Goal: Task Accomplishment & Management: Manage account settings

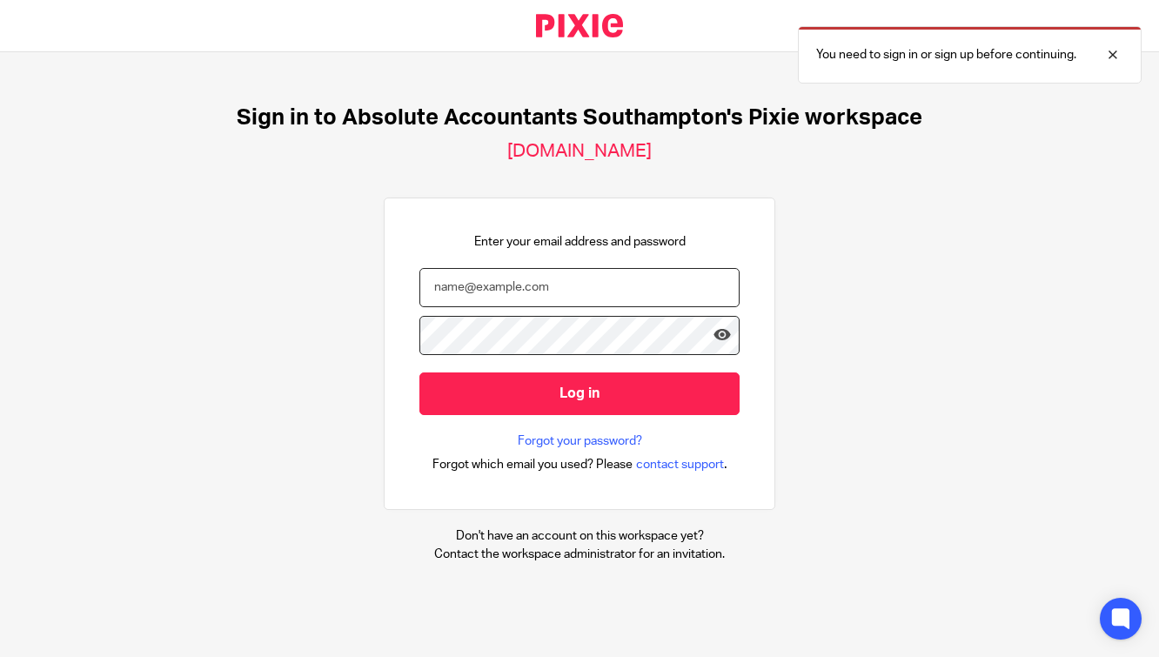
type input "esweeney@absoluteaccountantssouthampton.co.uk"
click at [580, 392] on input "Log in" at bounding box center [580, 394] width 320 height 43
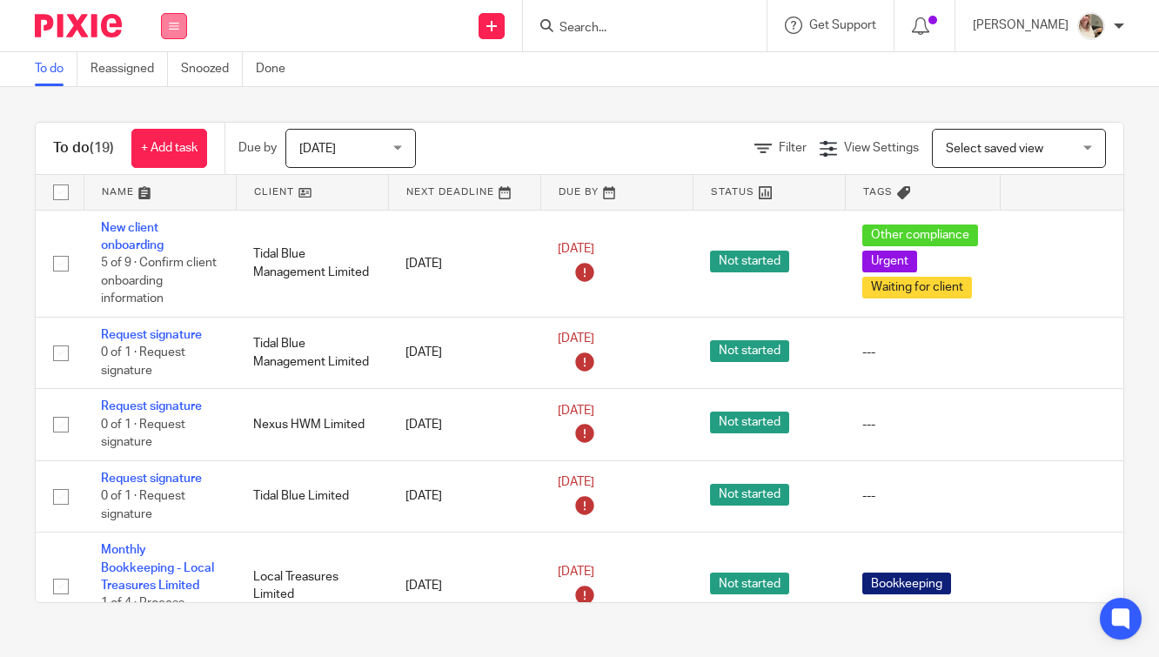
click at [168, 25] on button at bounding box center [174, 26] width 26 height 26
click at [175, 109] on link "Email" at bounding box center [165, 106] width 29 height 12
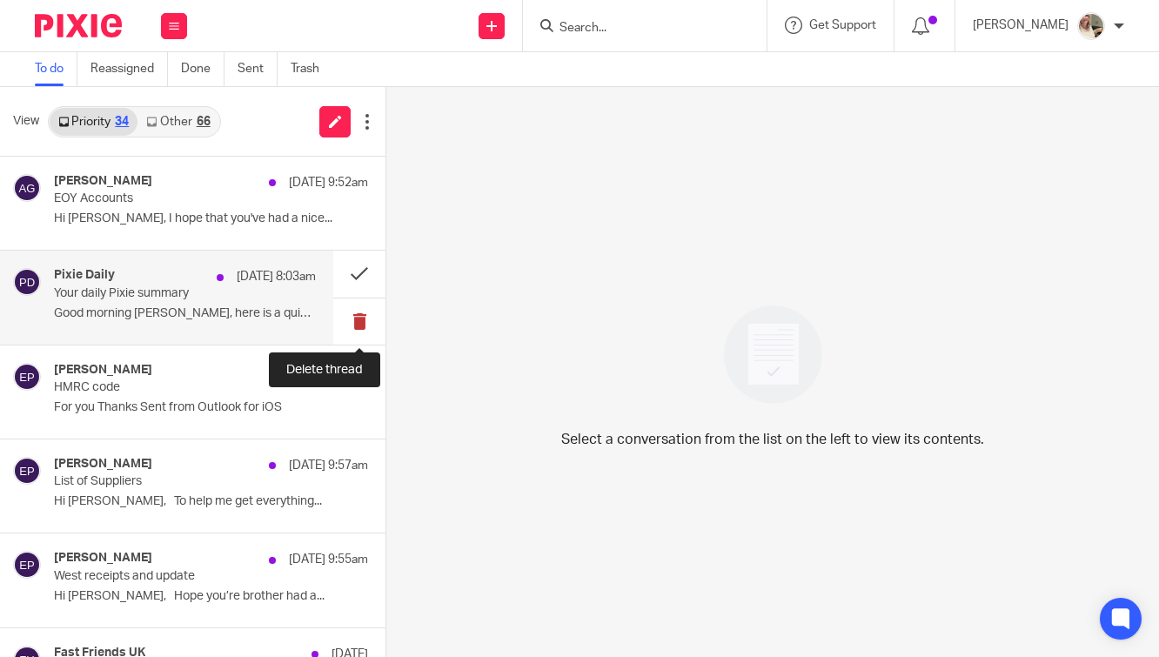
click at [362, 321] on button at bounding box center [359, 322] width 52 height 46
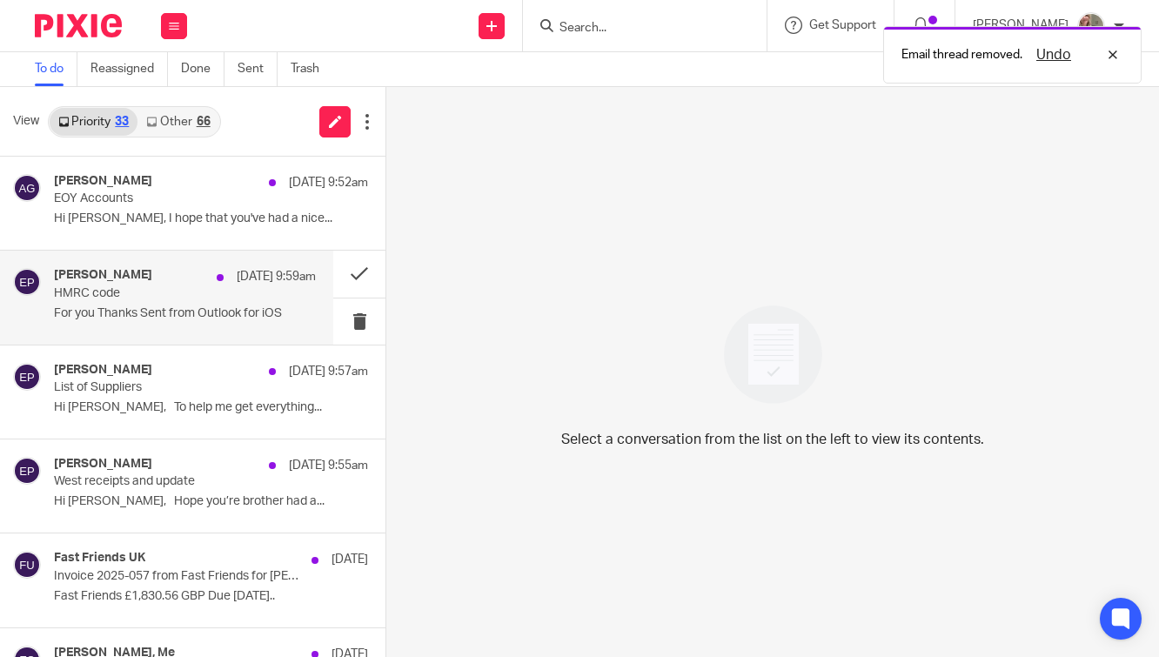
click at [252, 324] on div "Emma Paterson 17 Aug 9:59am HMRC code For you Thanks Sent from Outlook for iOS" at bounding box center [185, 297] width 262 height 58
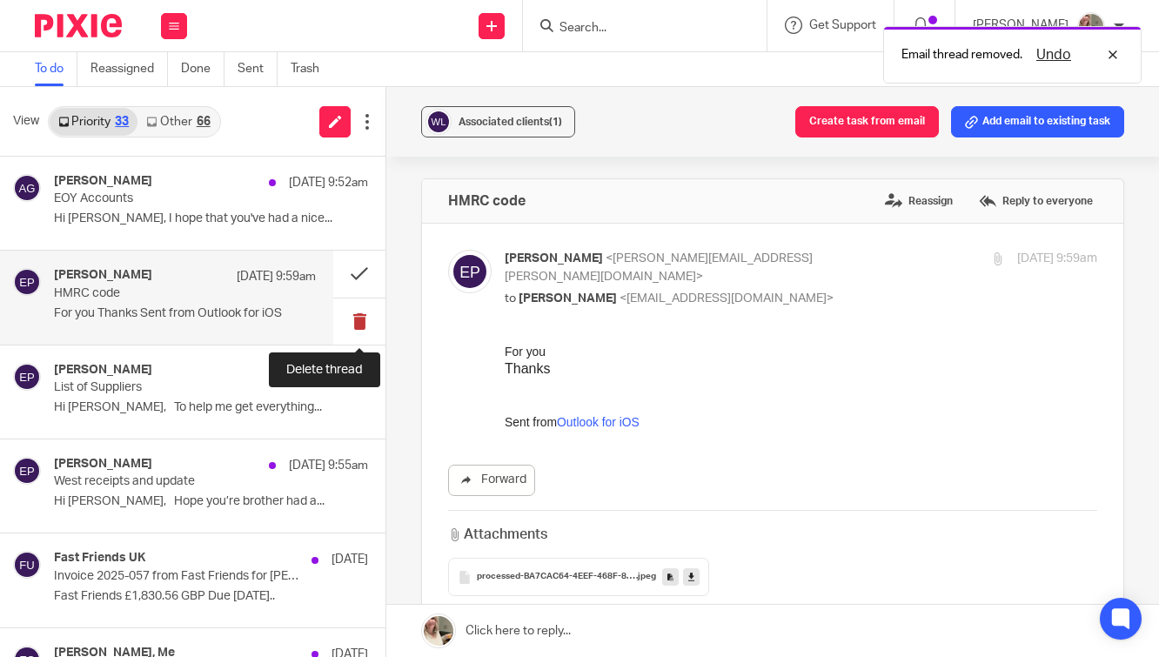
click at [360, 315] on button at bounding box center [359, 322] width 52 height 46
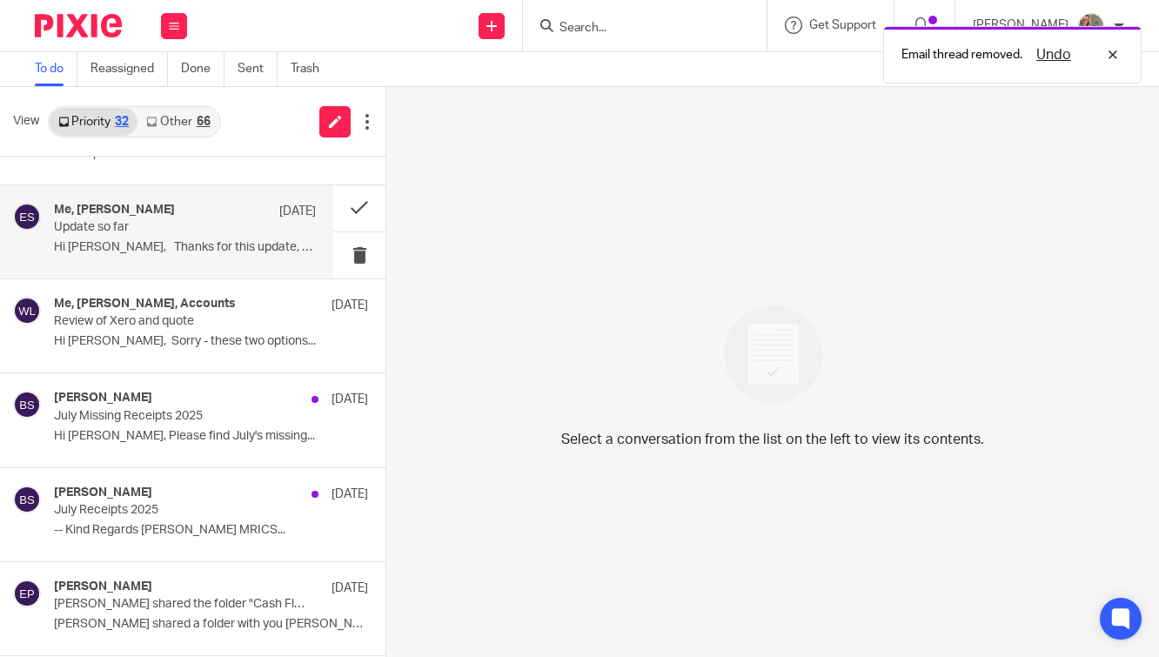
scroll to position [654, 0]
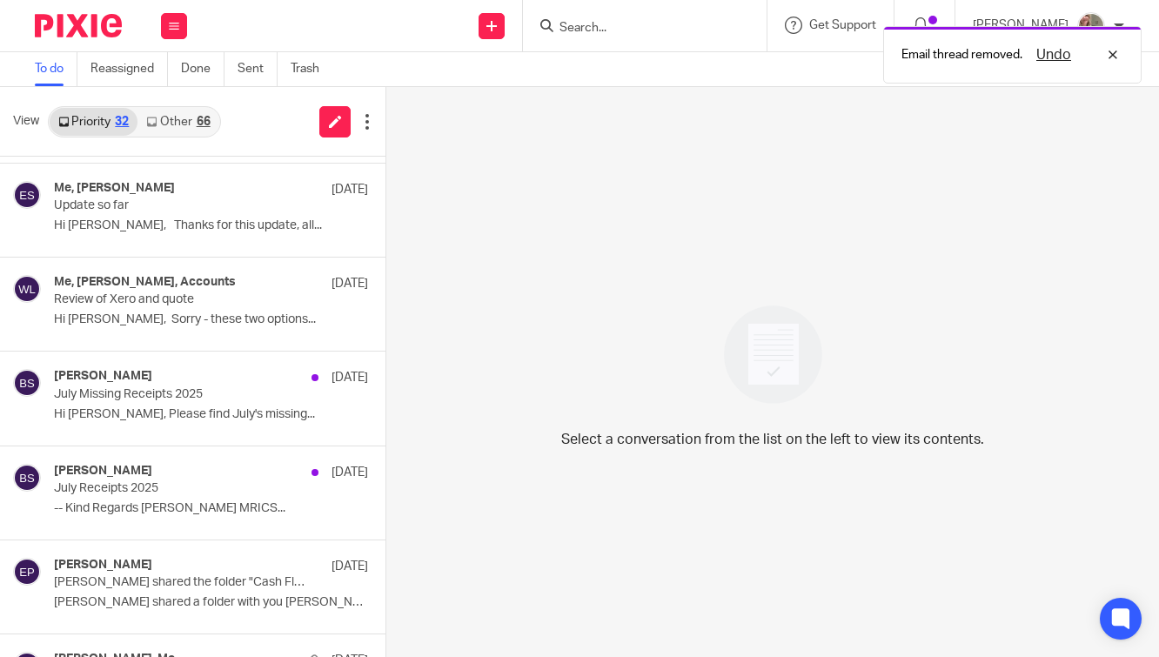
click at [198, 116] on div "66" at bounding box center [204, 122] width 14 height 12
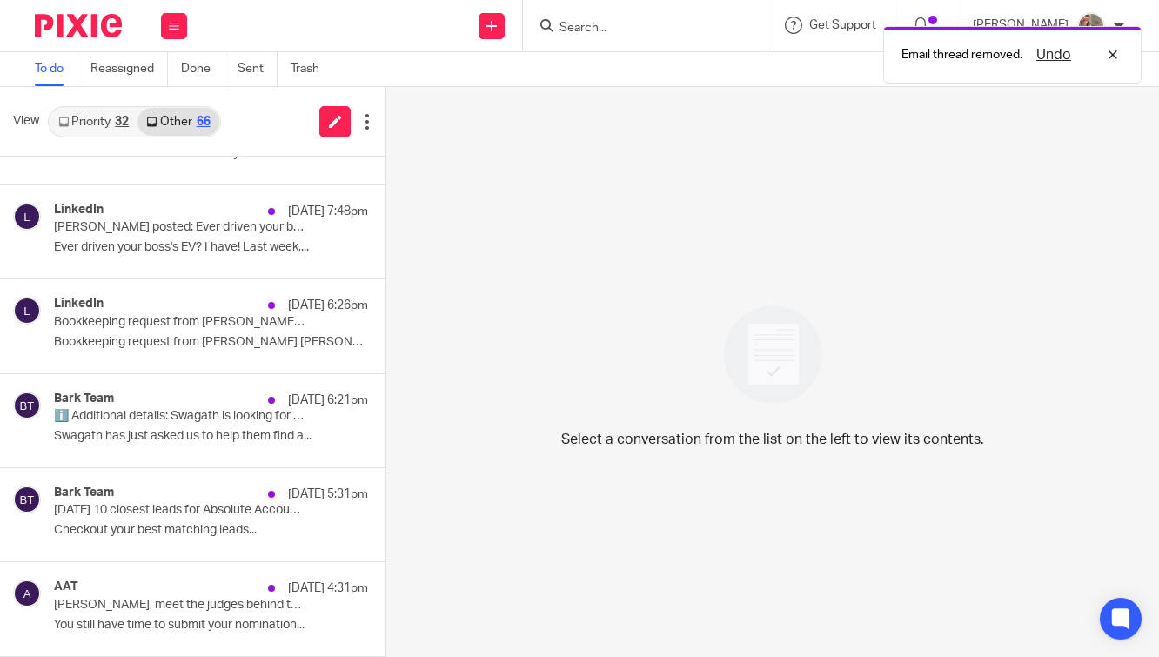
scroll to position [0, 0]
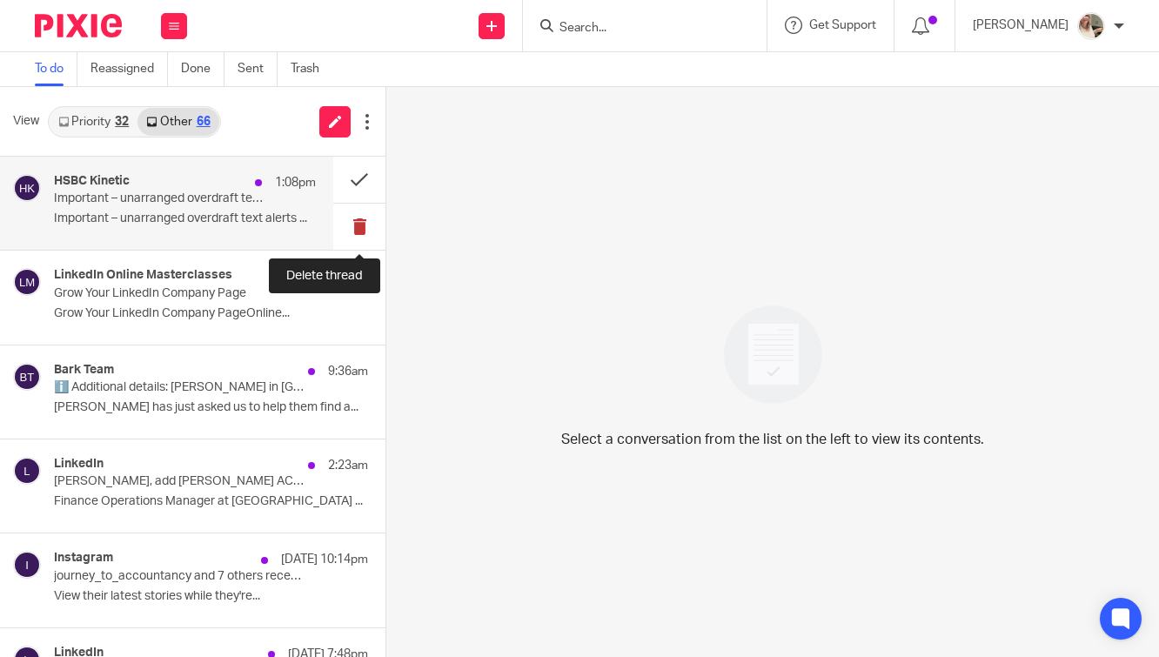
click at [354, 223] on button at bounding box center [359, 227] width 52 height 46
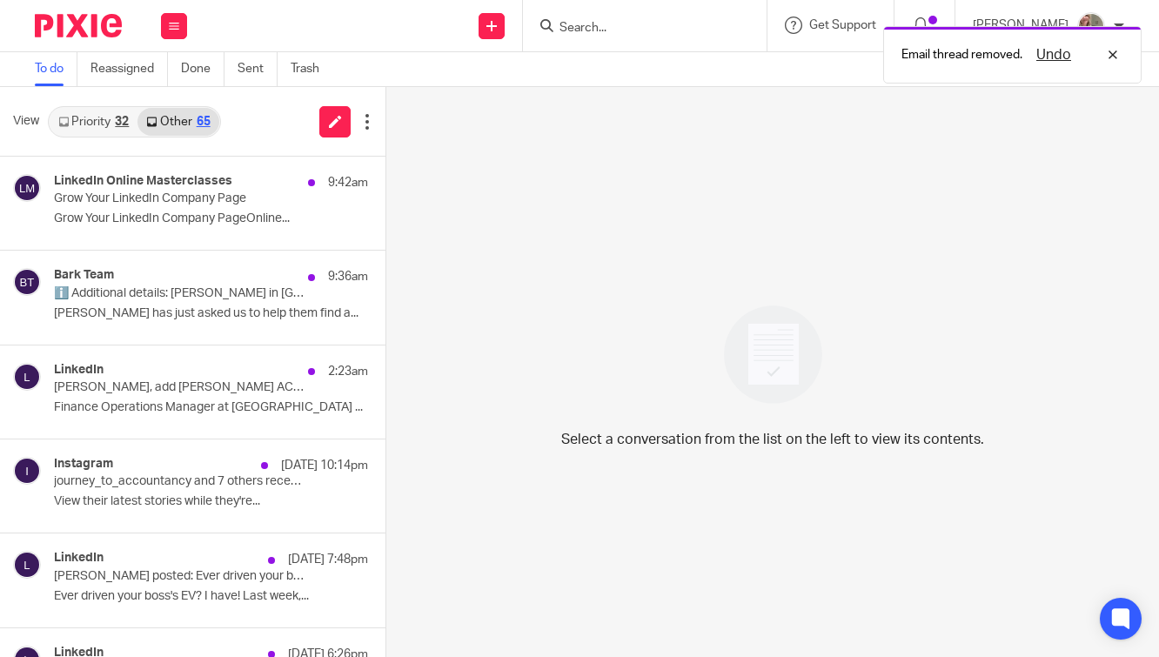
click at [386, 223] on button at bounding box center [393, 227] width 14 height 46
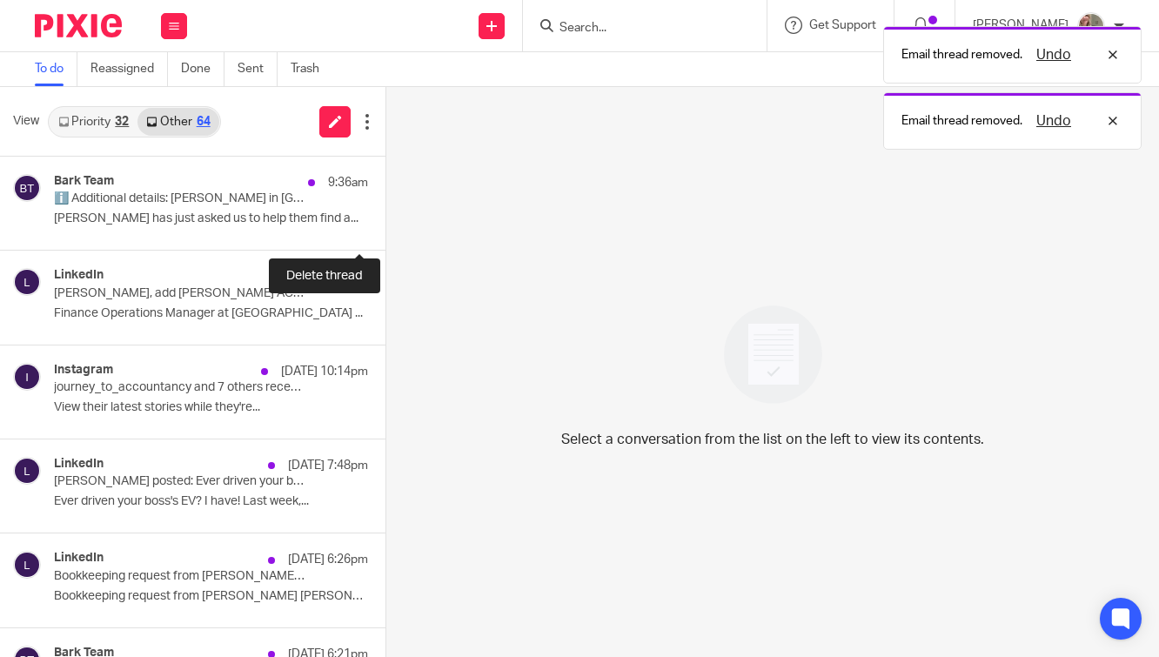
click at [386, 223] on button at bounding box center [393, 227] width 14 height 46
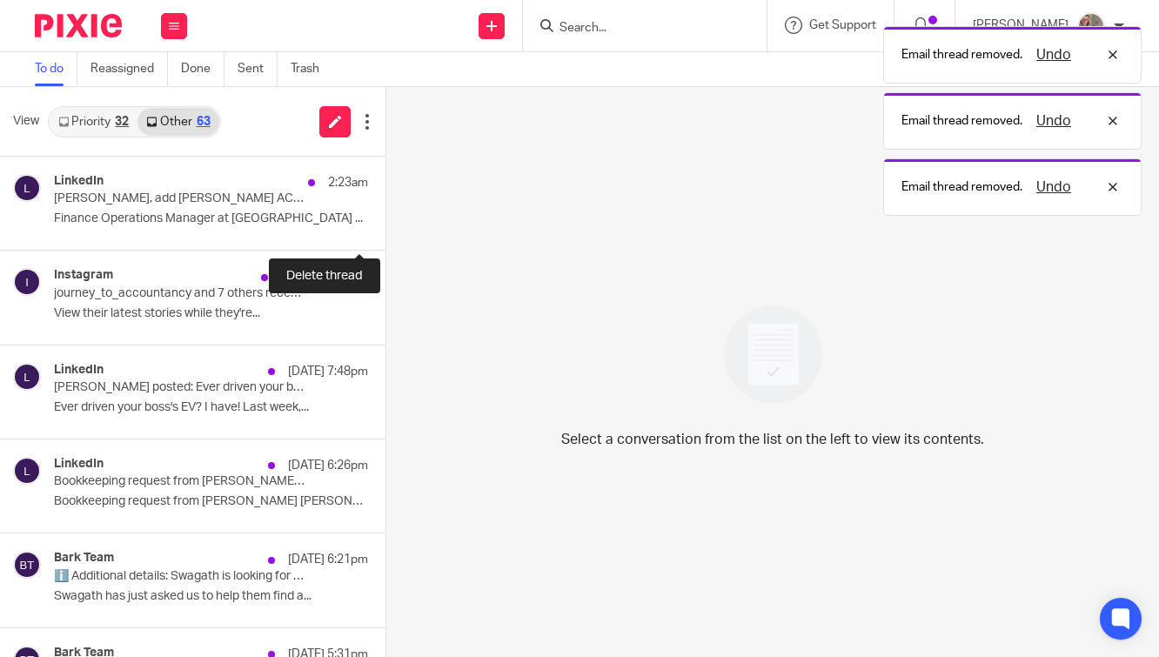
click at [386, 223] on button at bounding box center [393, 227] width 14 height 46
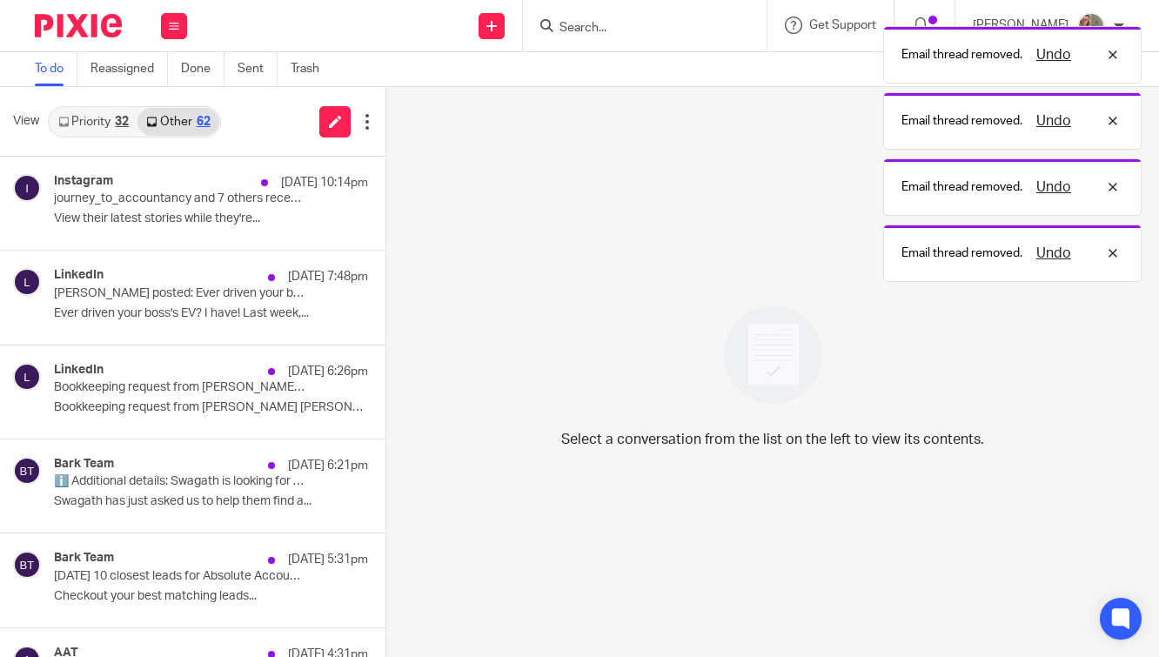
click at [386, 223] on button at bounding box center [393, 227] width 14 height 46
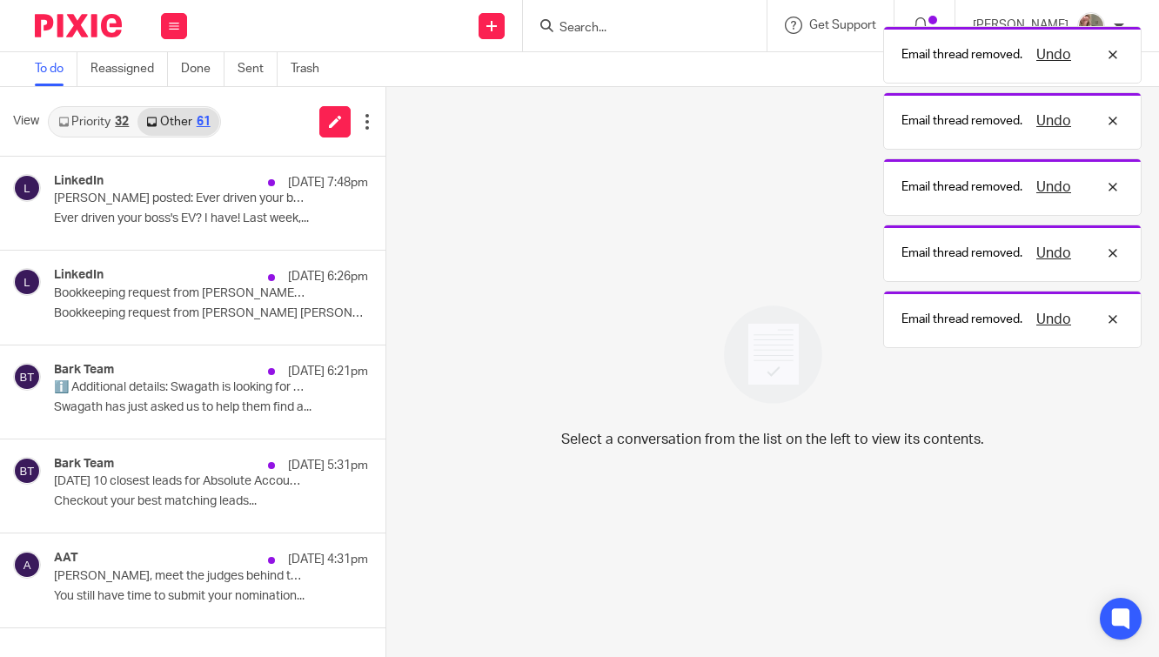
click at [386, 223] on button at bounding box center [393, 227] width 14 height 46
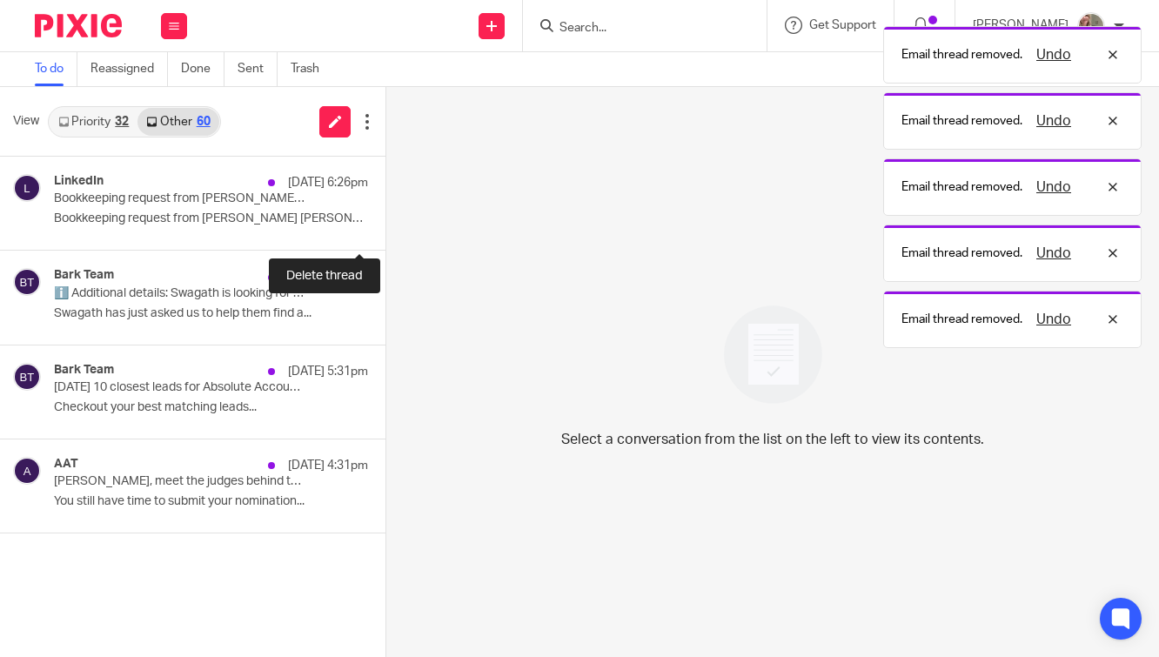
click at [386, 223] on button at bounding box center [393, 227] width 14 height 46
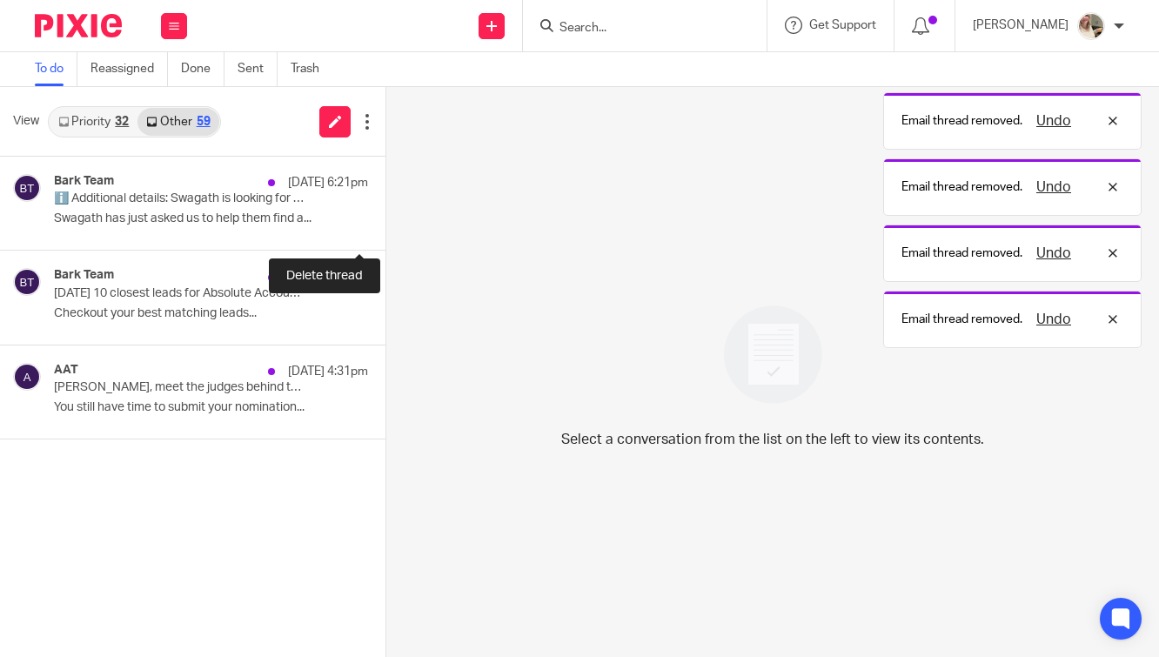
click at [386, 223] on button at bounding box center [393, 227] width 14 height 46
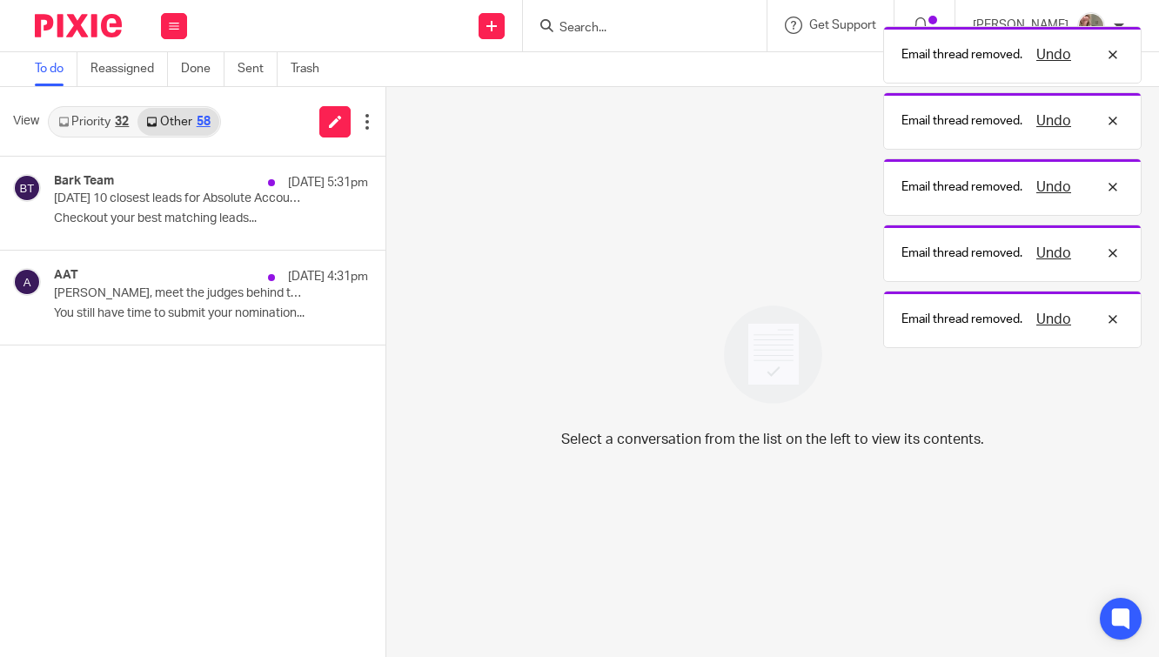
click at [386, 223] on button at bounding box center [393, 227] width 14 height 46
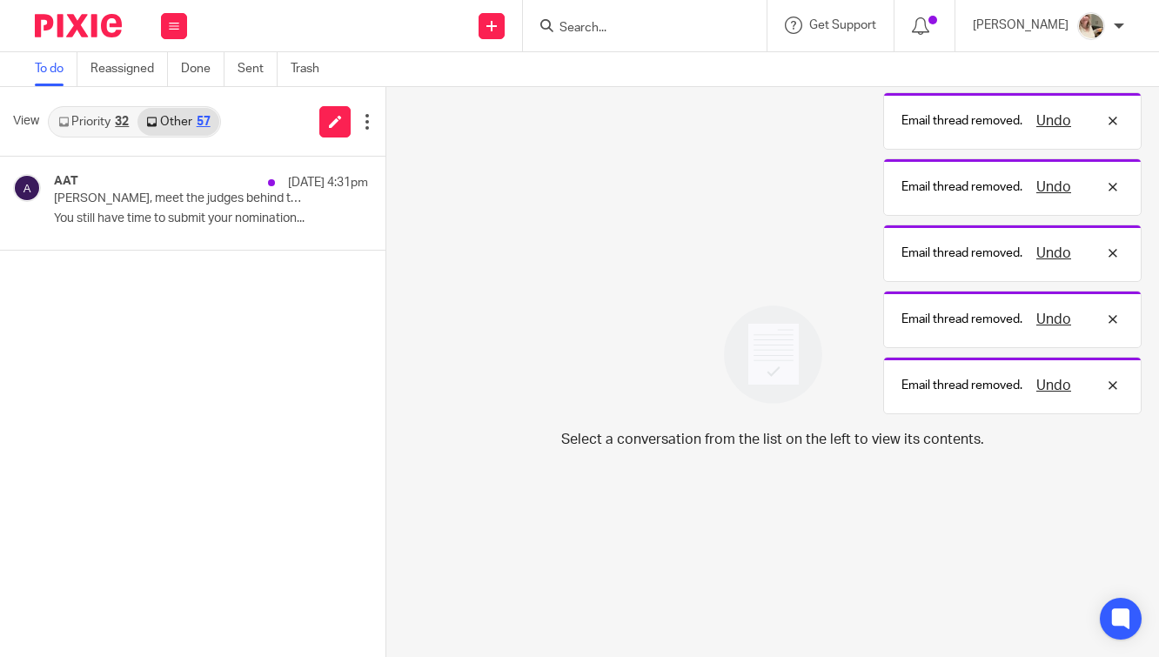
click at [386, 223] on button at bounding box center [393, 227] width 14 height 46
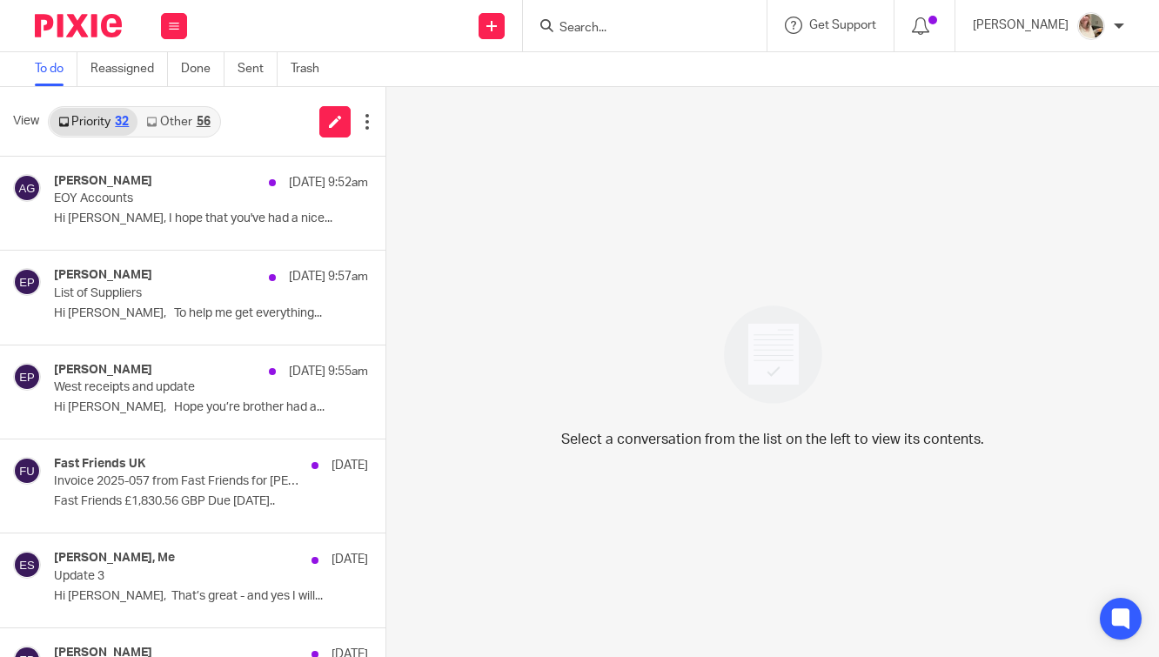
click at [171, 127] on link "Other 56" at bounding box center [178, 122] width 81 height 28
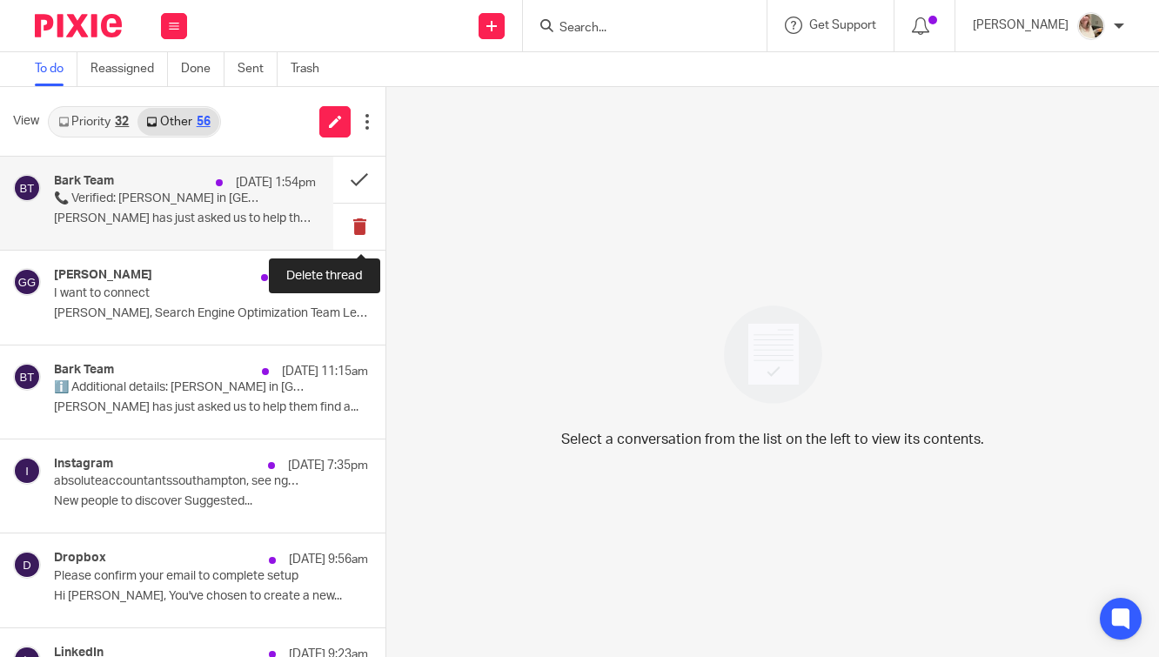
click at [361, 232] on button at bounding box center [359, 227] width 52 height 46
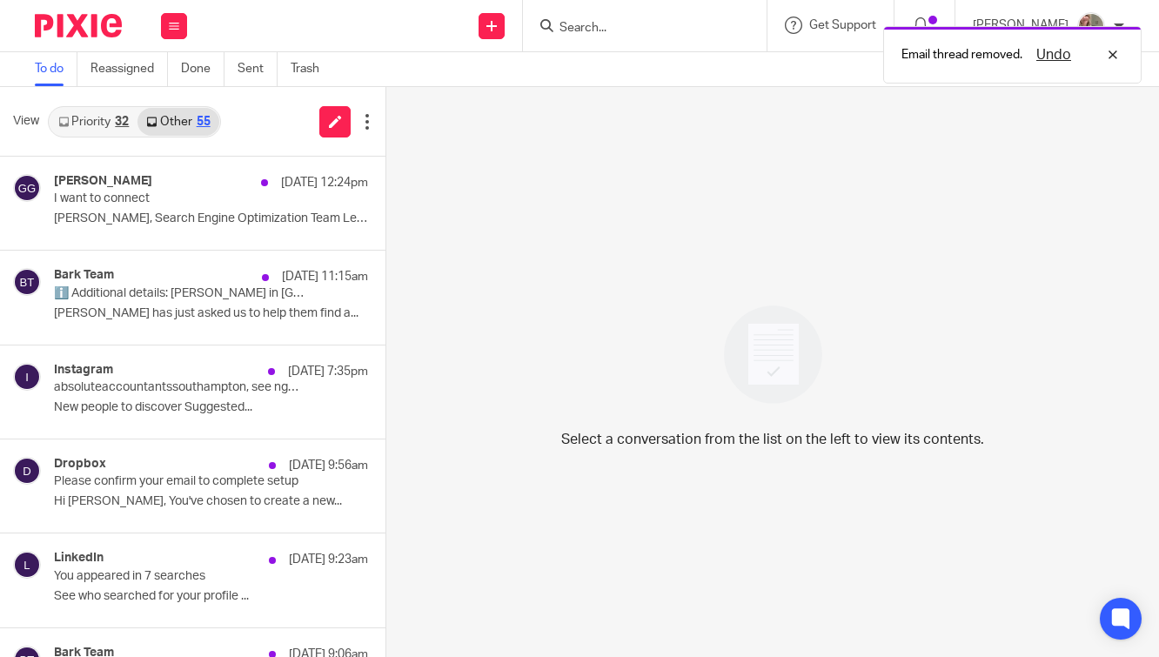
click at [386, 232] on button at bounding box center [393, 227] width 14 height 46
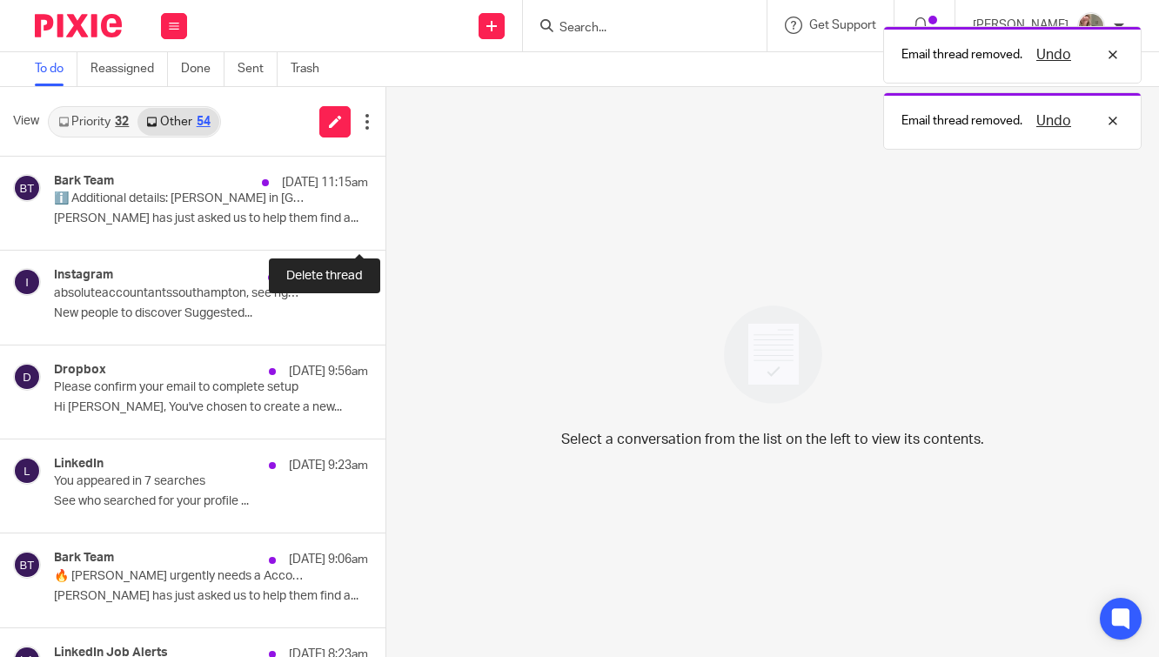
click at [386, 232] on button at bounding box center [393, 227] width 14 height 46
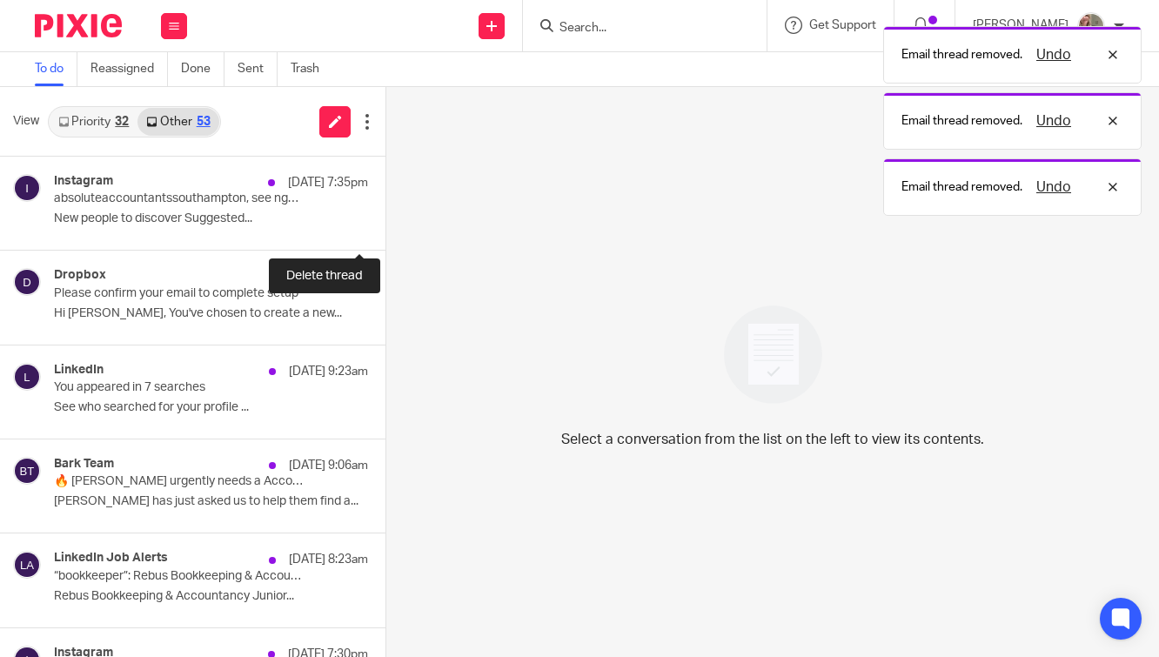
click at [386, 232] on button at bounding box center [393, 227] width 14 height 46
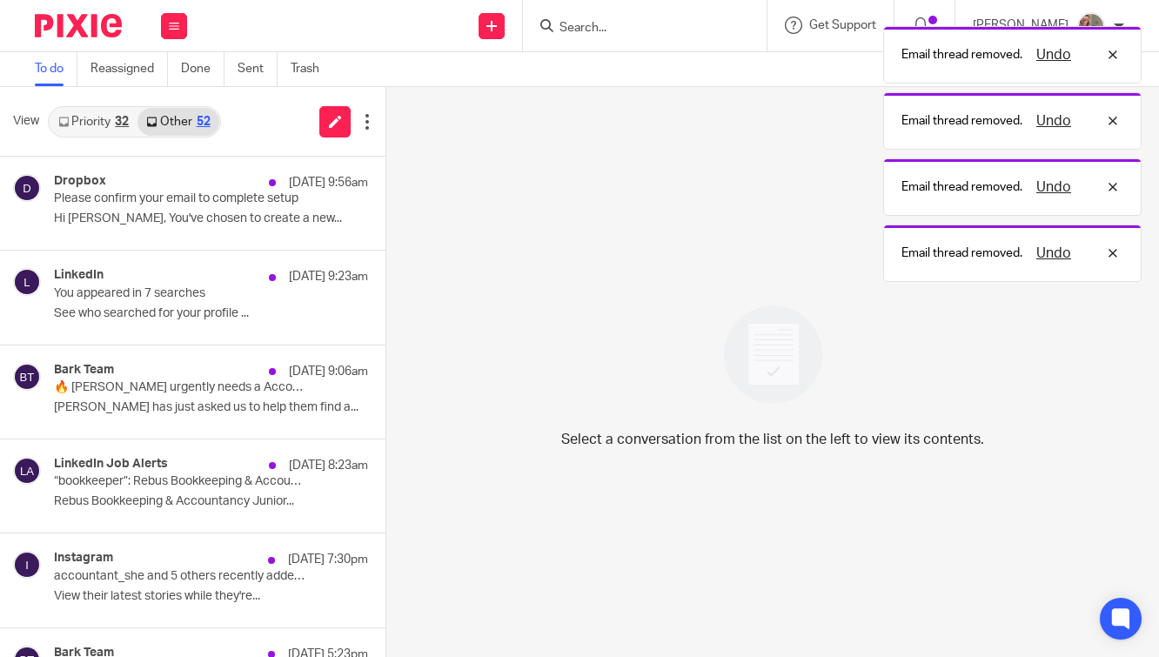
click at [386, 232] on button at bounding box center [393, 227] width 14 height 46
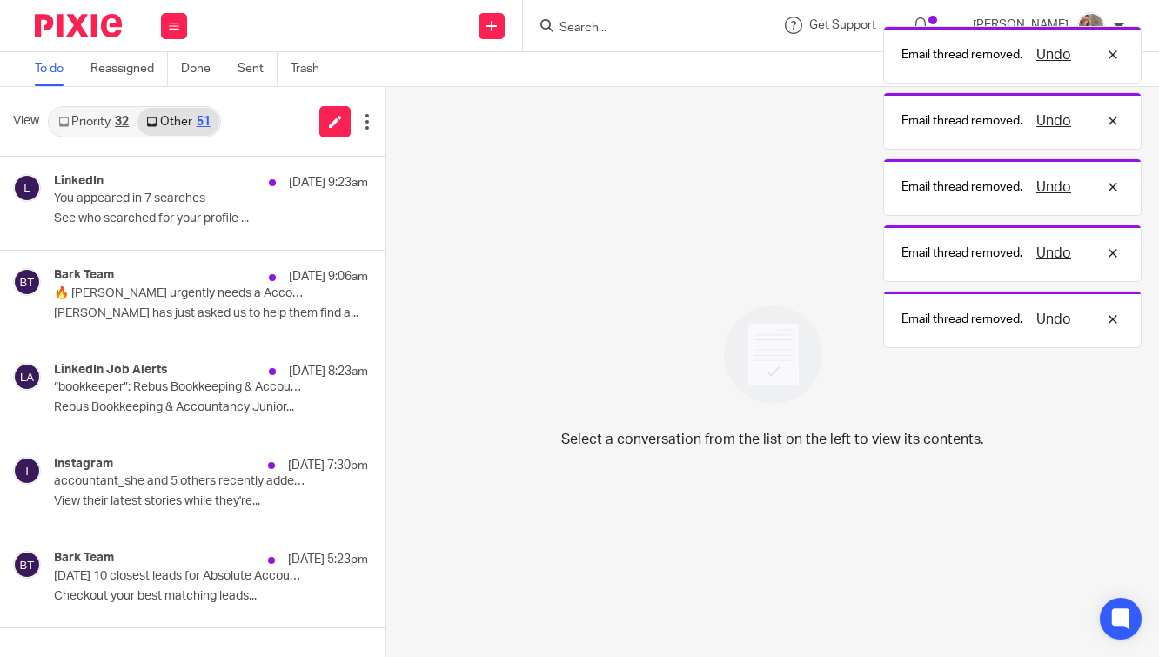
click at [386, 232] on button at bounding box center [393, 227] width 14 height 46
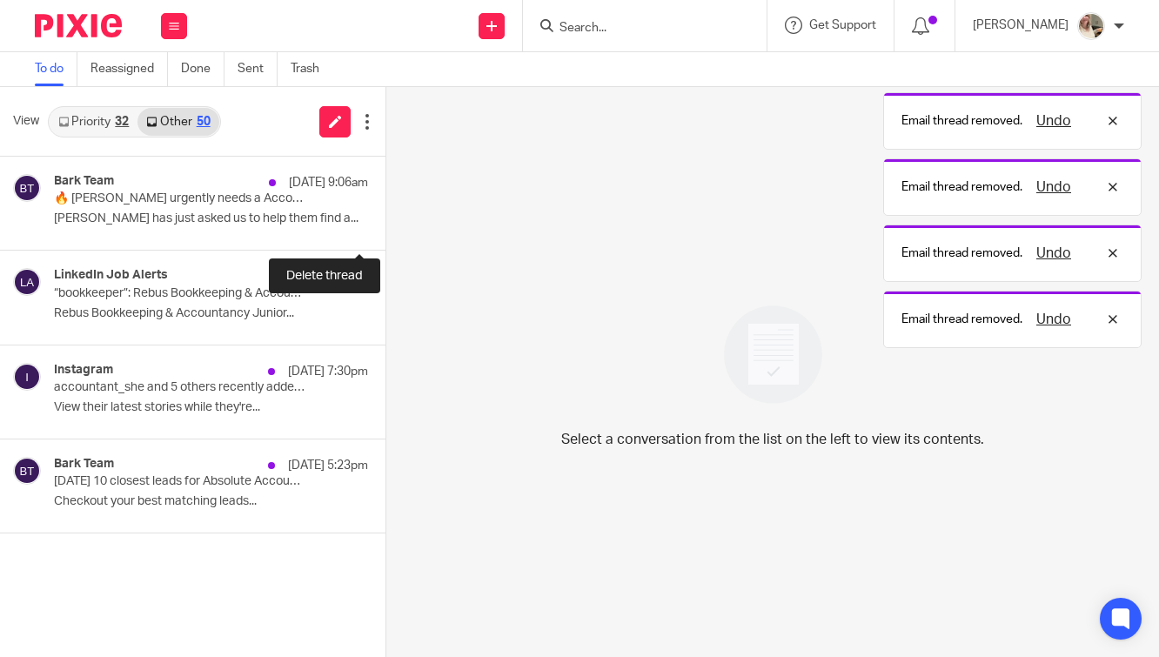
click at [386, 232] on button at bounding box center [393, 227] width 14 height 46
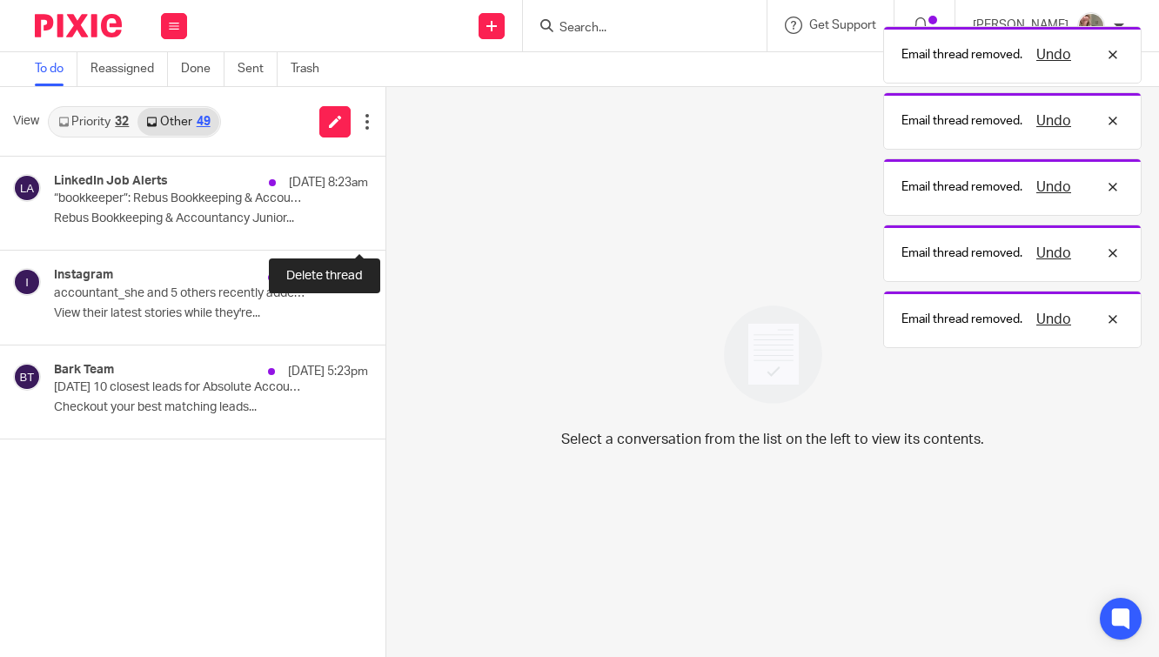
click at [386, 232] on button at bounding box center [393, 227] width 14 height 46
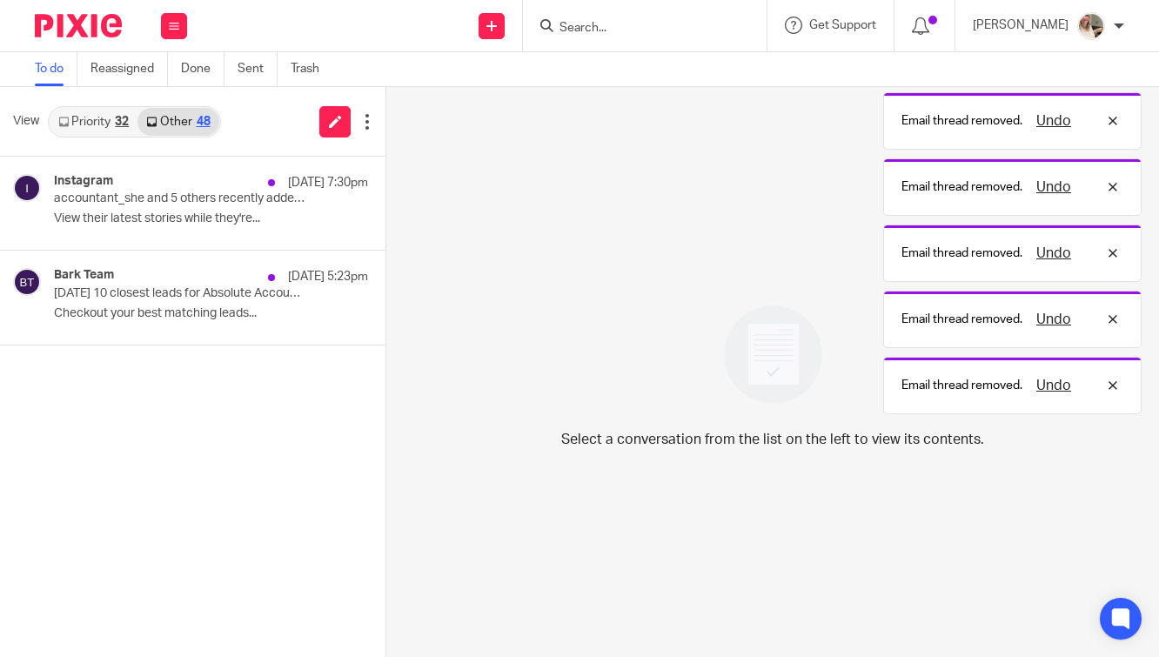
click at [386, 232] on button at bounding box center [393, 227] width 14 height 46
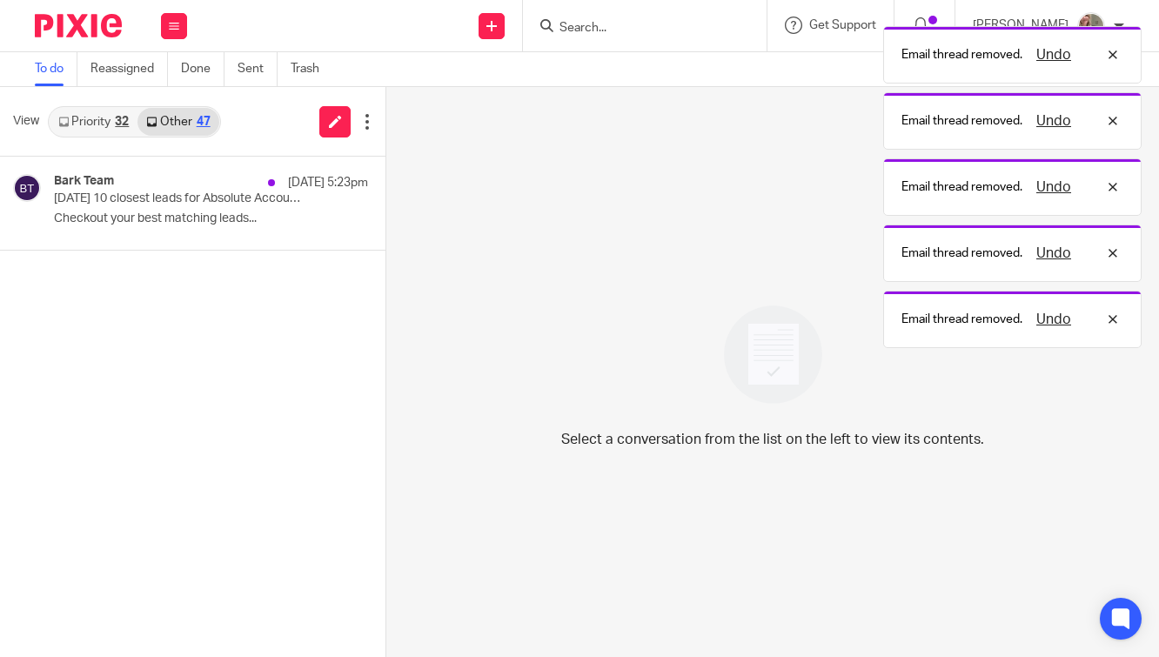
click at [386, 232] on button at bounding box center [393, 227] width 14 height 46
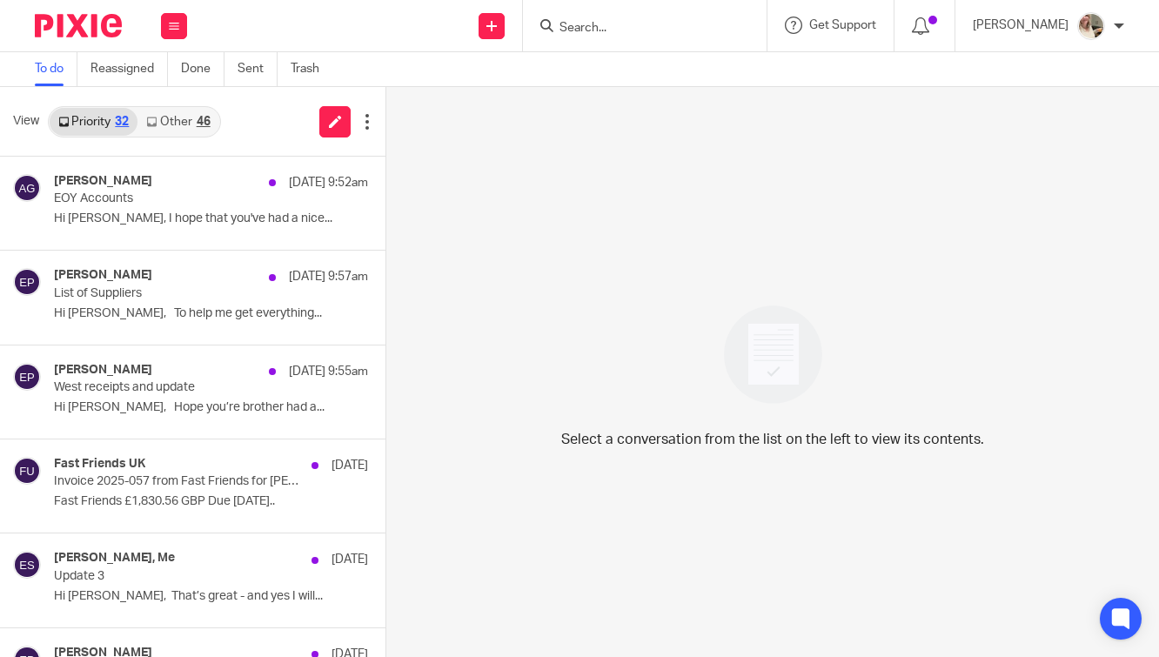
click at [197, 128] on div "46" at bounding box center [204, 122] width 14 height 12
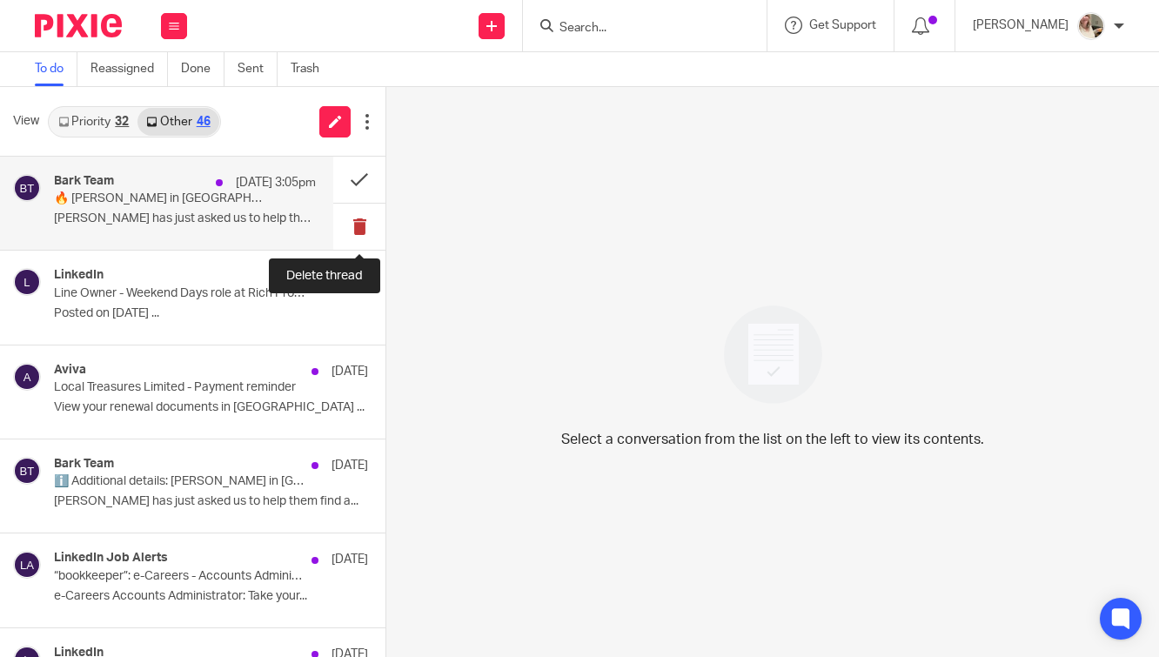
click at [362, 239] on button at bounding box center [359, 227] width 52 height 46
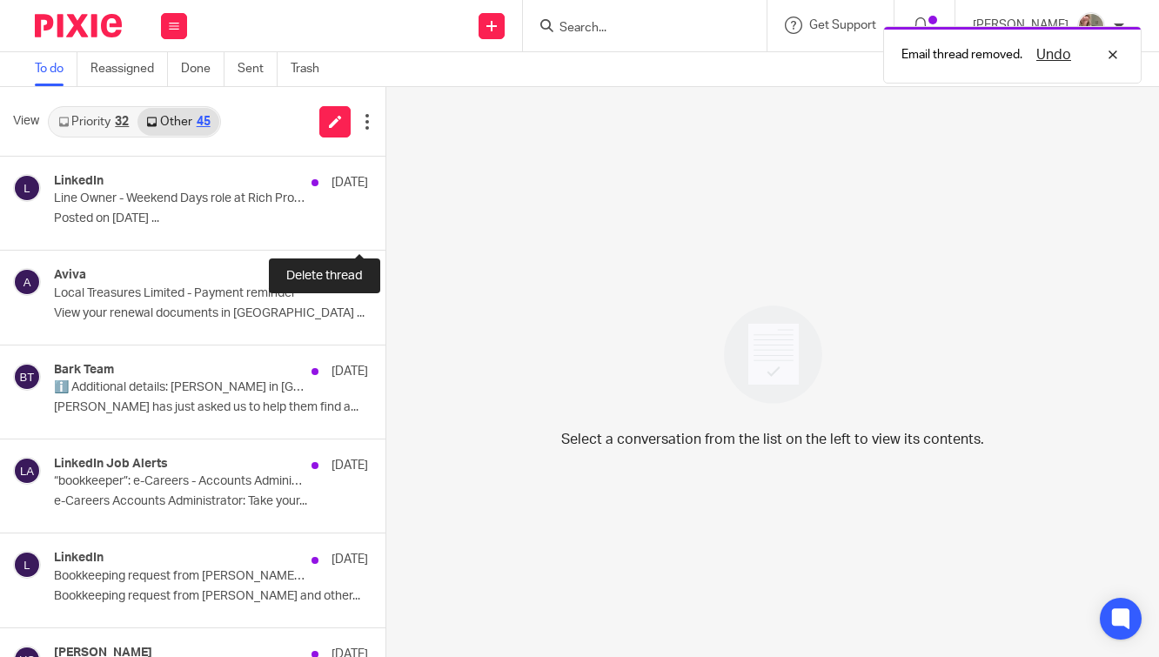
click at [386, 239] on button at bounding box center [393, 227] width 14 height 46
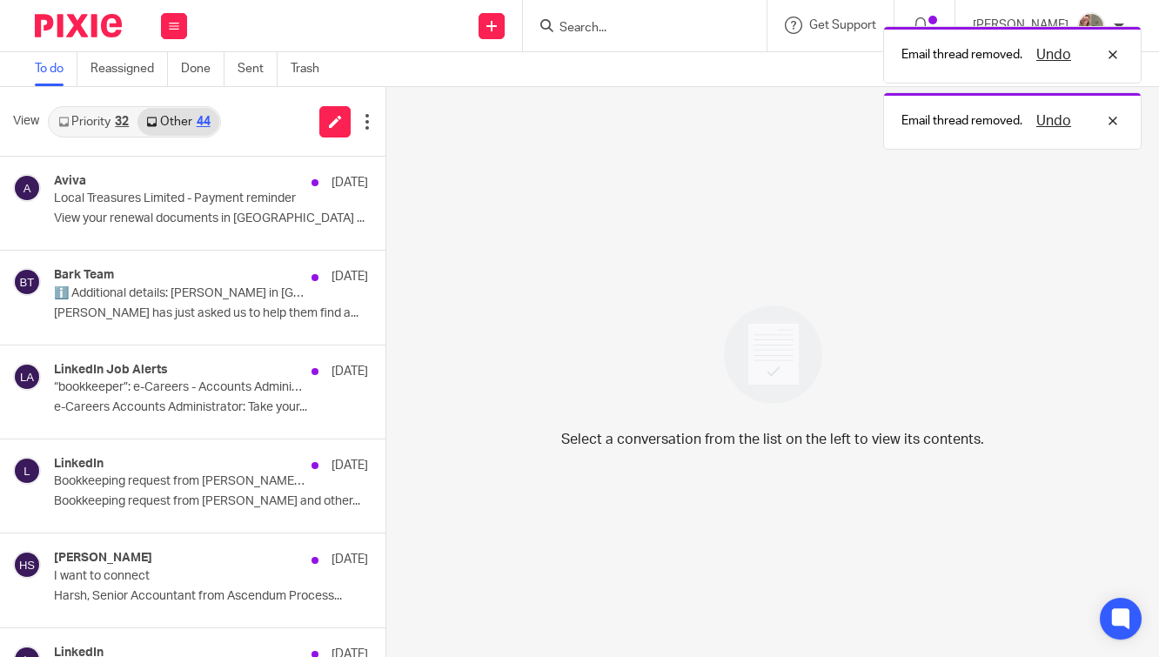
click at [386, 239] on button at bounding box center [393, 227] width 14 height 46
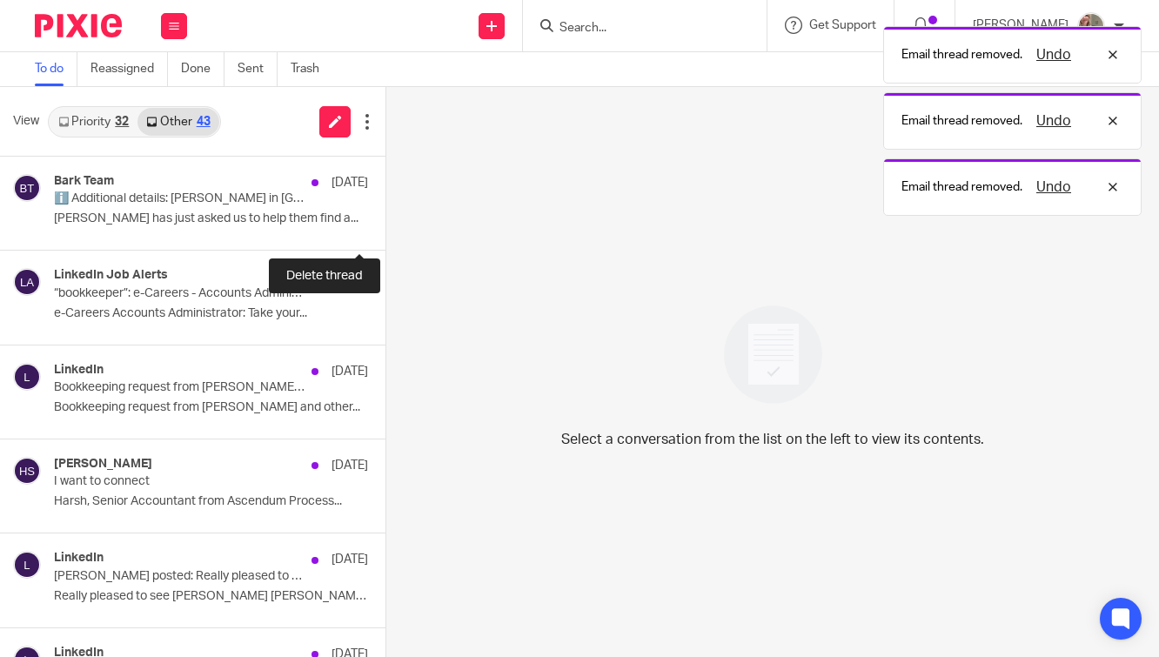
click at [386, 239] on button at bounding box center [393, 227] width 14 height 46
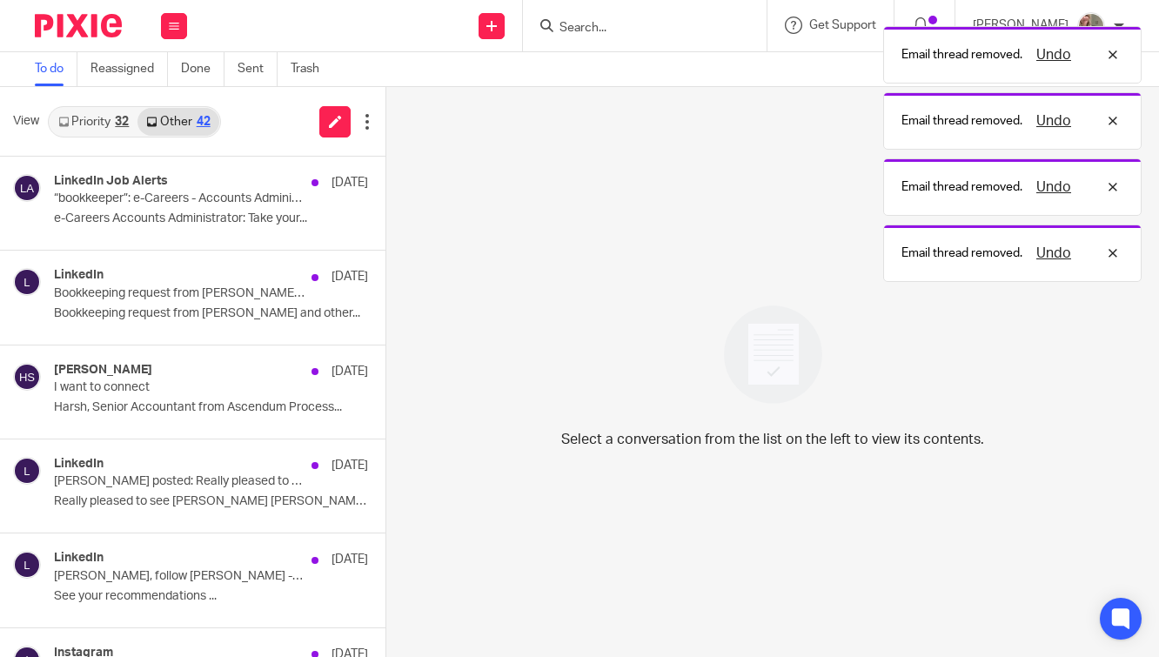
click at [386, 239] on button at bounding box center [393, 227] width 14 height 46
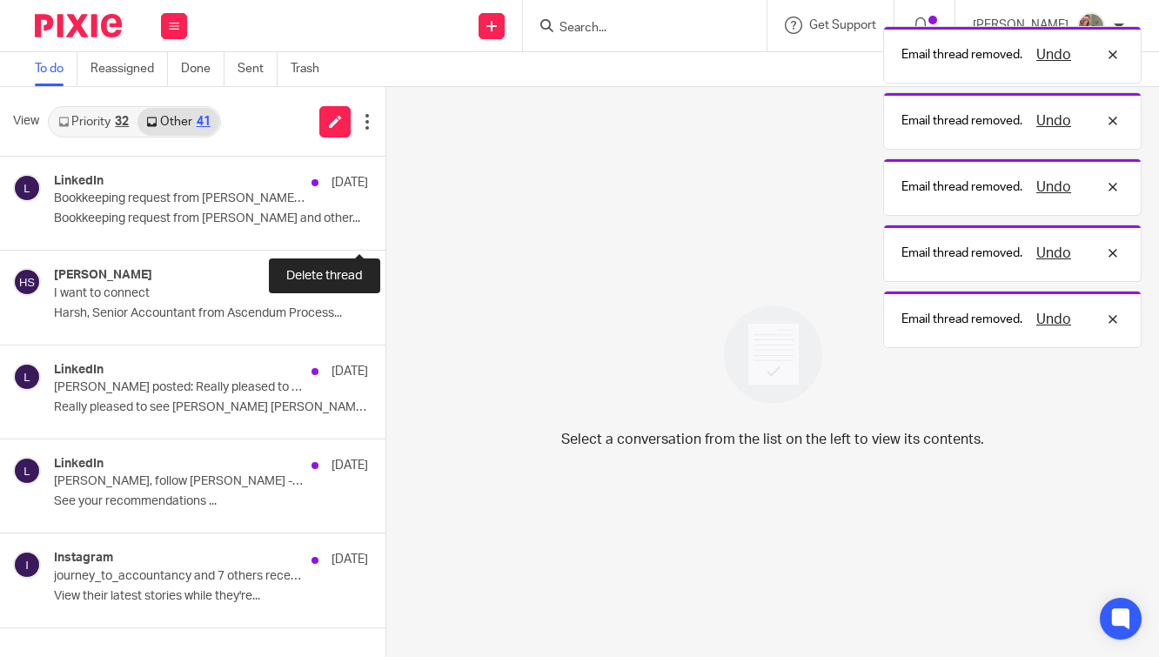
click at [386, 239] on button at bounding box center [393, 227] width 14 height 46
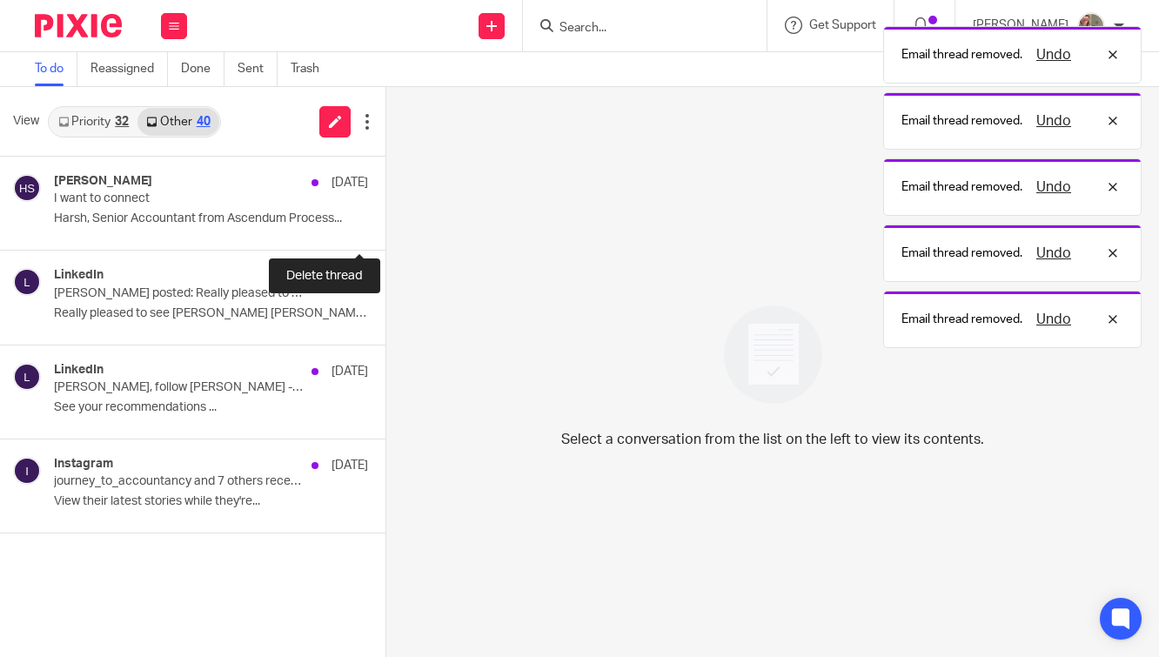
click at [386, 239] on button at bounding box center [393, 227] width 14 height 46
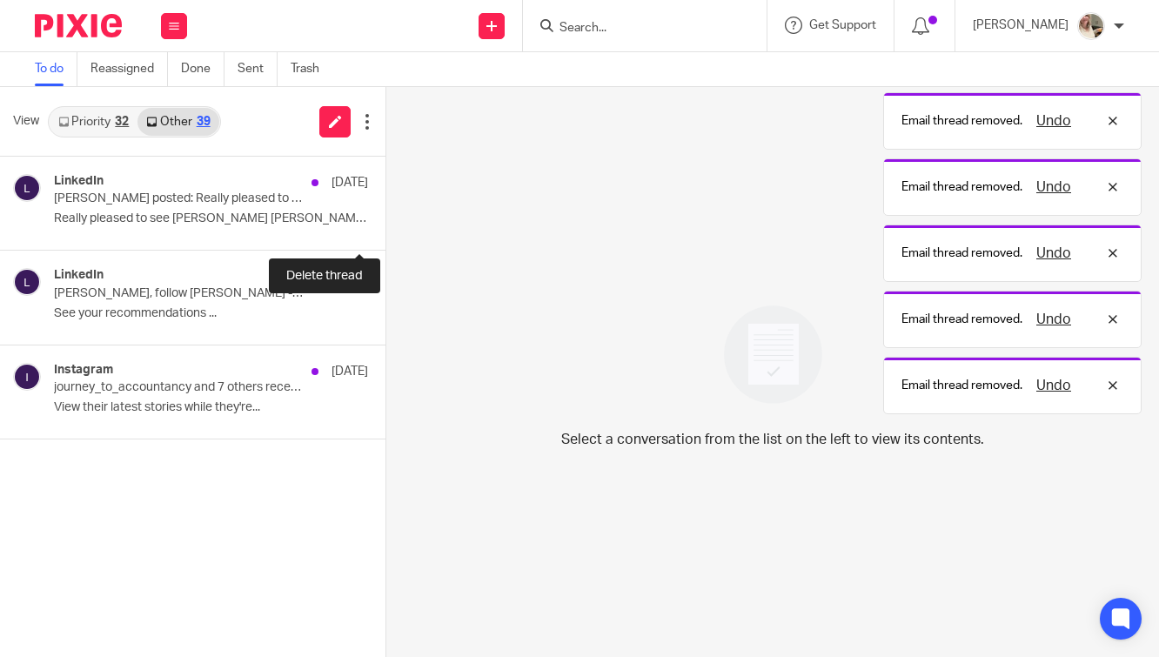
click at [386, 239] on button at bounding box center [393, 227] width 14 height 46
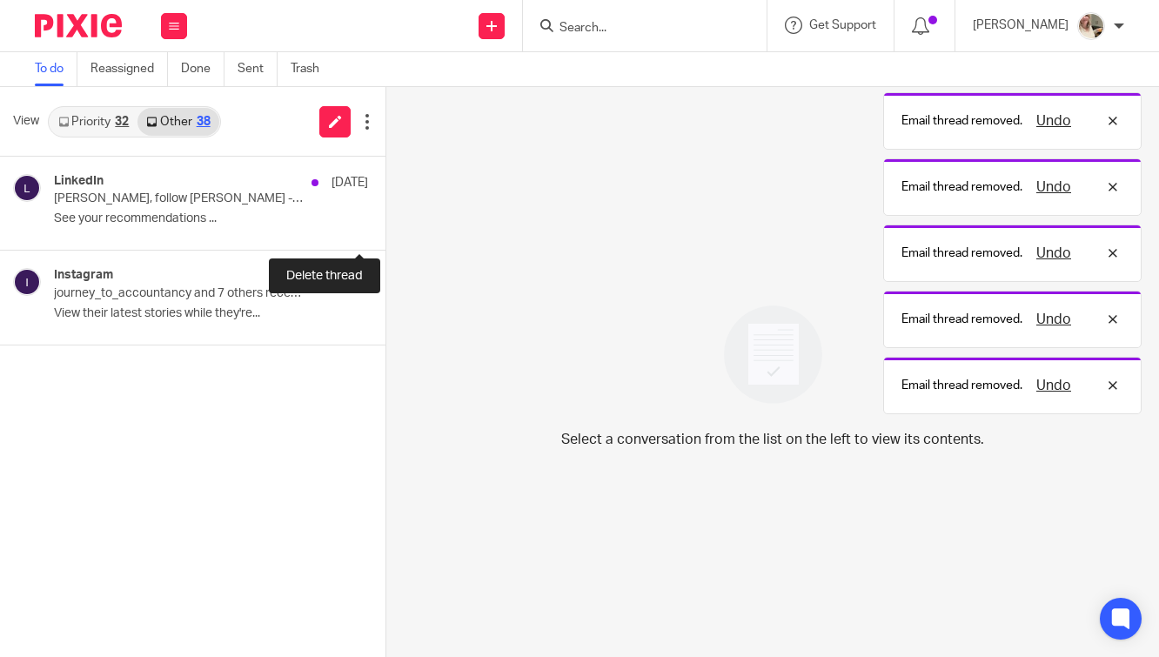
click at [386, 239] on button at bounding box center [393, 227] width 14 height 46
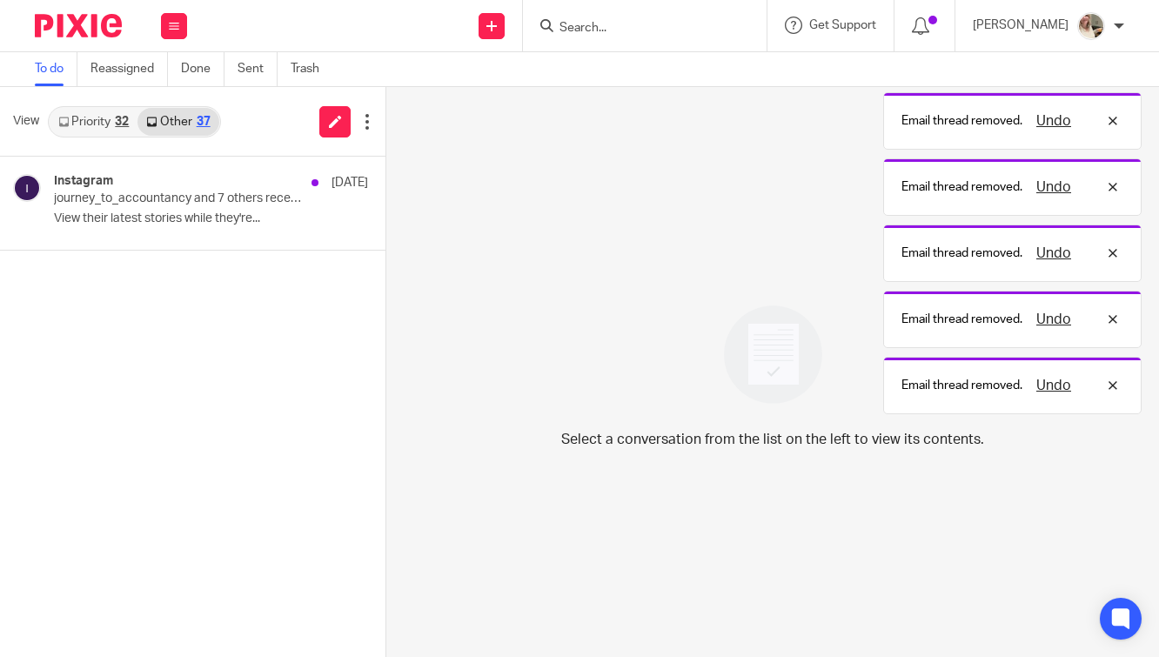
click at [386, 239] on button at bounding box center [393, 227] width 14 height 46
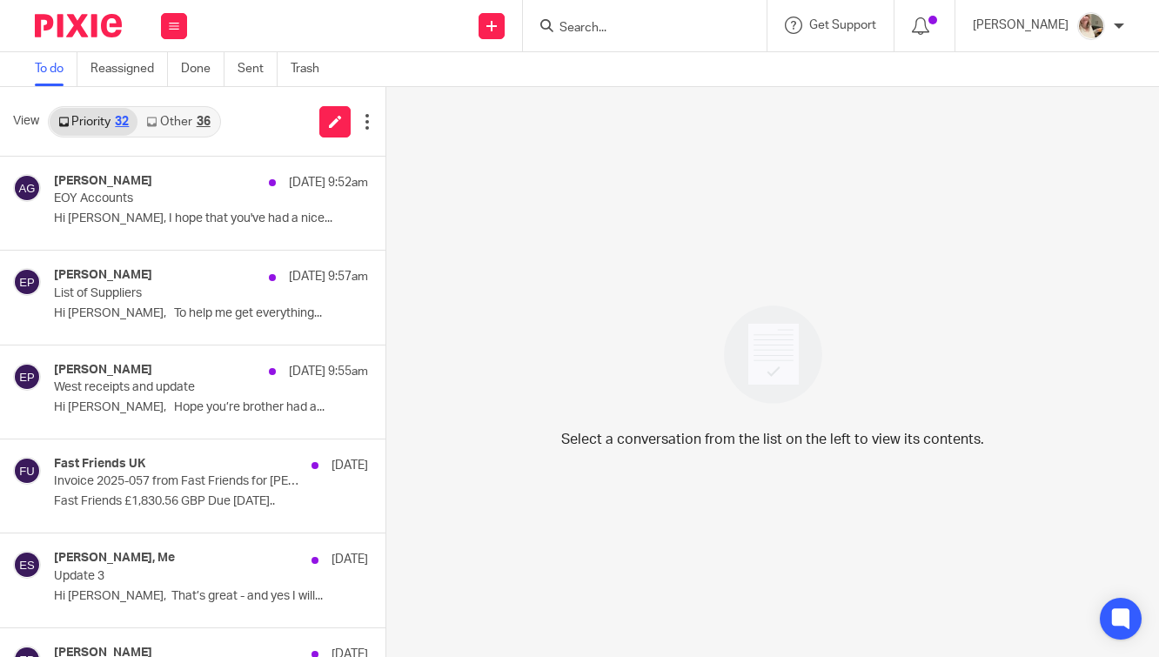
click at [200, 124] on div "36" at bounding box center [204, 122] width 14 height 12
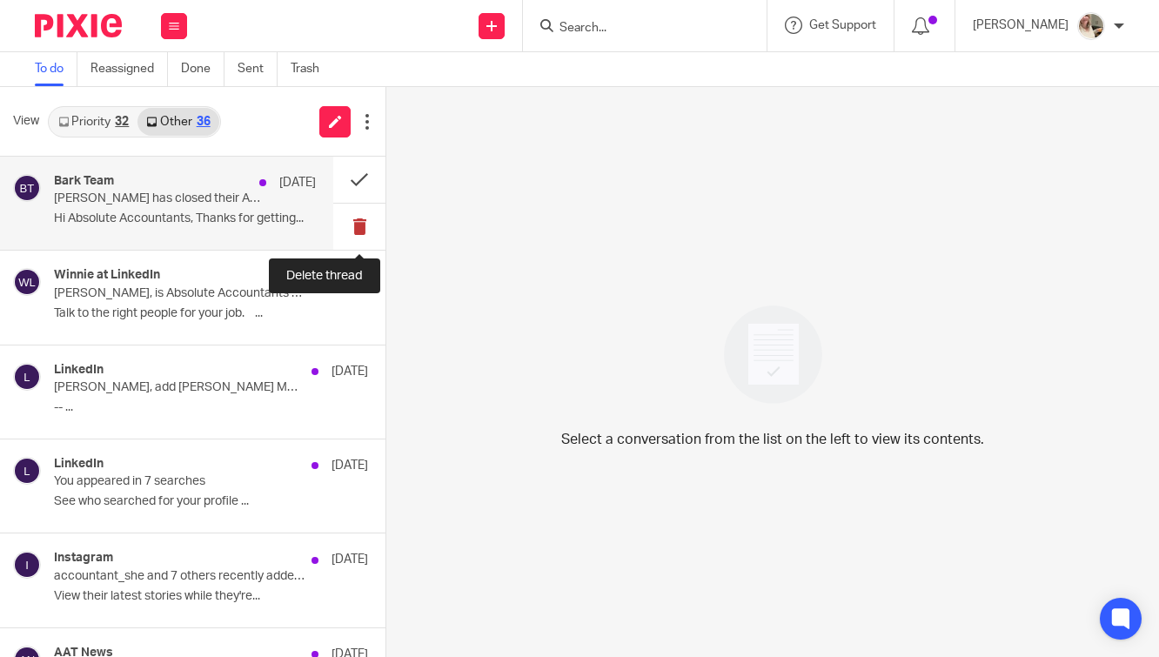
click at [353, 218] on button at bounding box center [359, 227] width 52 height 46
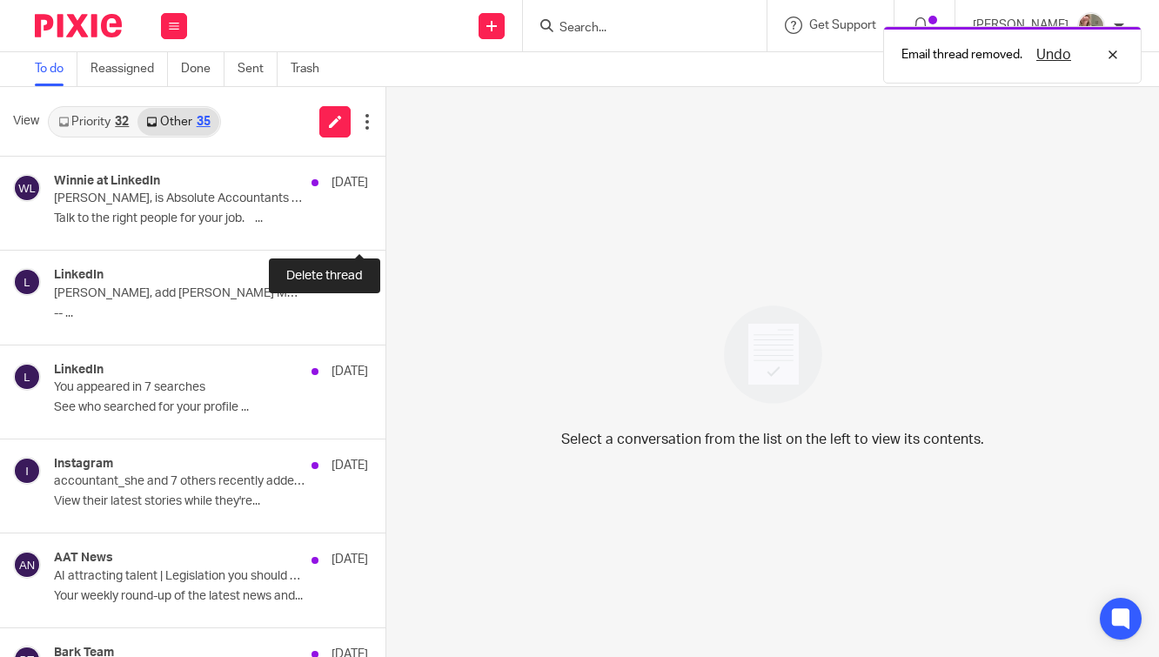
click at [386, 218] on button at bounding box center [393, 227] width 14 height 46
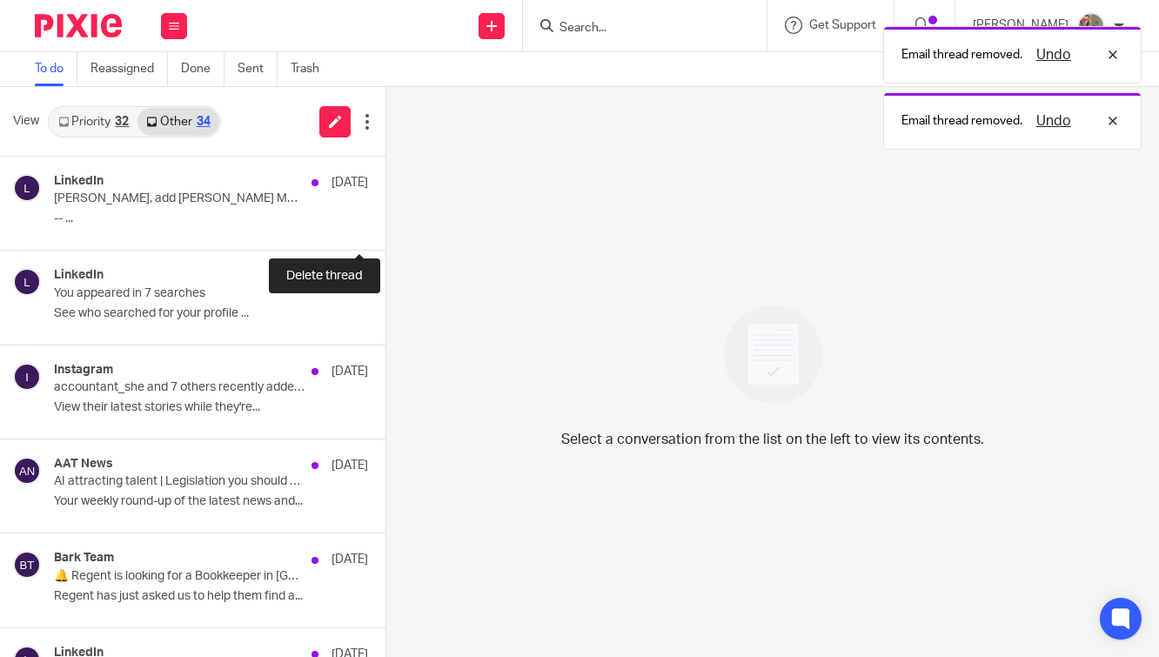
click at [386, 218] on button at bounding box center [393, 227] width 14 height 46
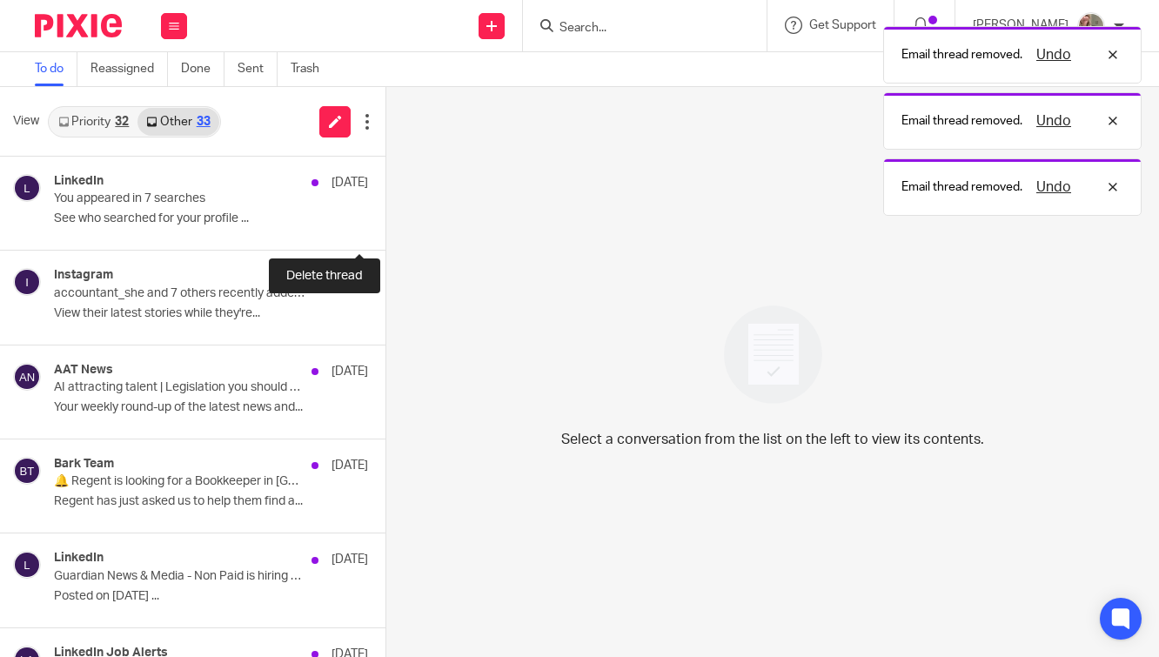
click at [386, 218] on button at bounding box center [393, 227] width 14 height 46
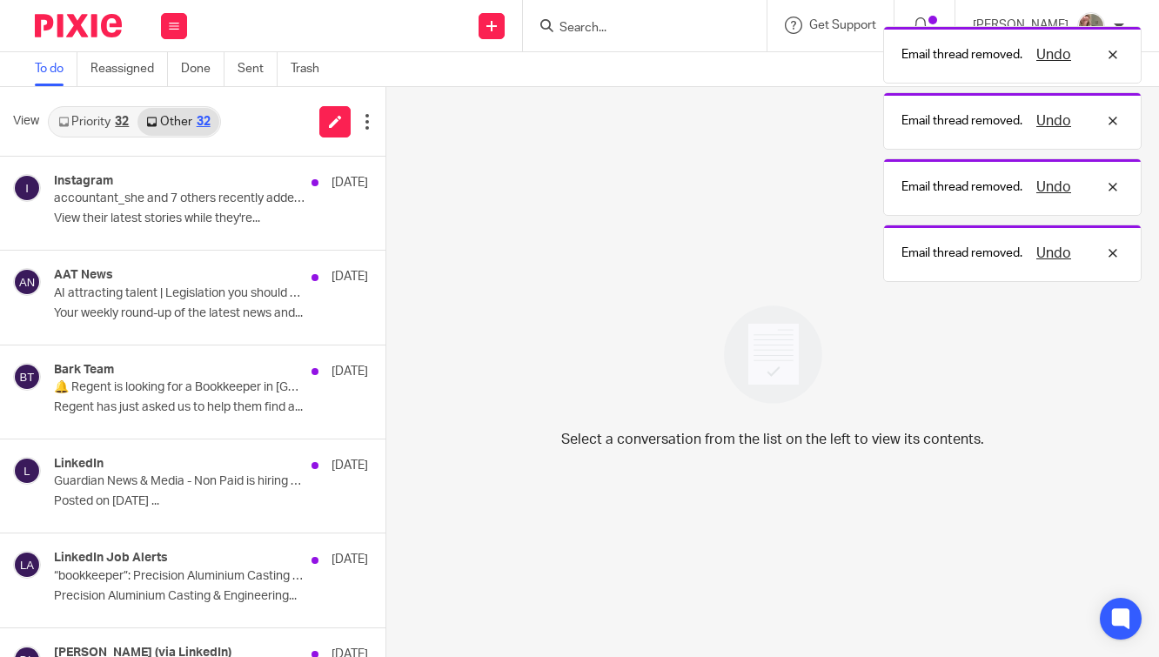
click at [386, 218] on button at bounding box center [393, 227] width 14 height 46
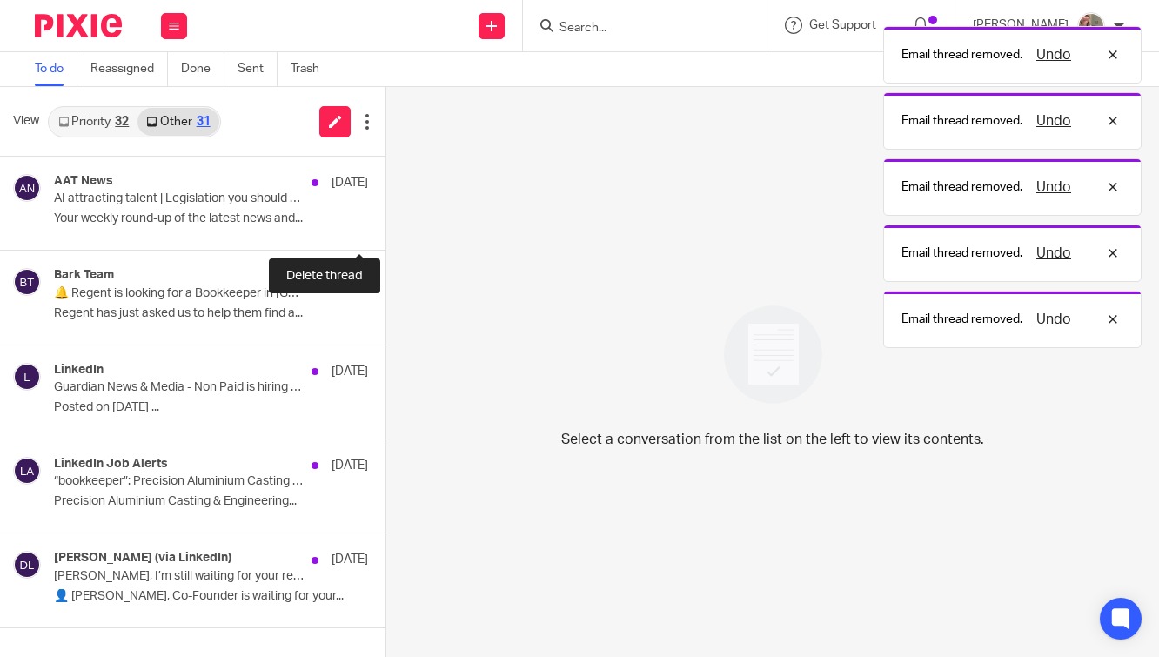
click at [386, 218] on button at bounding box center [393, 227] width 14 height 46
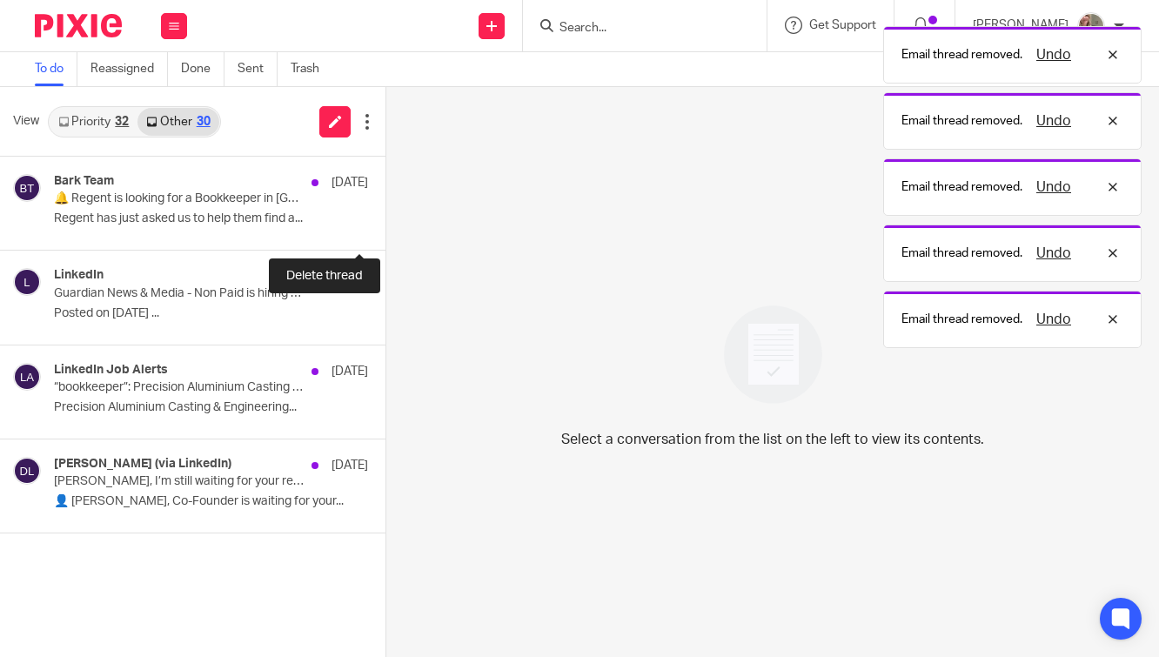
click at [386, 218] on button at bounding box center [393, 227] width 14 height 46
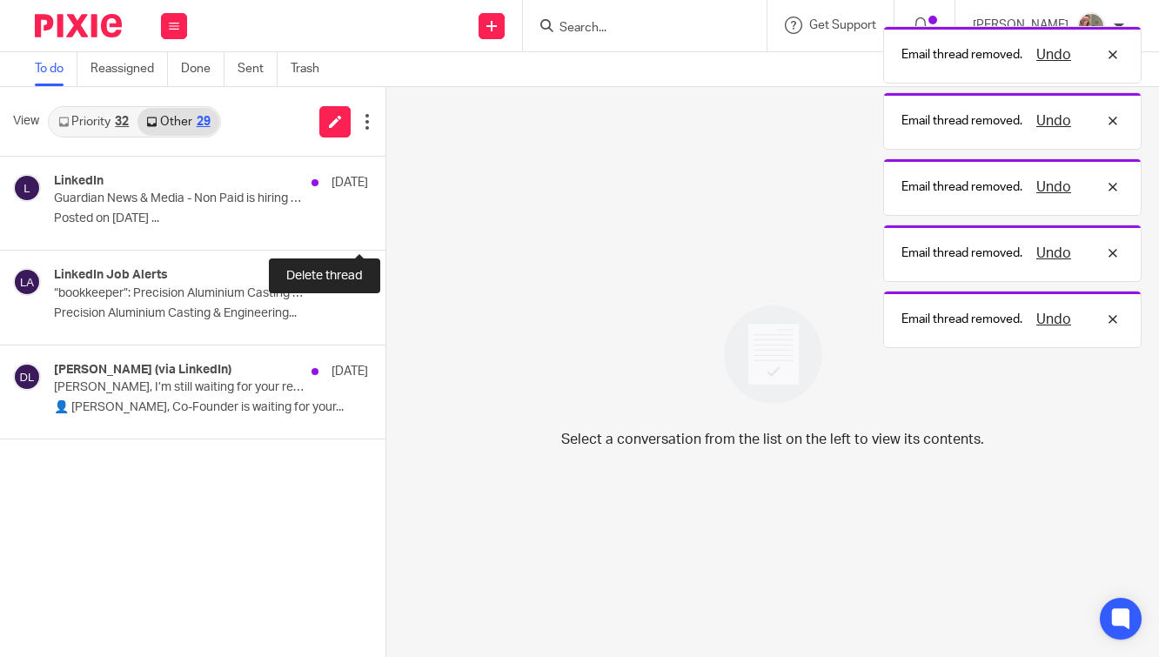
click at [386, 218] on button at bounding box center [393, 227] width 14 height 46
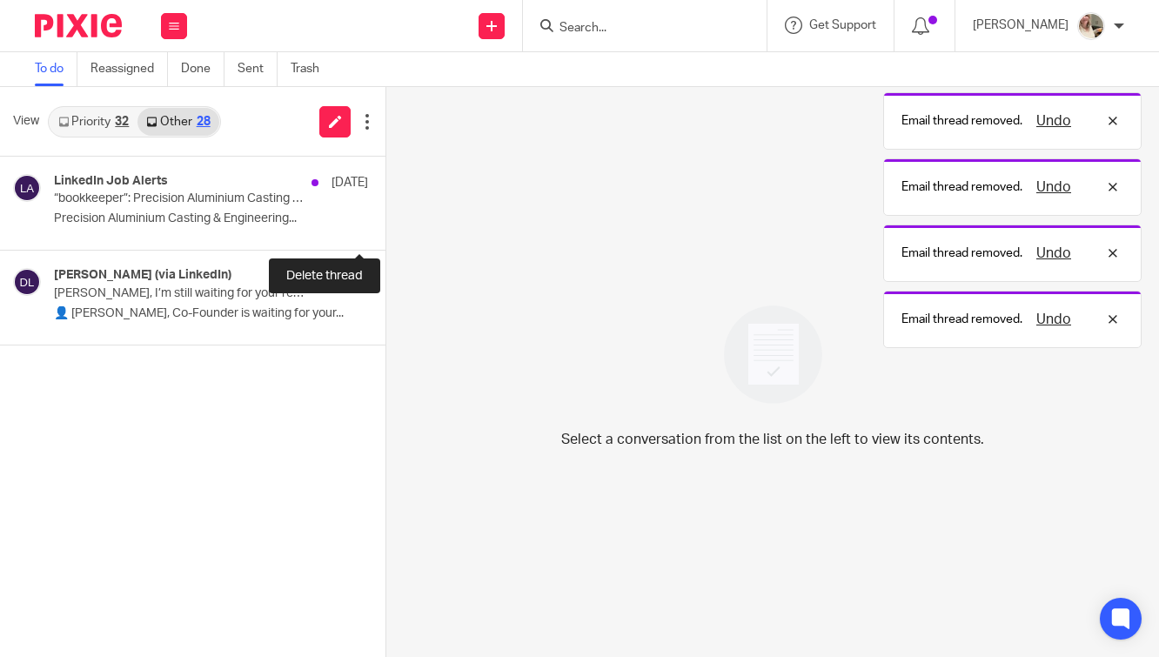
click at [386, 218] on button at bounding box center [393, 227] width 14 height 46
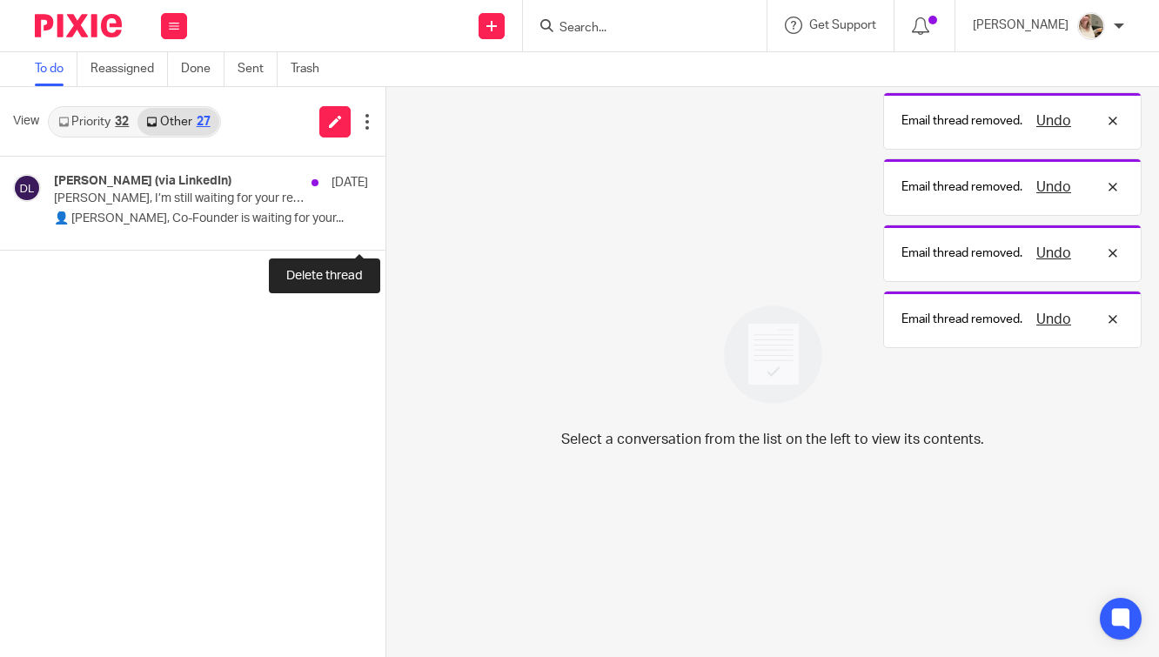
click at [386, 218] on button at bounding box center [393, 227] width 14 height 46
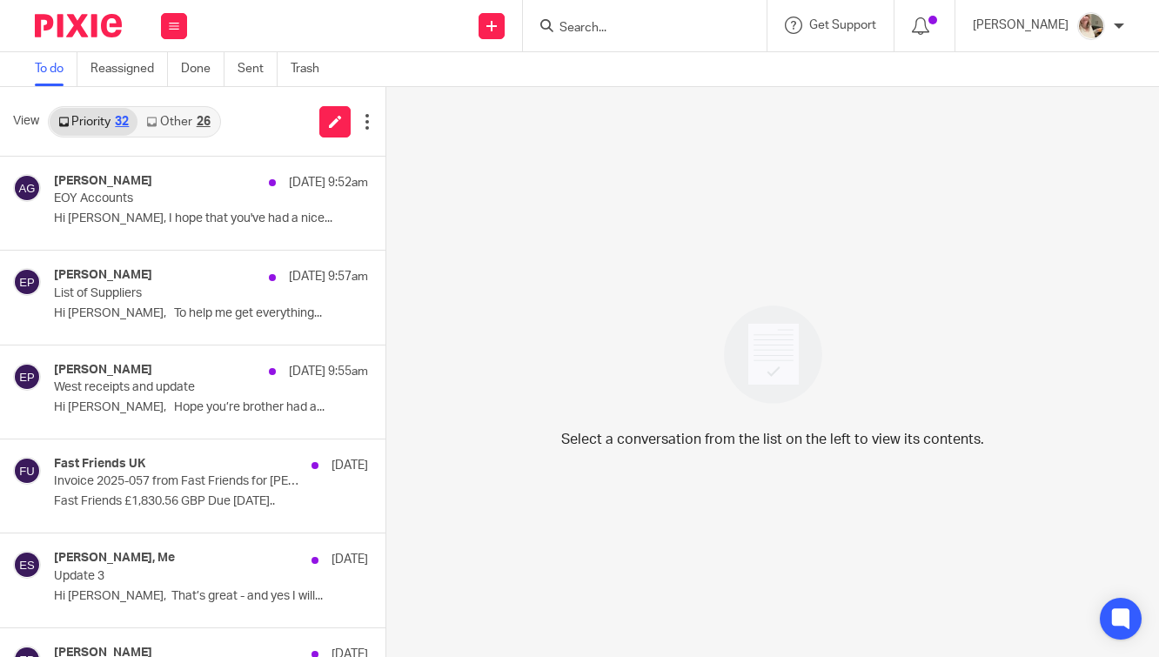
click at [196, 131] on link "Other 26" at bounding box center [178, 122] width 81 height 28
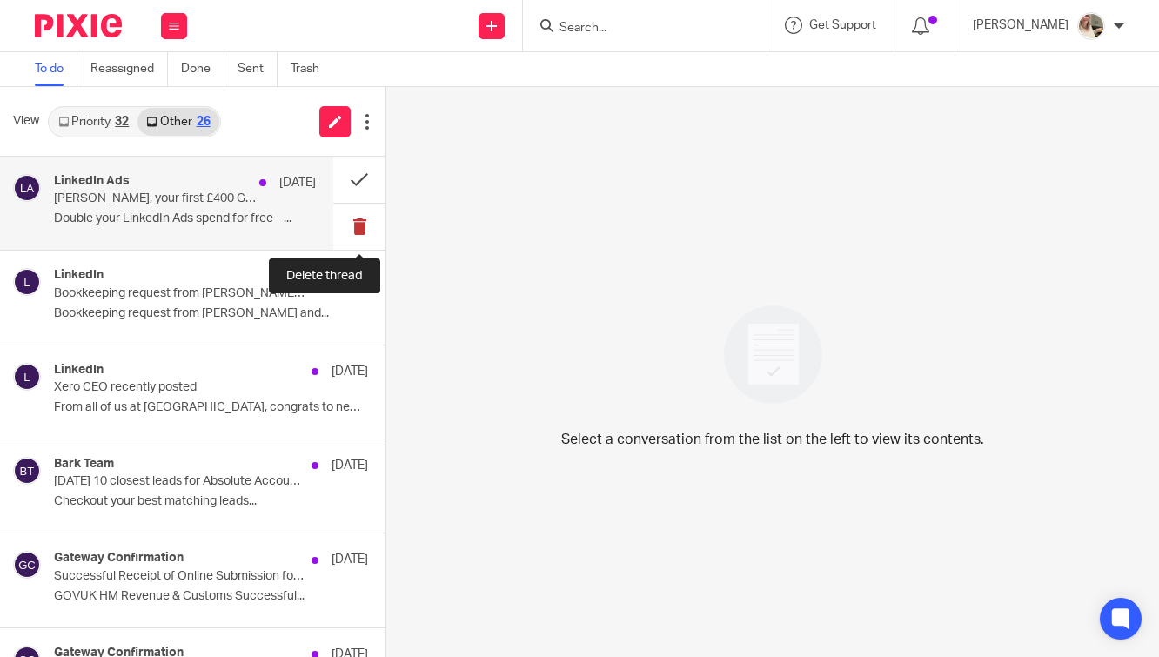
click at [363, 220] on button at bounding box center [359, 227] width 52 height 46
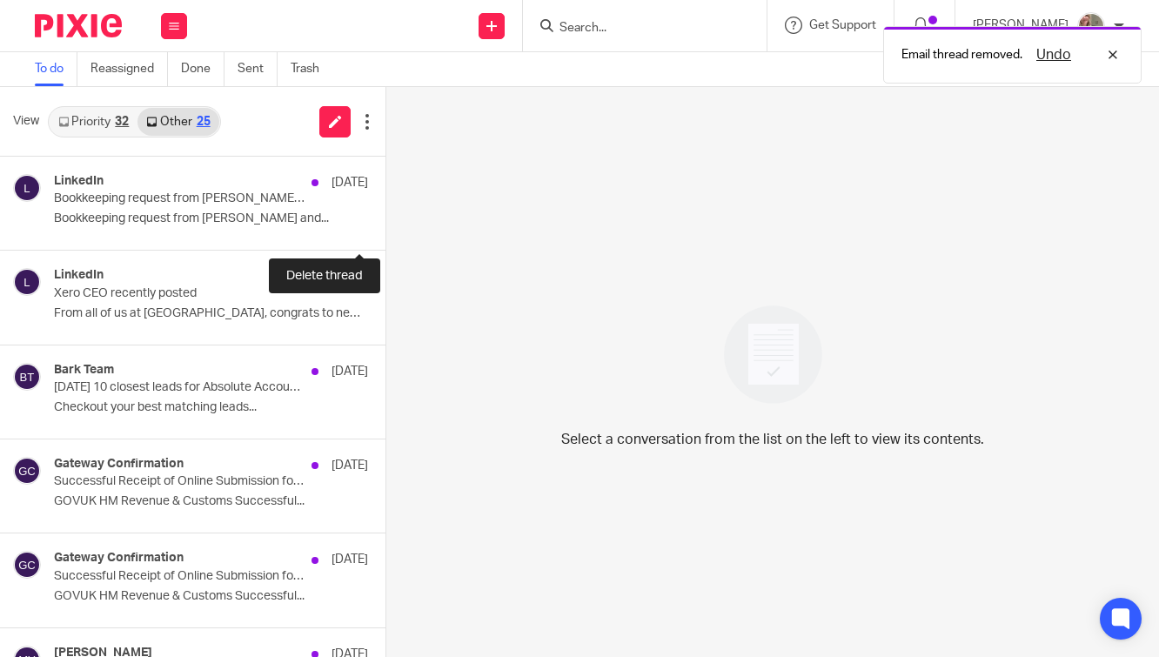
click at [386, 220] on button at bounding box center [393, 227] width 14 height 46
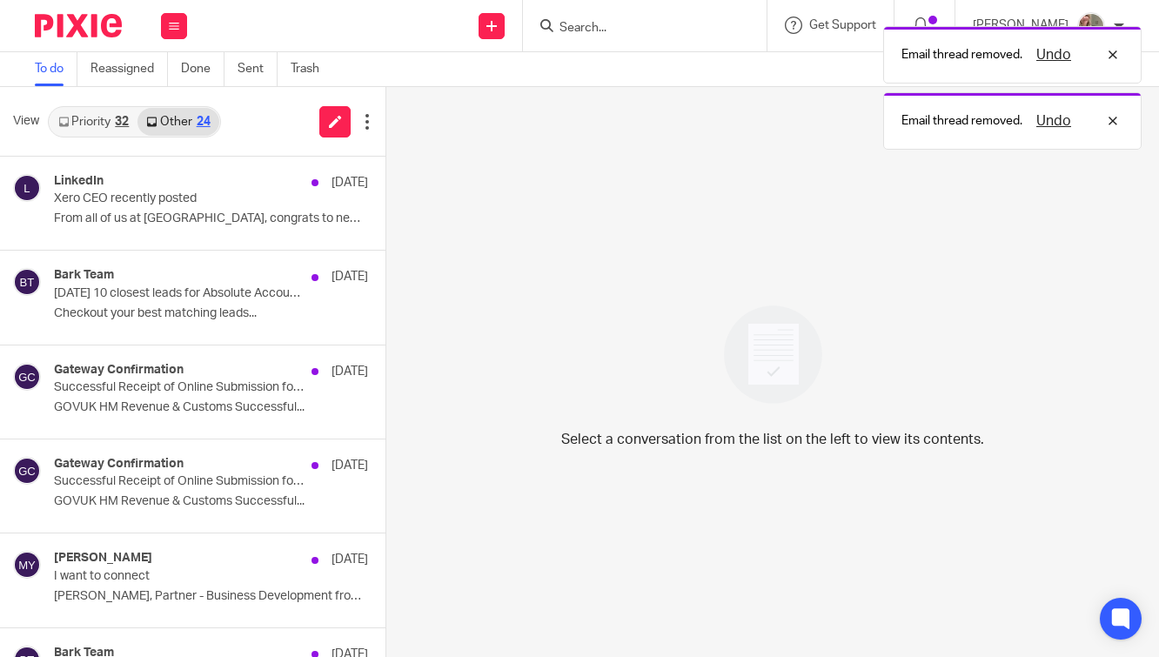
click at [386, 220] on button at bounding box center [393, 227] width 14 height 46
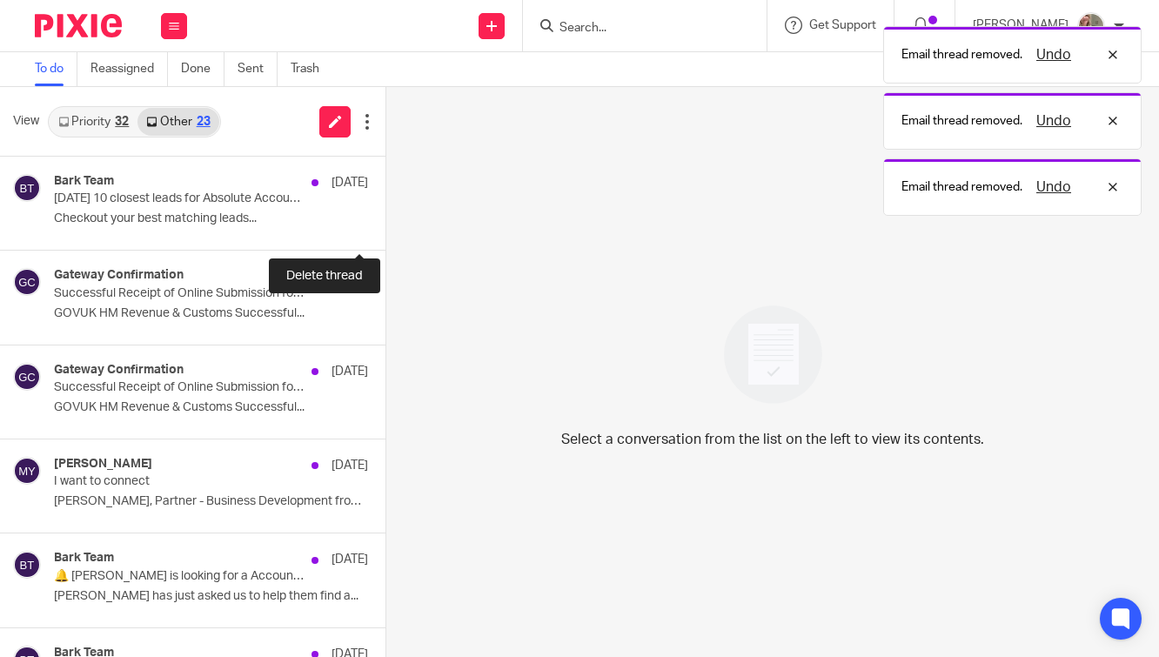
click at [386, 220] on button at bounding box center [393, 227] width 14 height 46
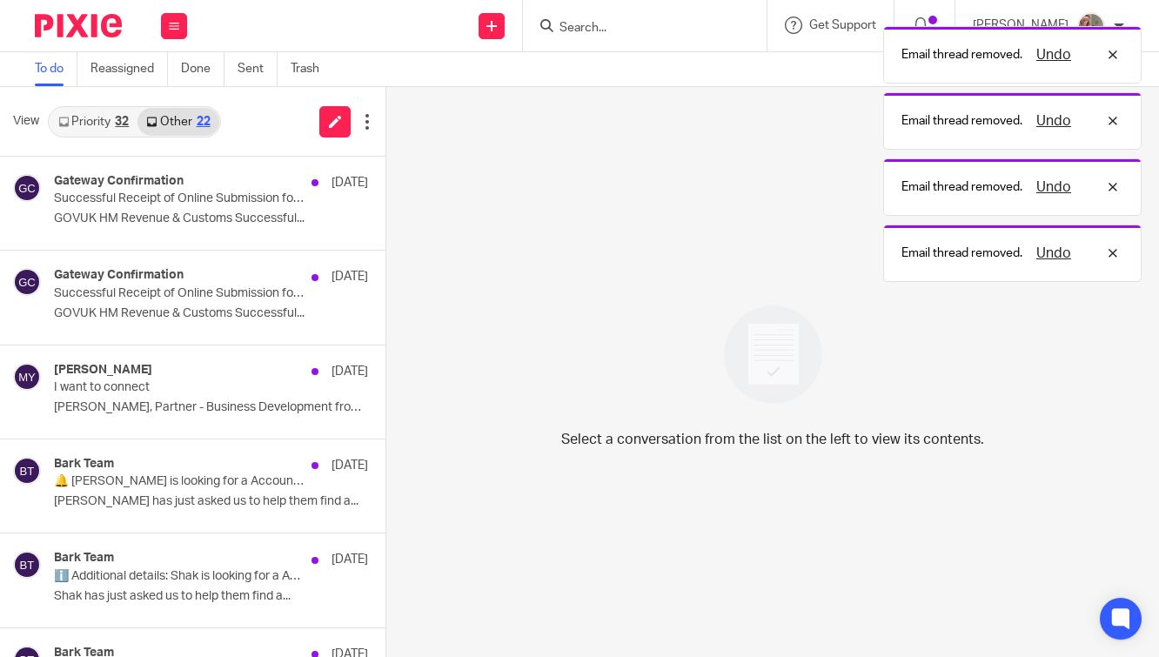
click at [386, 220] on button at bounding box center [393, 227] width 14 height 46
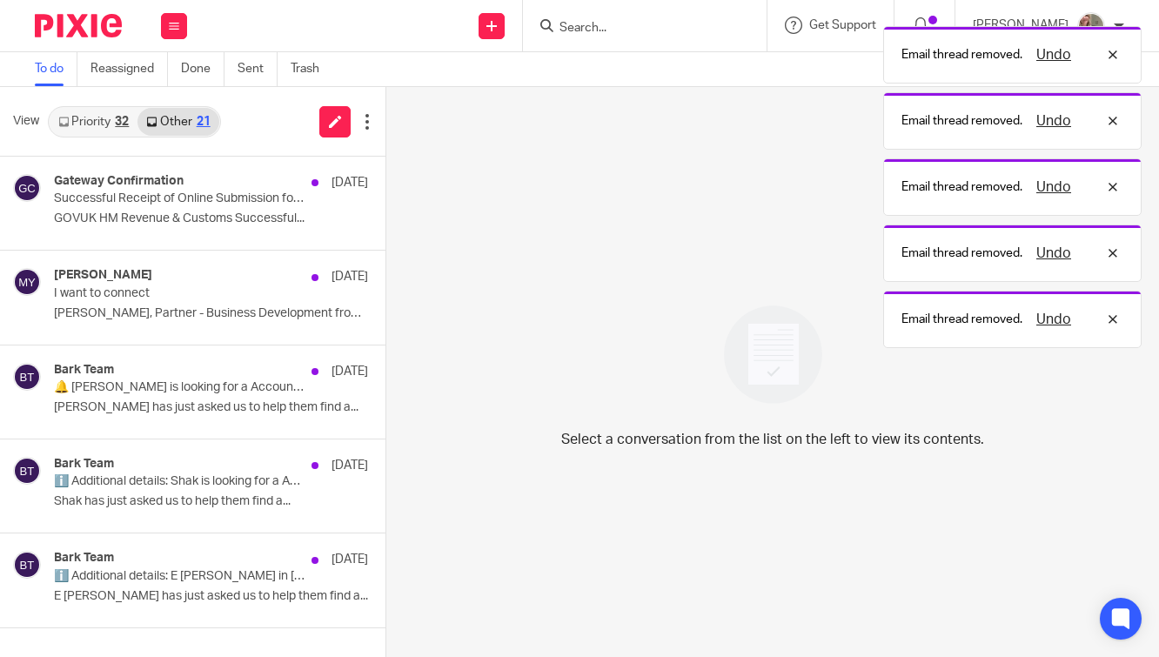
click at [386, 220] on button at bounding box center [393, 227] width 14 height 46
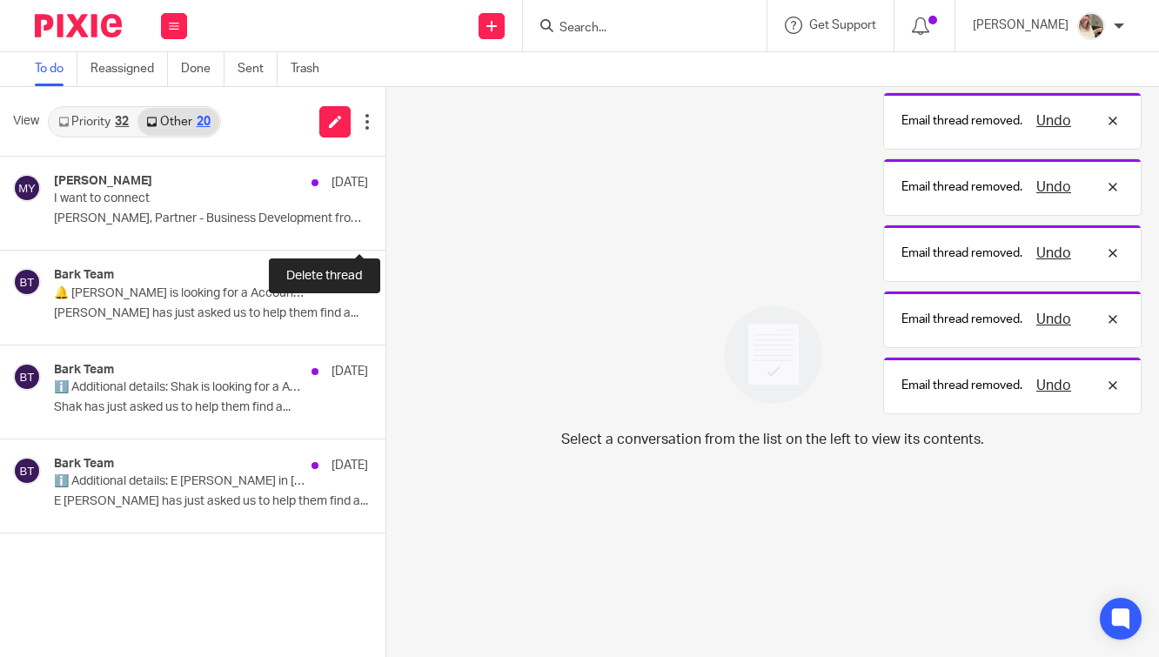
click at [386, 220] on button at bounding box center [393, 227] width 14 height 46
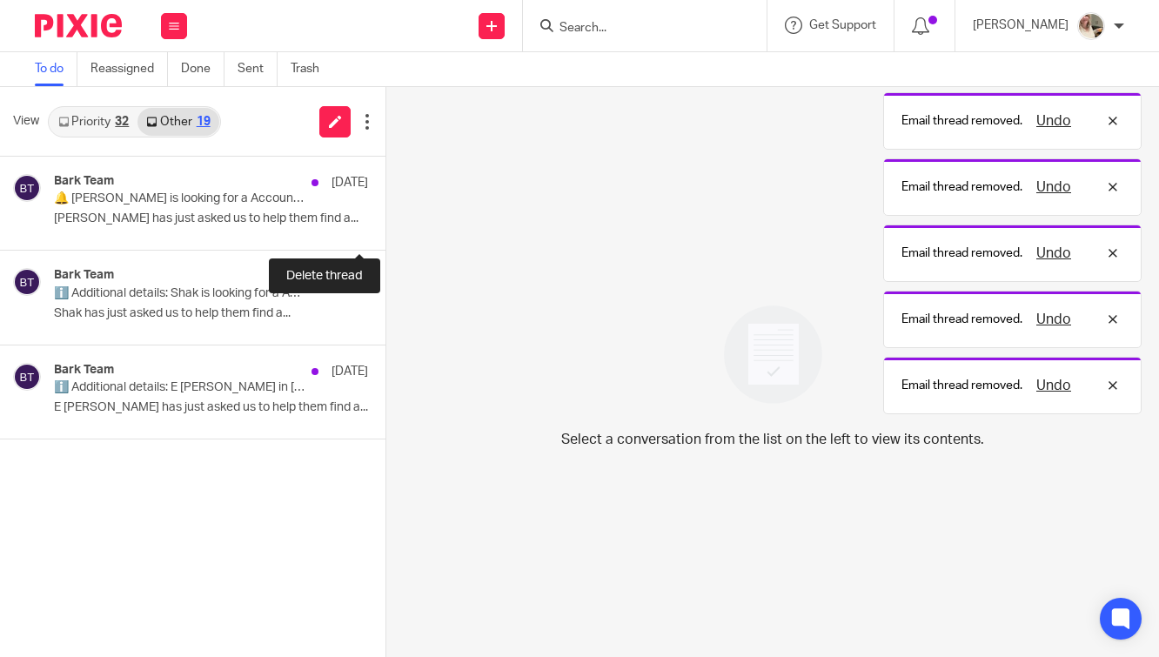
click at [386, 220] on button at bounding box center [393, 227] width 14 height 46
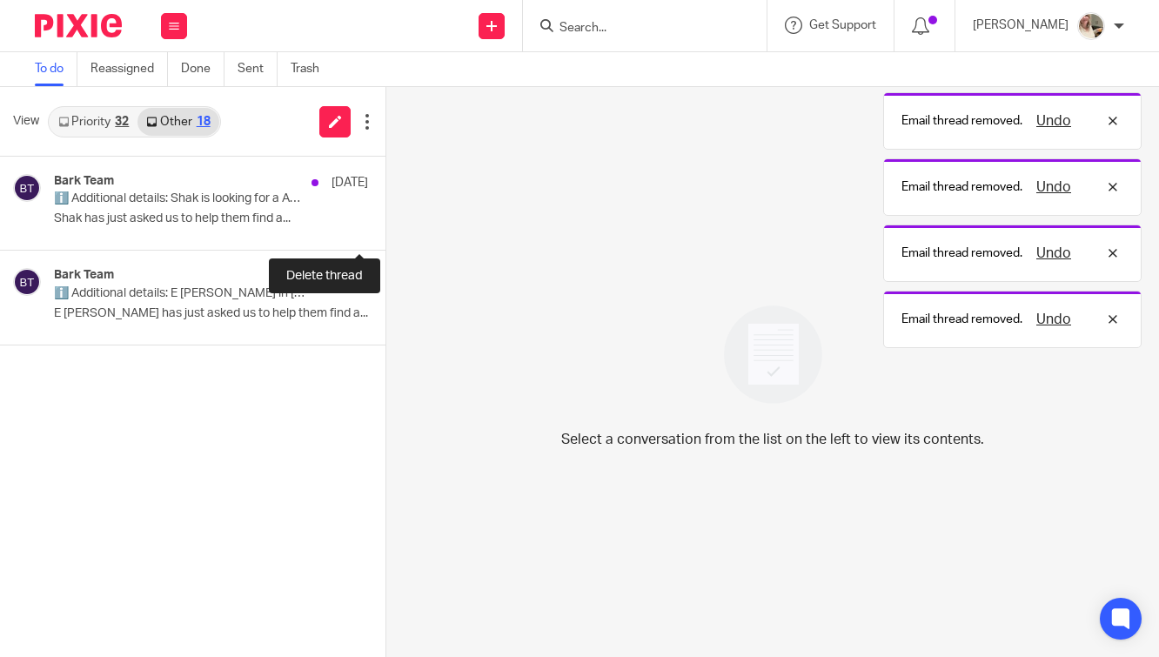
click at [386, 220] on button at bounding box center [393, 227] width 14 height 46
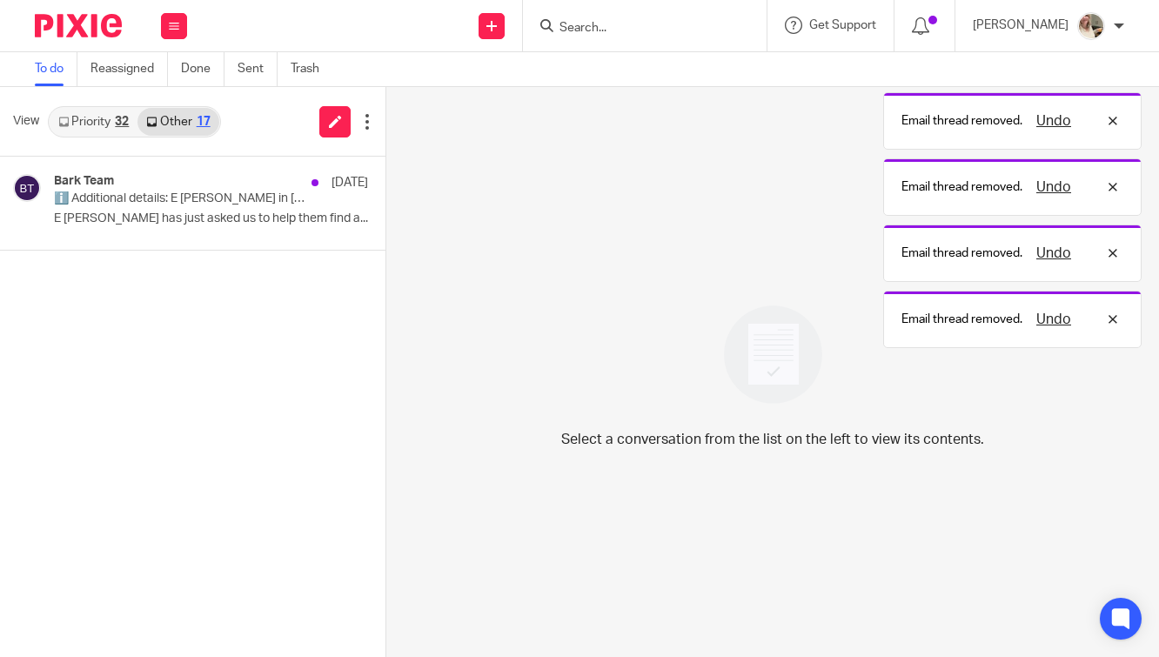
click at [386, 220] on button at bounding box center [393, 227] width 14 height 46
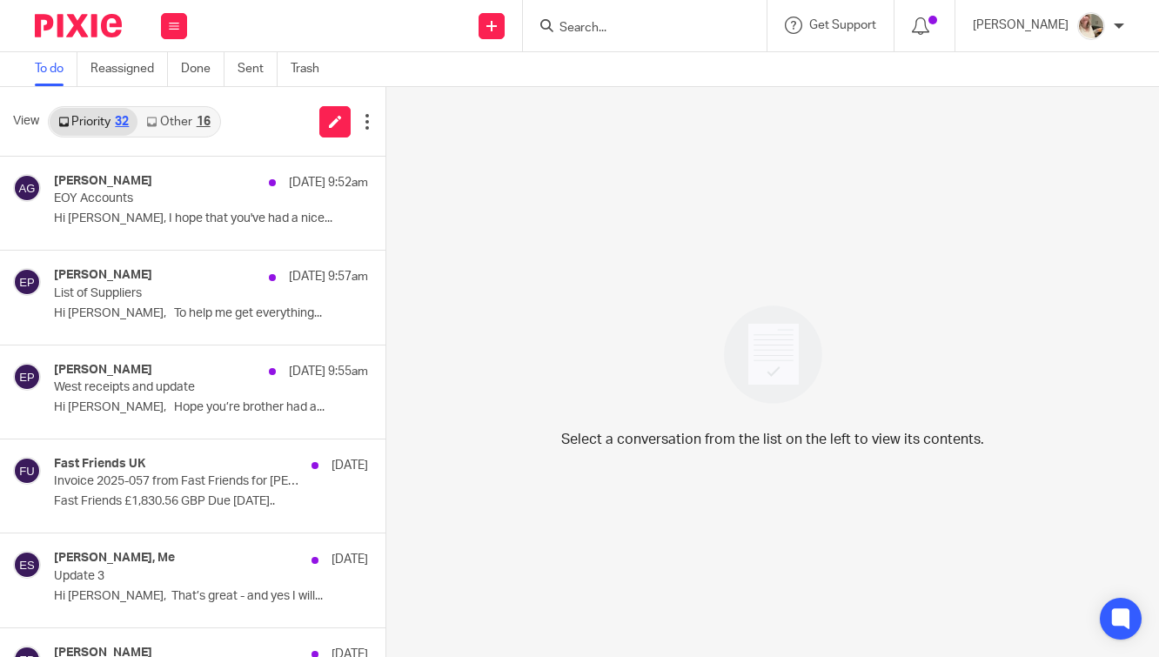
click at [182, 118] on link "Other 16" at bounding box center [178, 122] width 81 height 28
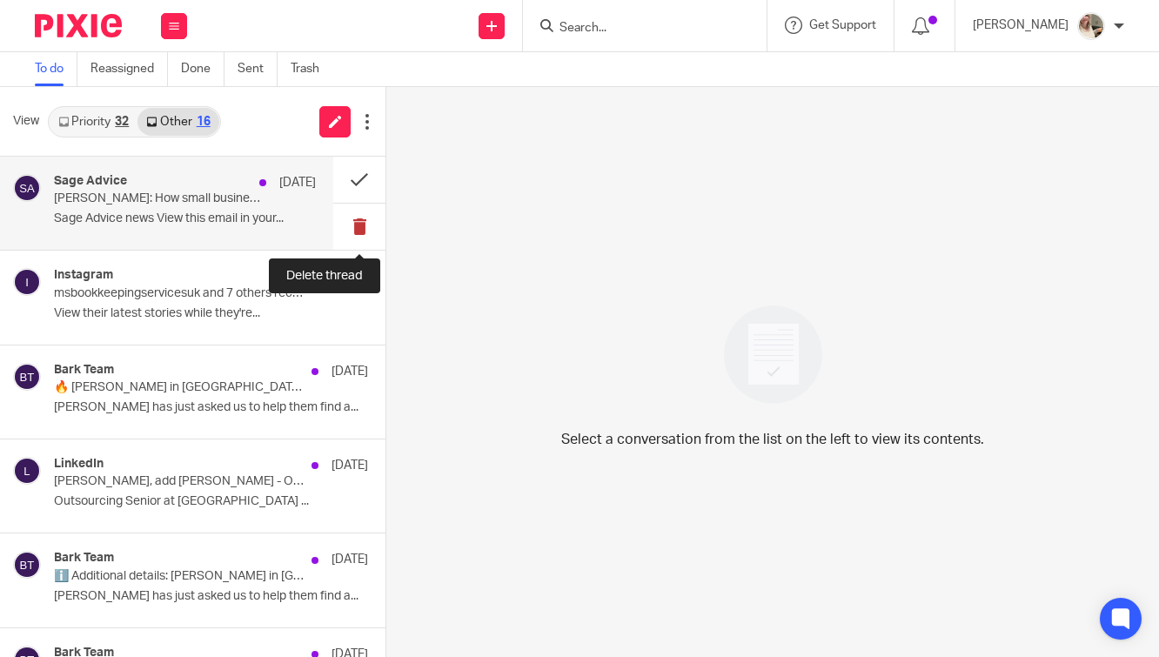
click at [356, 222] on button at bounding box center [359, 227] width 52 height 46
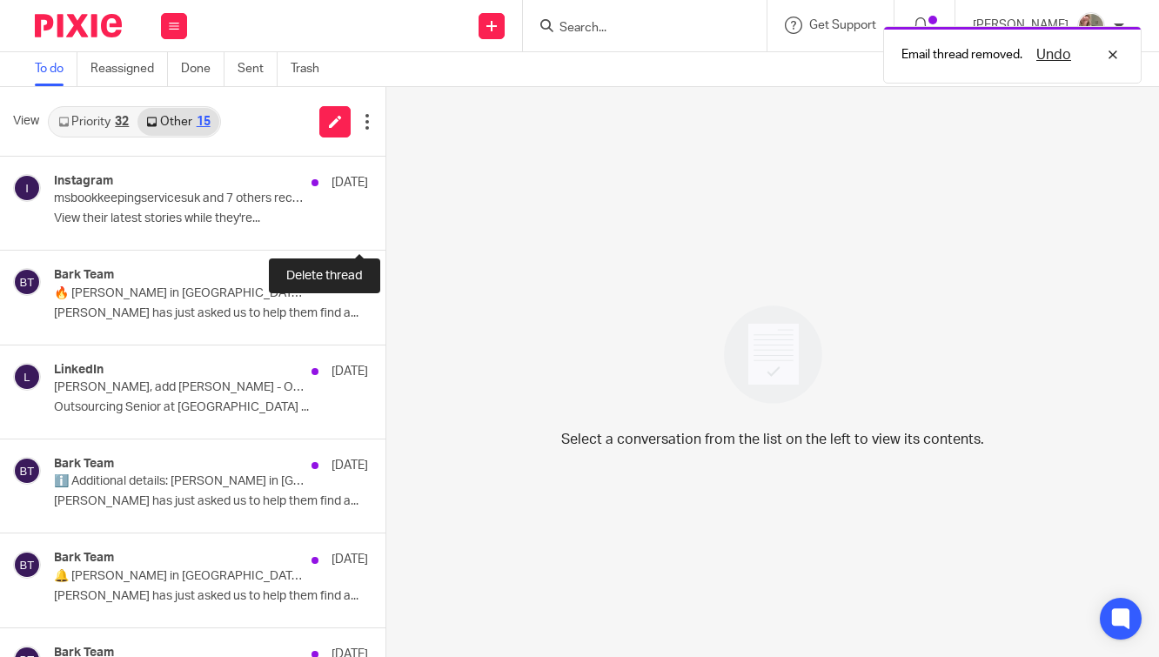
click at [386, 222] on button at bounding box center [393, 227] width 14 height 46
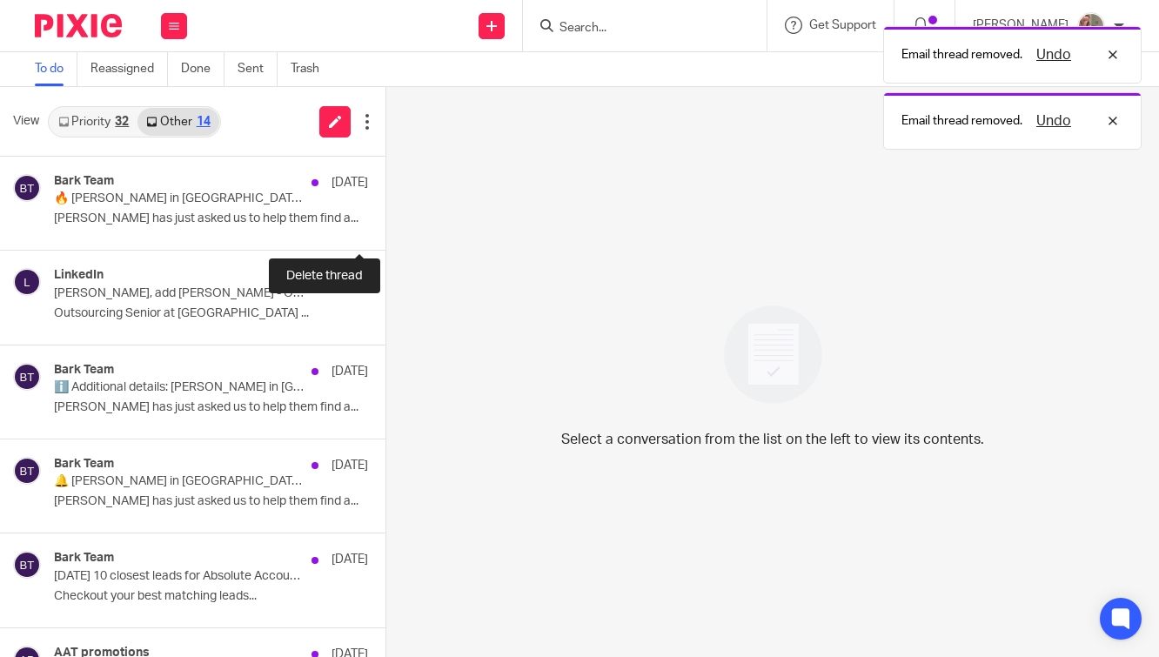
click at [386, 222] on button at bounding box center [393, 227] width 14 height 46
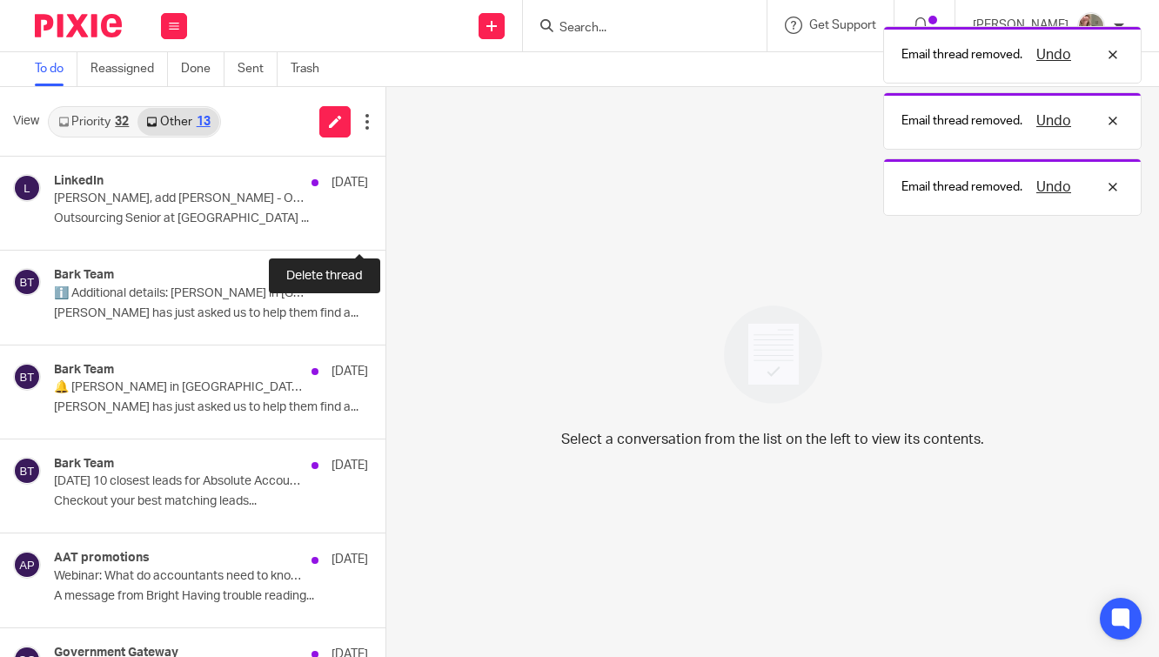
click at [386, 222] on button at bounding box center [393, 227] width 14 height 46
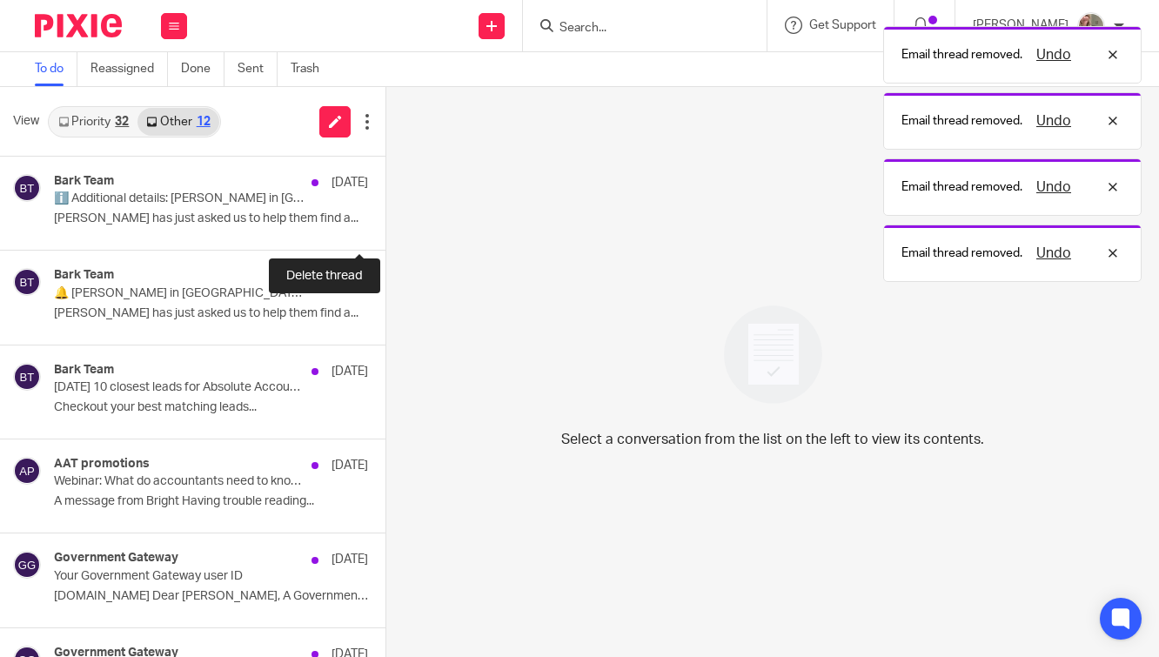
click at [386, 222] on button at bounding box center [393, 227] width 14 height 46
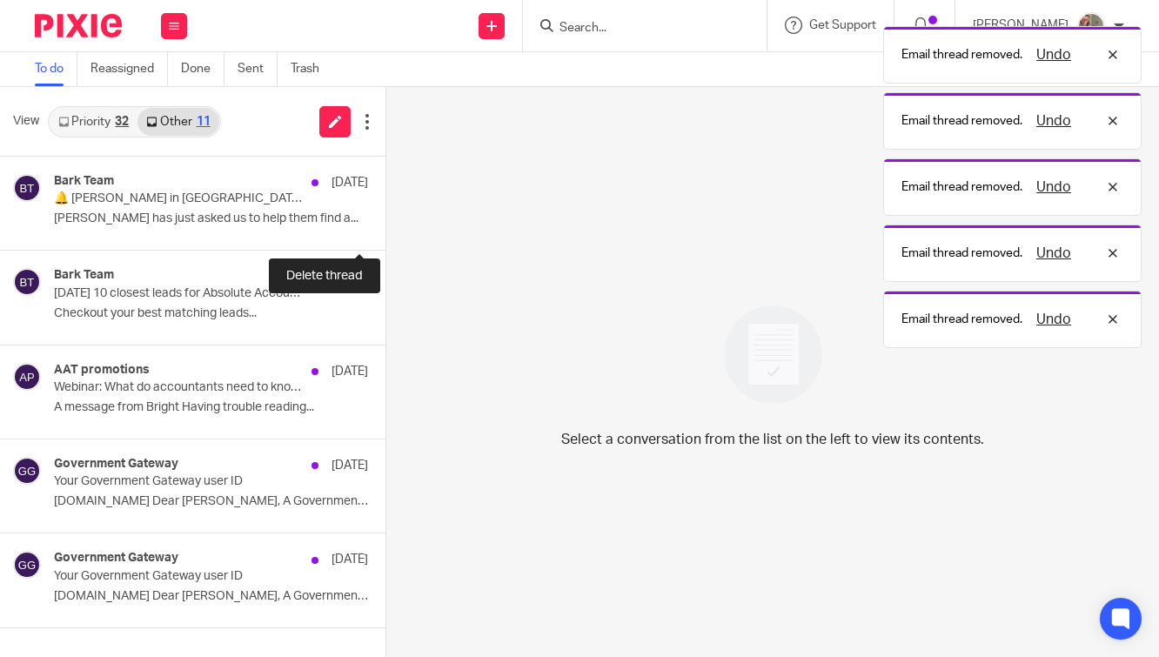
click at [386, 222] on button at bounding box center [393, 227] width 14 height 46
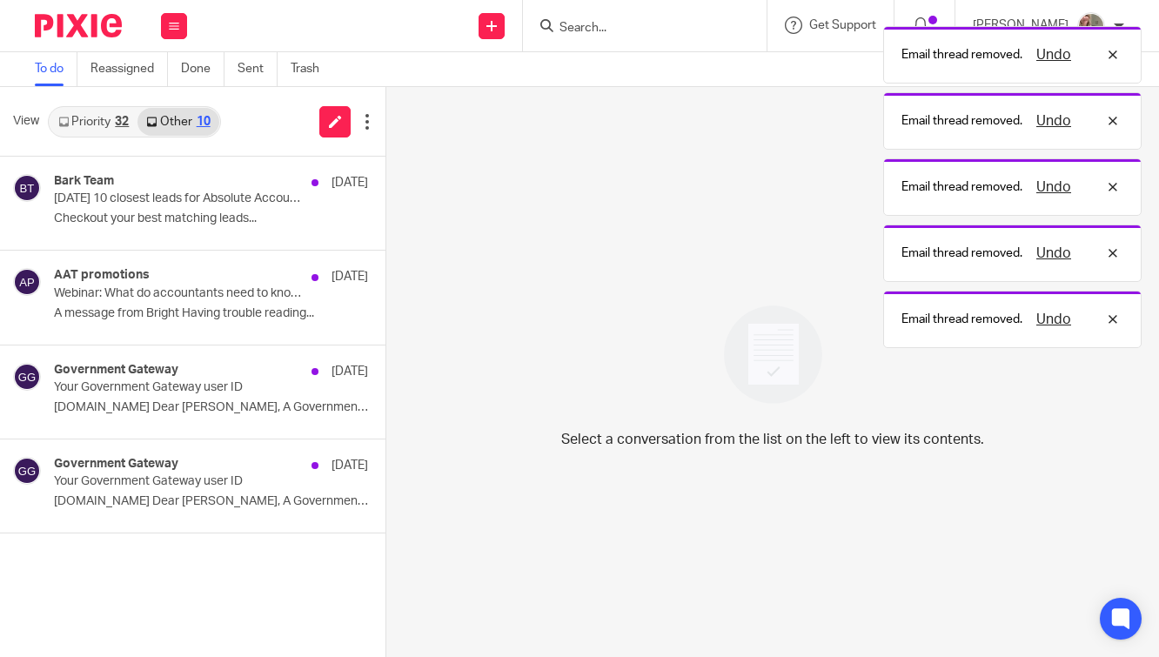
click at [386, 222] on button at bounding box center [393, 227] width 14 height 46
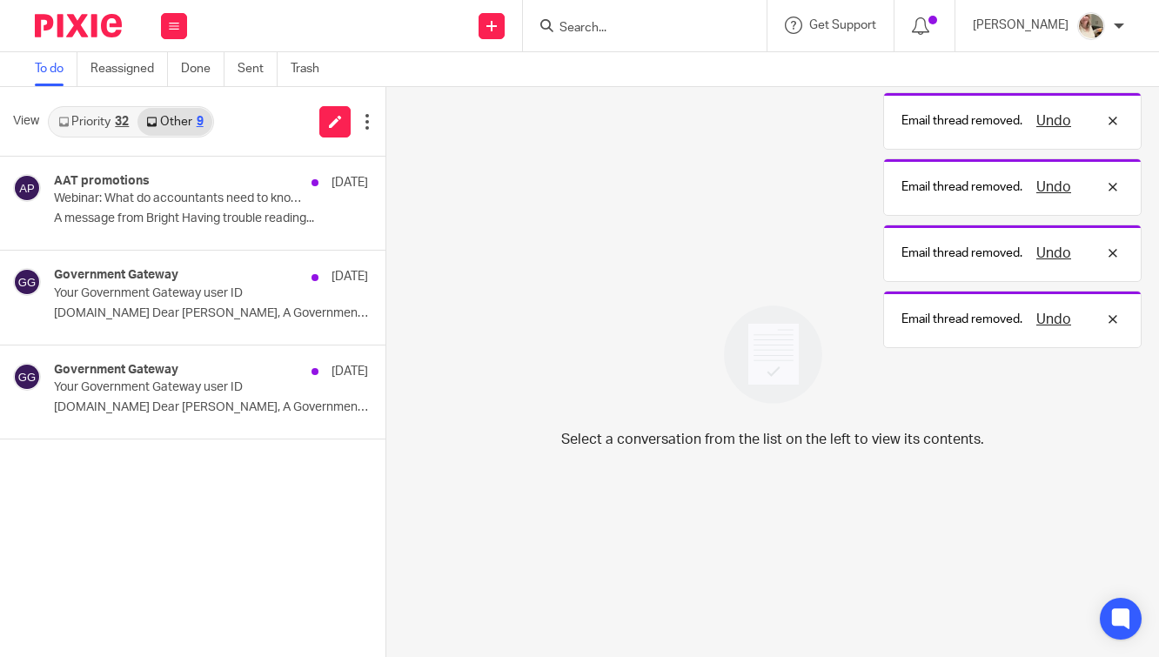
click at [386, 222] on button at bounding box center [393, 227] width 14 height 46
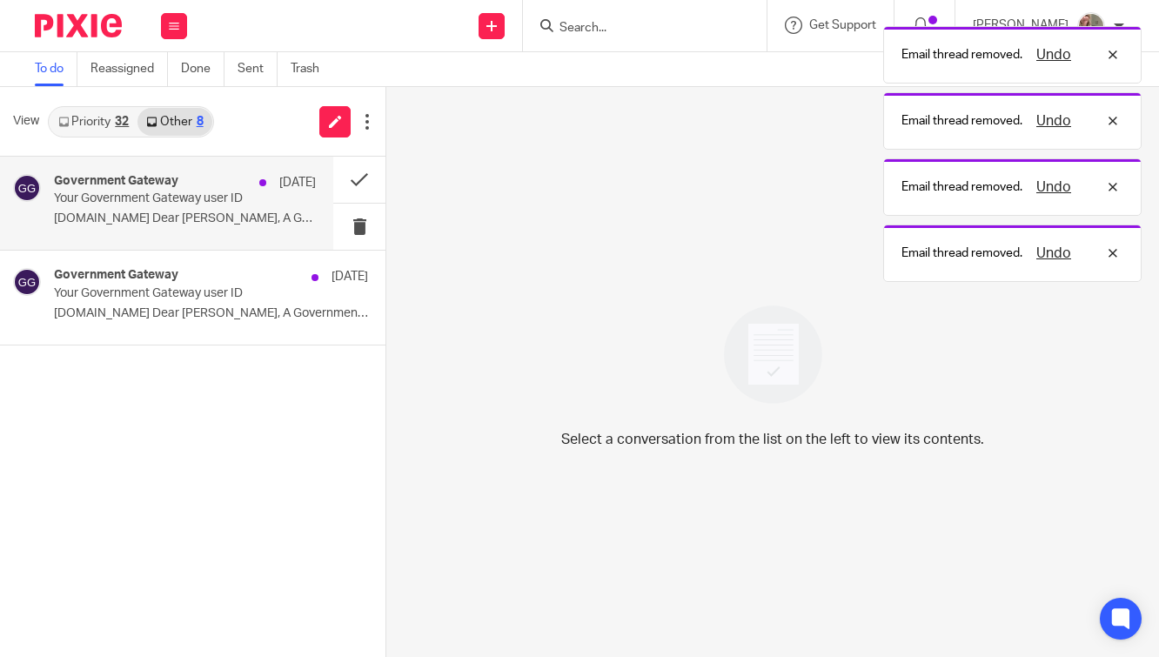
click at [279, 222] on p "[DOMAIN_NAME] Dear [PERSON_NAME], A Government..." at bounding box center [185, 219] width 262 height 15
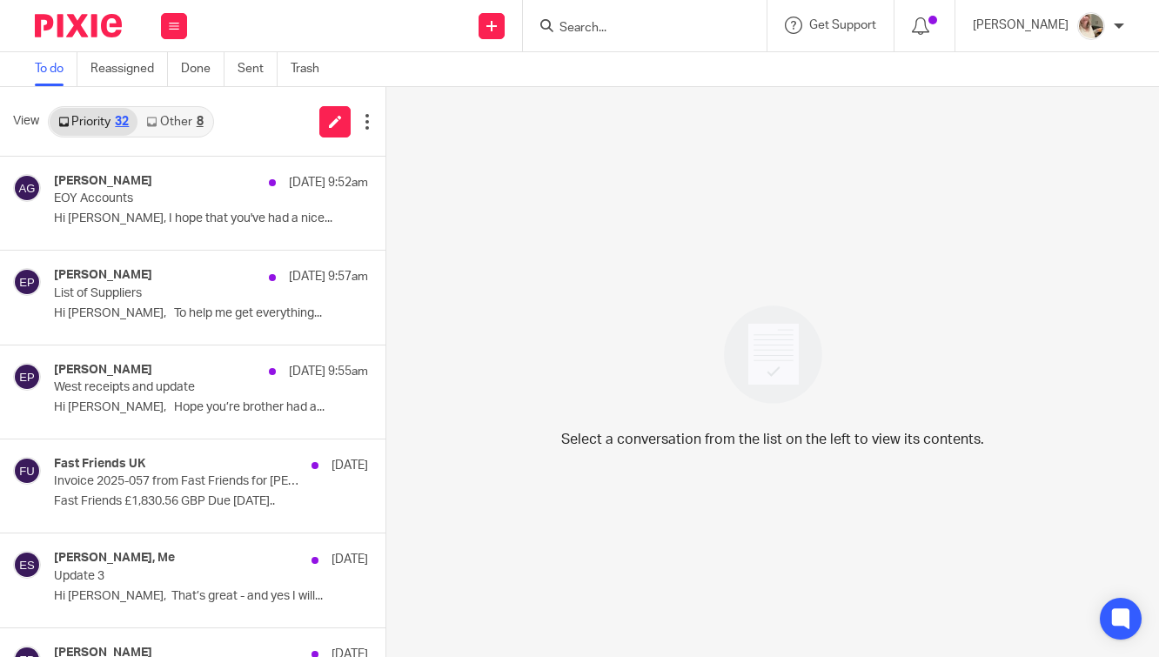
click at [179, 119] on link "Other 8" at bounding box center [175, 122] width 74 height 28
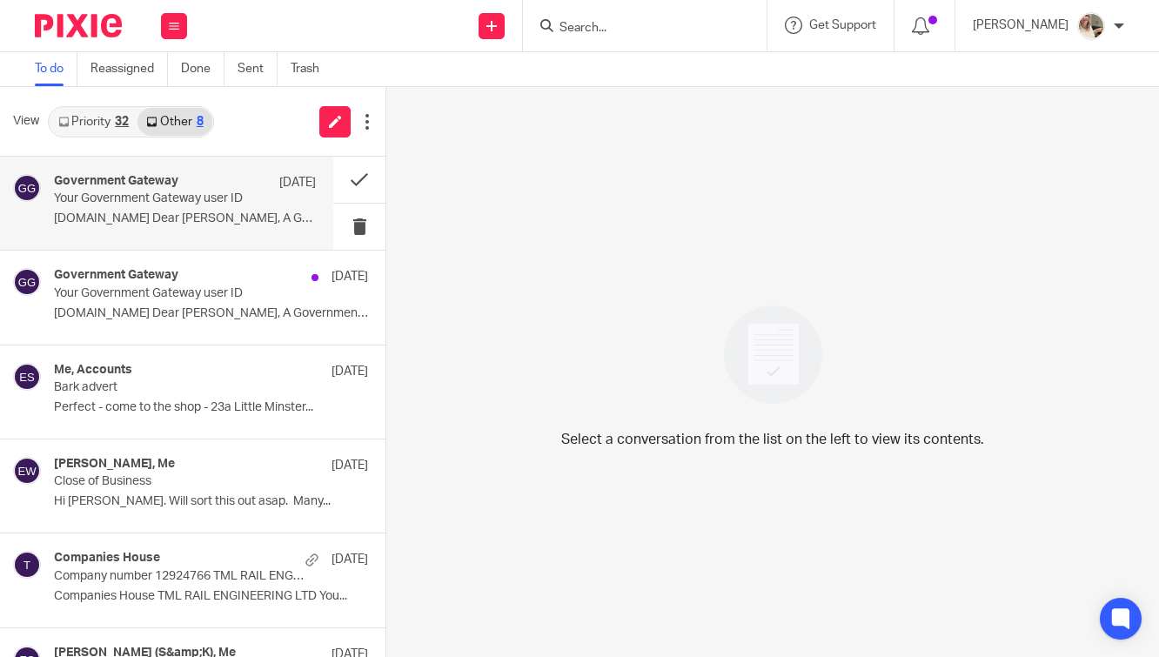
click at [195, 216] on p "[DOMAIN_NAME] Dear [PERSON_NAME], A Government..." at bounding box center [185, 219] width 262 height 15
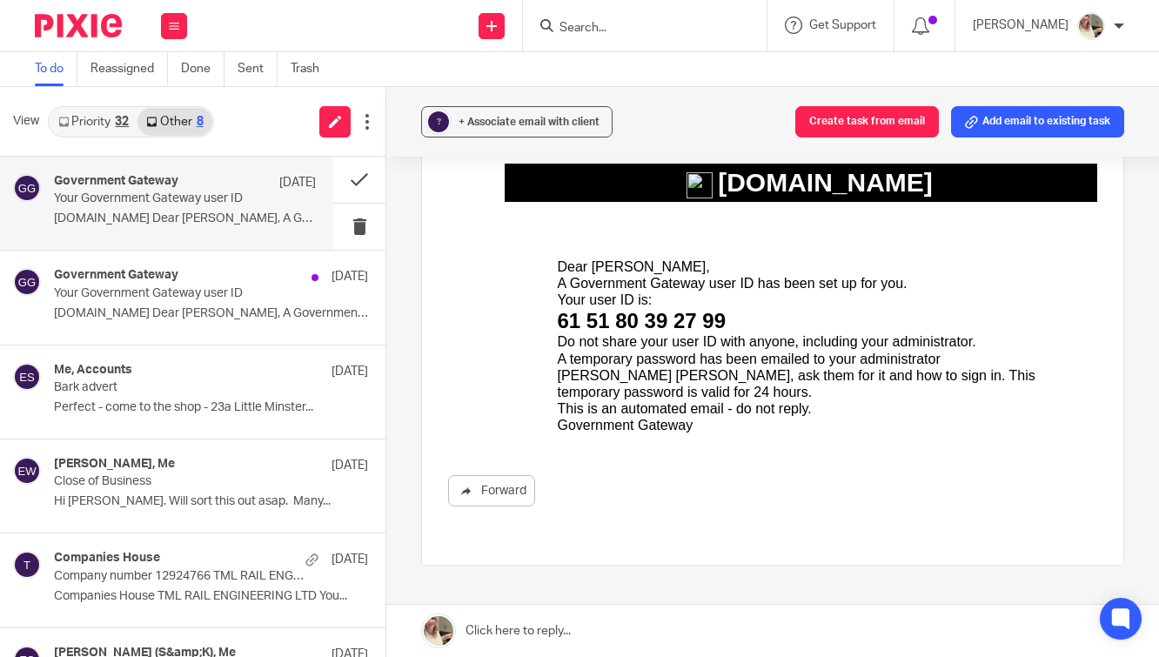
scroll to position [189, 0]
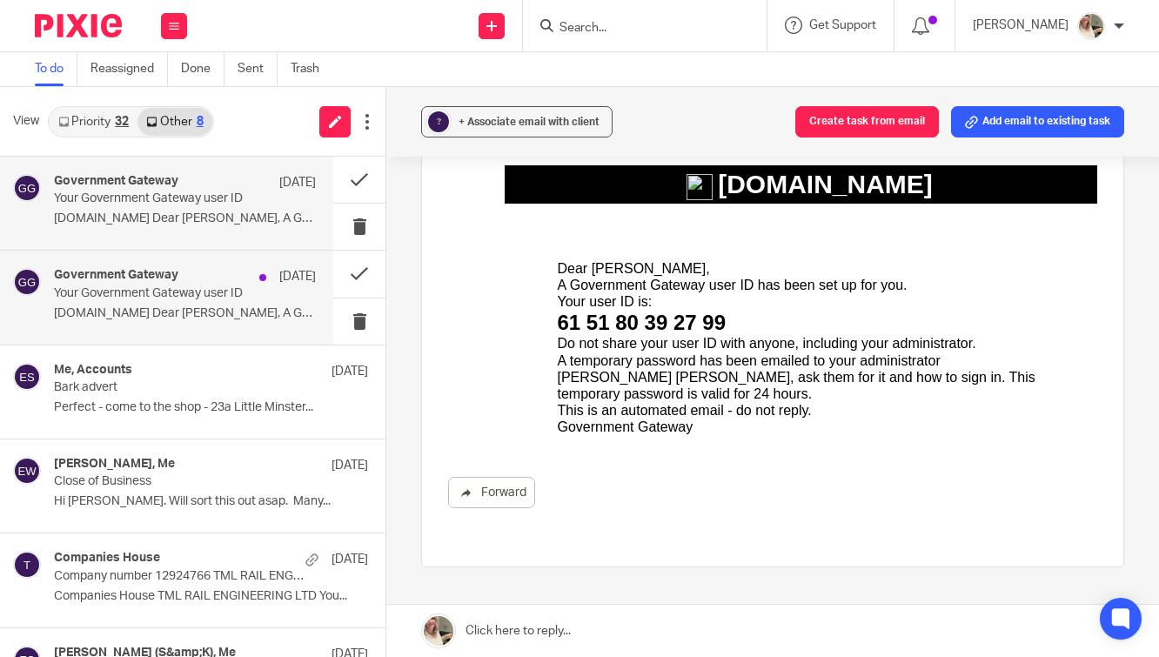
click at [216, 279] on div "Government Gateway [DATE]" at bounding box center [185, 276] width 262 height 17
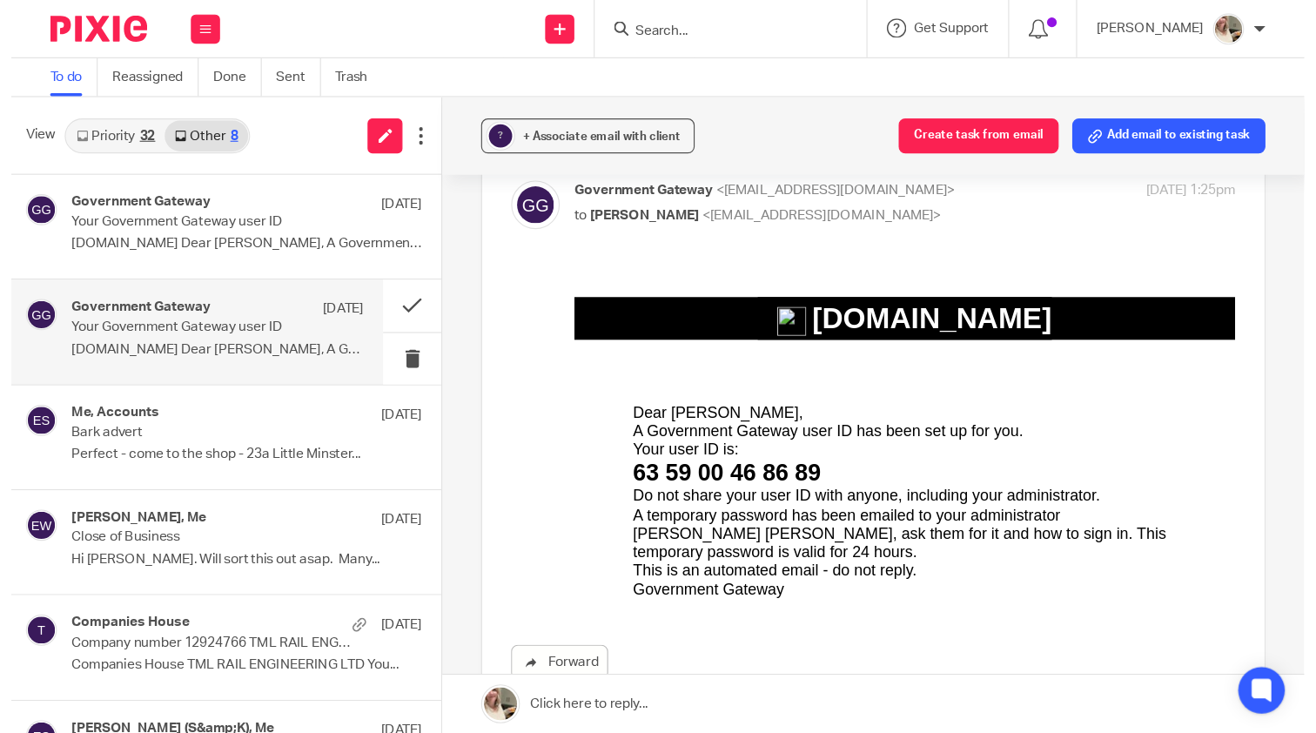
scroll to position [125, 0]
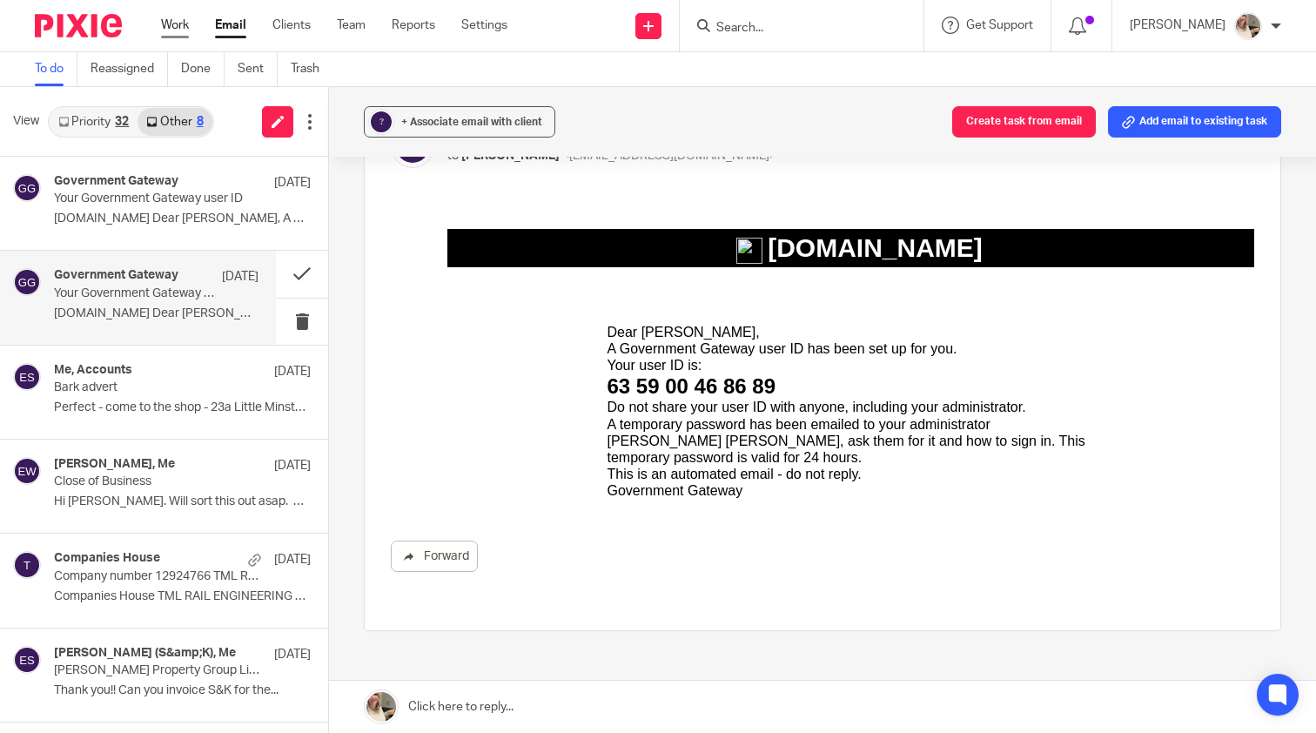
click at [177, 25] on link "Work" at bounding box center [175, 25] width 28 height 17
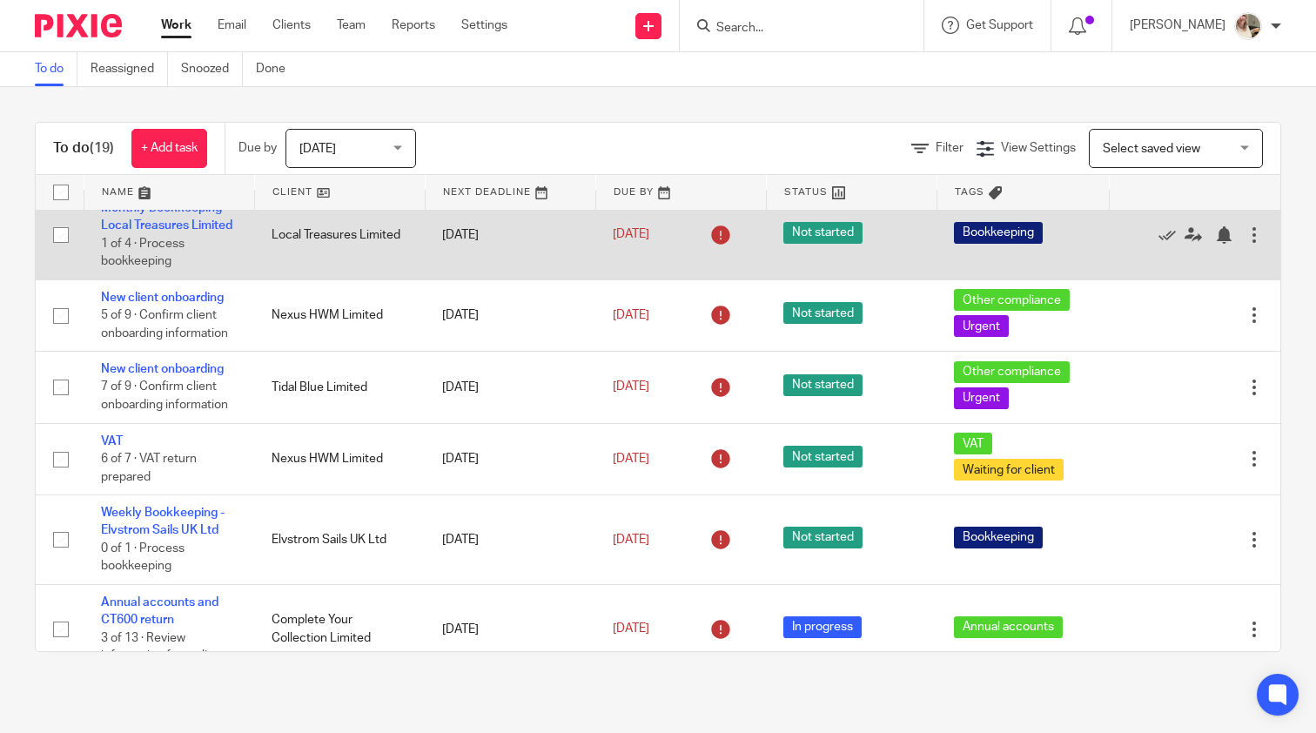
scroll to position [335, 0]
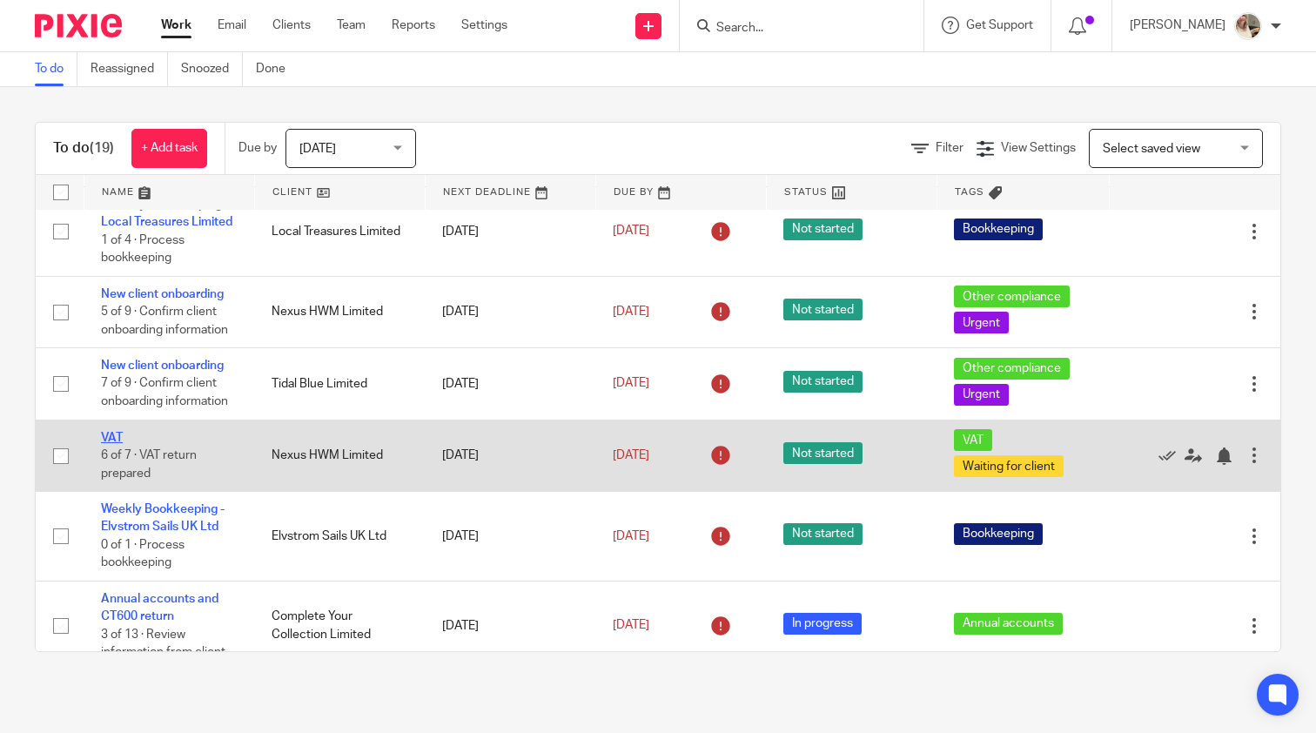
click at [117, 444] on link "VAT" at bounding box center [112, 438] width 22 height 12
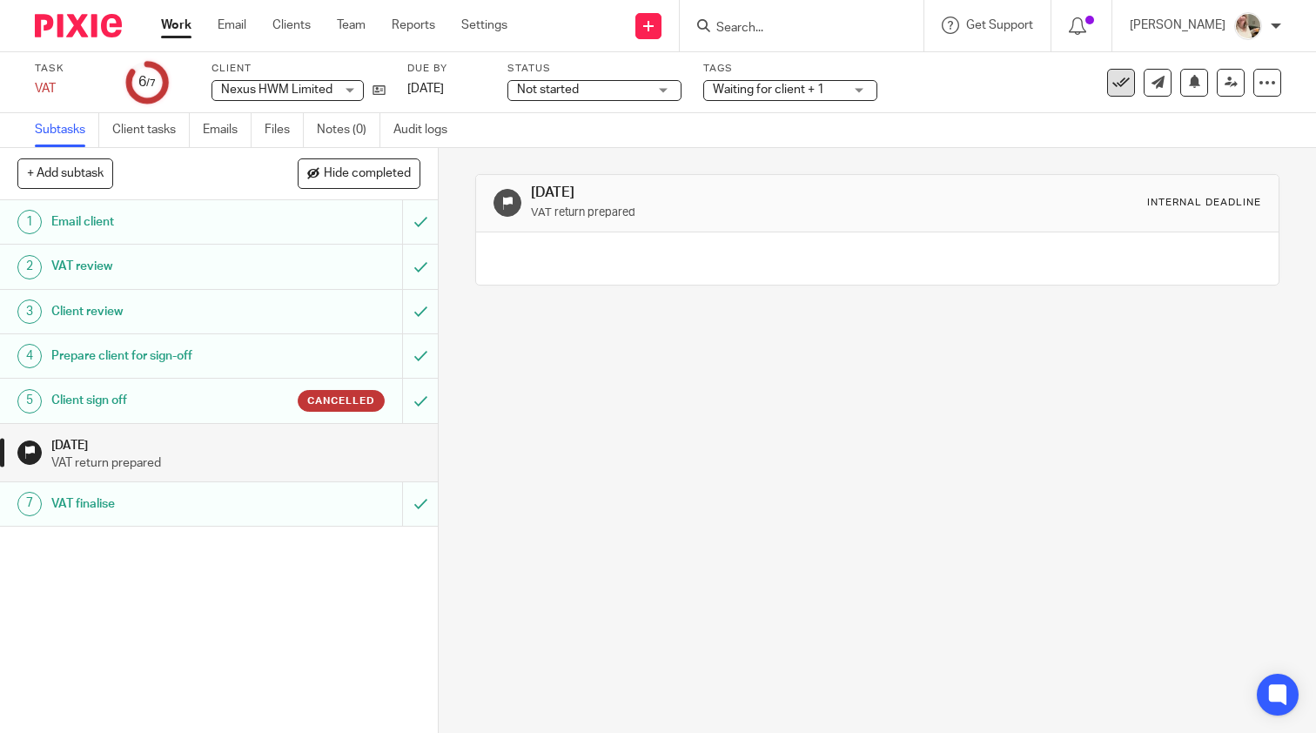
click at [1116, 77] on icon at bounding box center [1120, 82] width 17 height 17
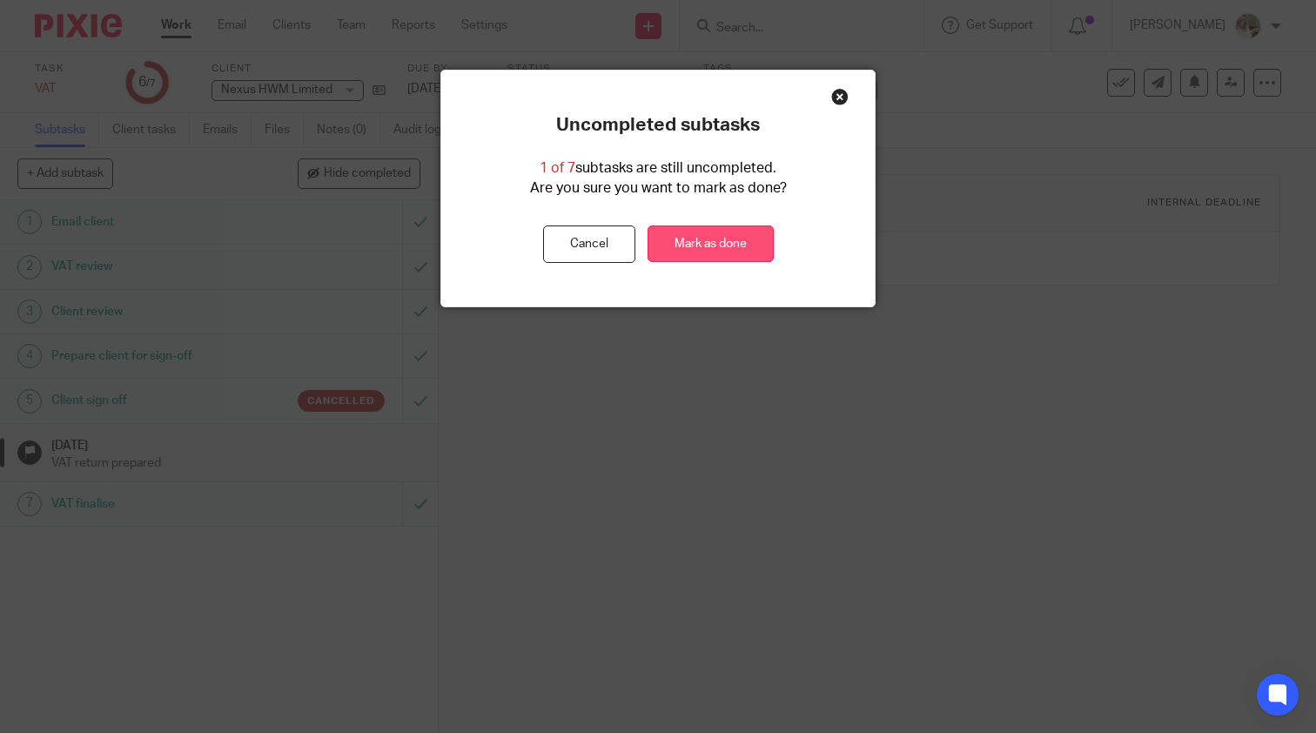
click at [726, 238] on link "Mark as done" at bounding box center [711, 243] width 126 height 37
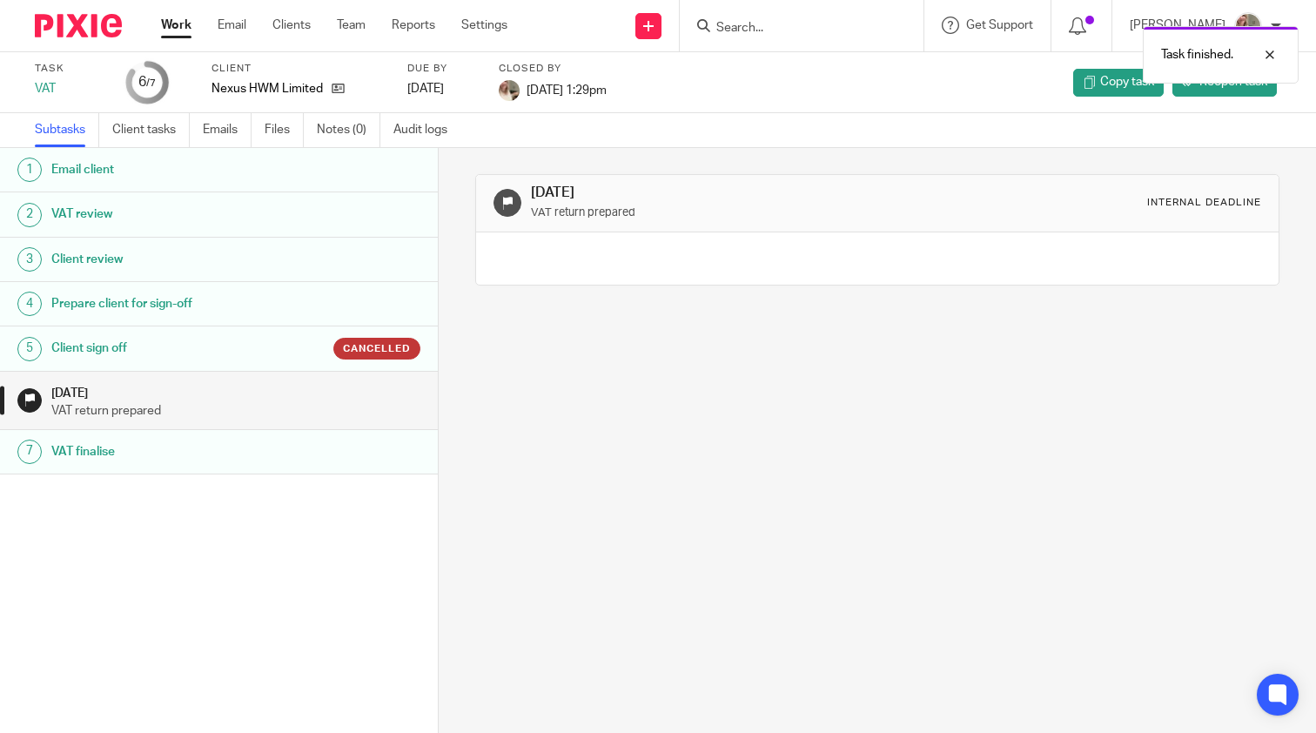
click at [178, 21] on link "Work" at bounding box center [176, 25] width 30 height 17
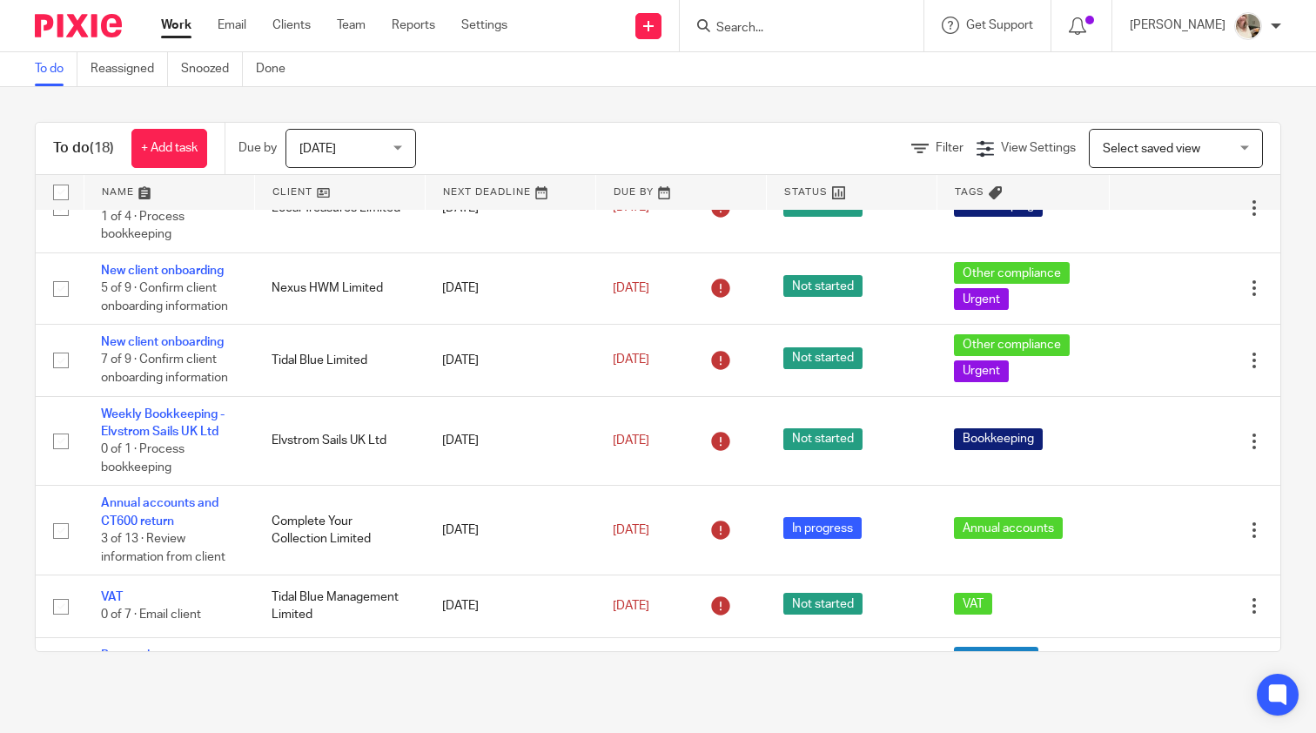
scroll to position [403, 0]
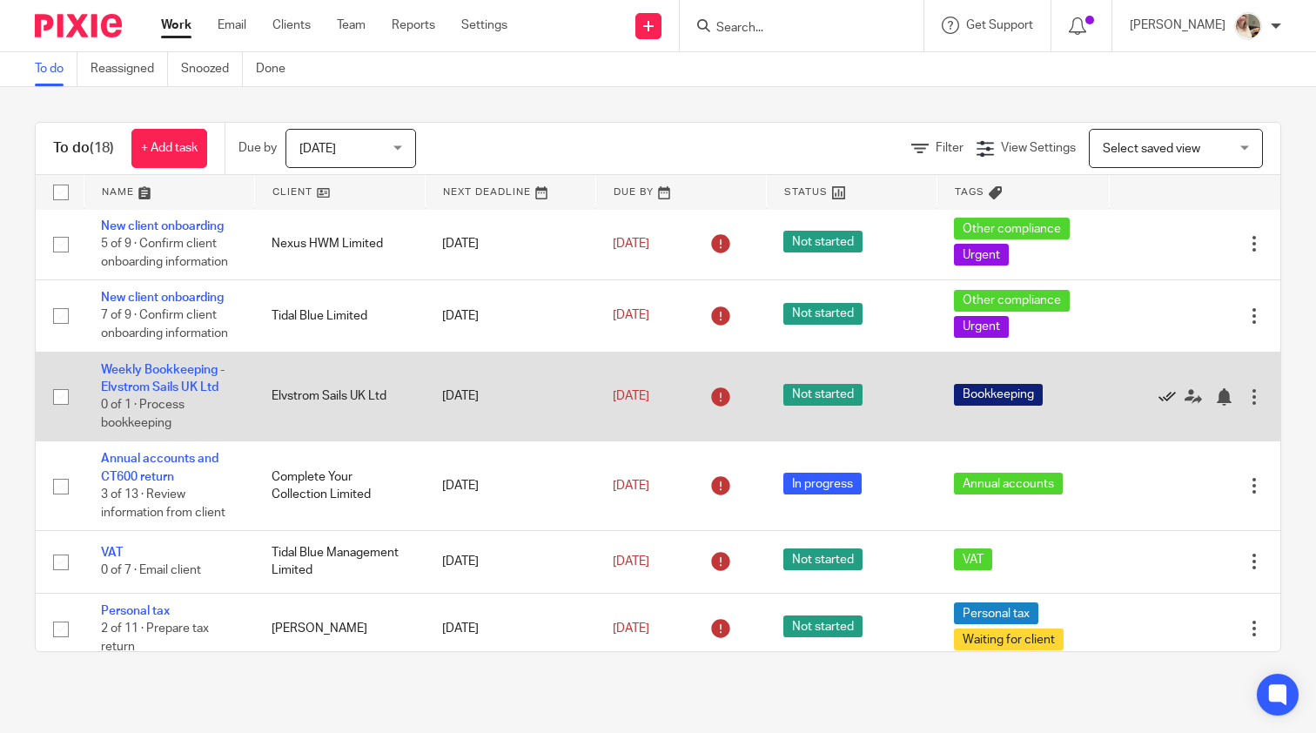
click at [1164, 405] on icon at bounding box center [1167, 396] width 17 height 17
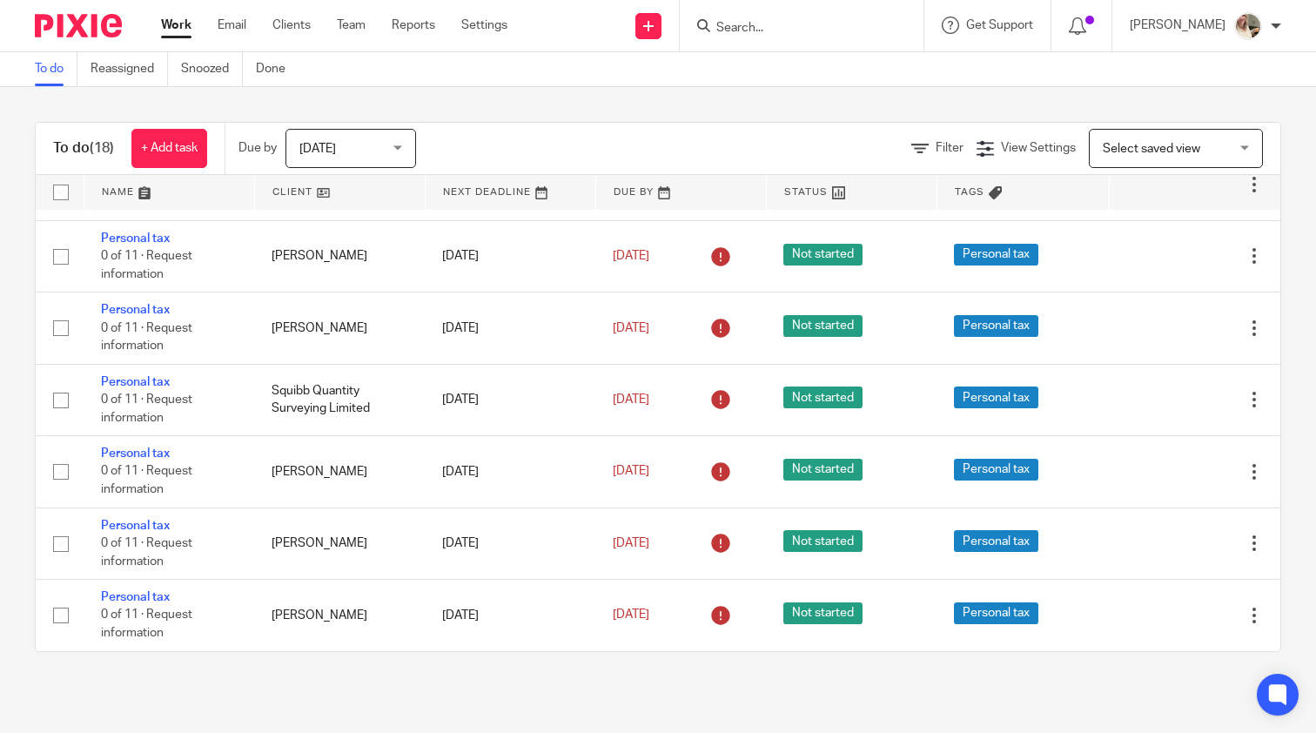
scroll to position [848, 0]
click at [400, 146] on div "Today Today" at bounding box center [351, 148] width 131 height 39
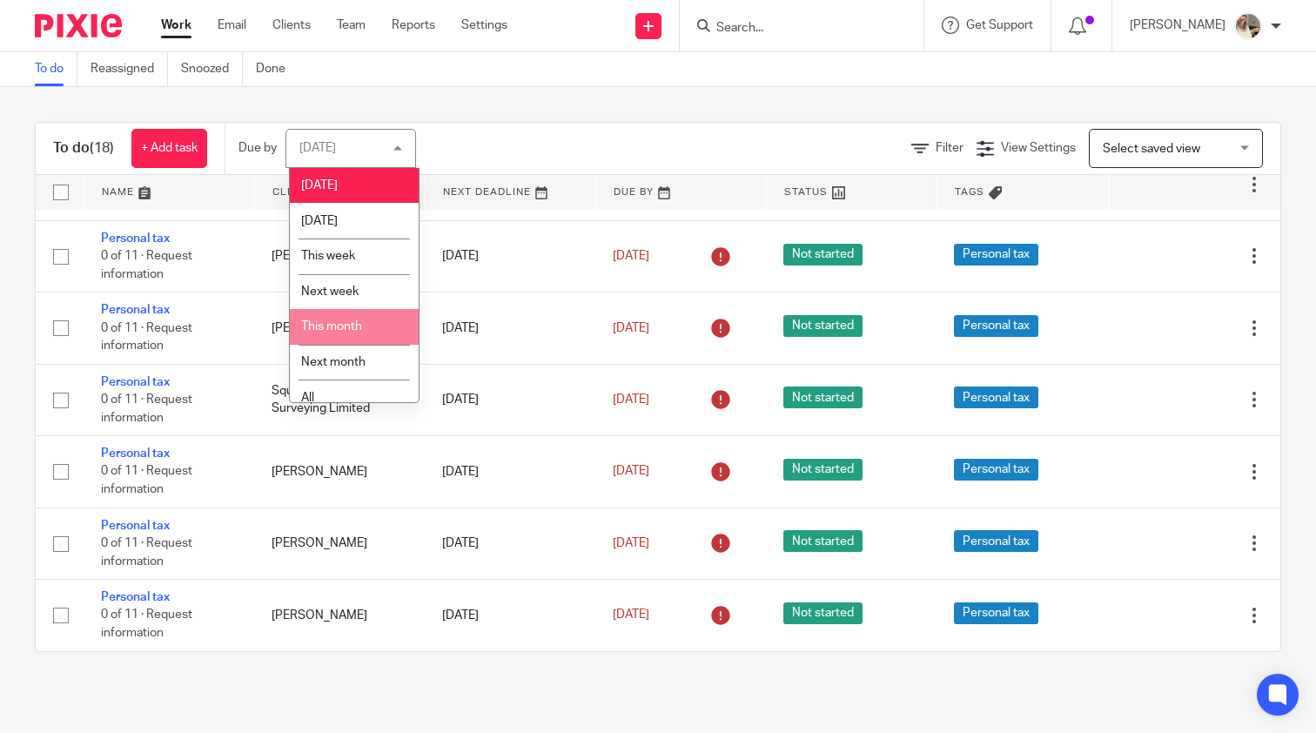
click at [377, 327] on li "This month" at bounding box center [354, 327] width 129 height 36
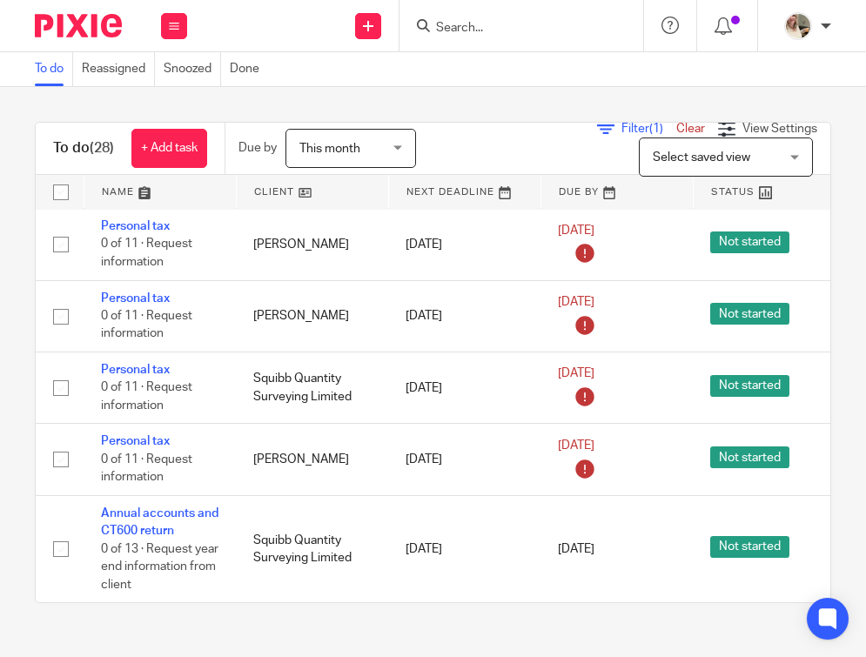
scroll to position [2140, 0]
click at [183, 22] on button at bounding box center [174, 26] width 26 height 26
click at [176, 110] on link "Email" at bounding box center [165, 106] width 29 height 12
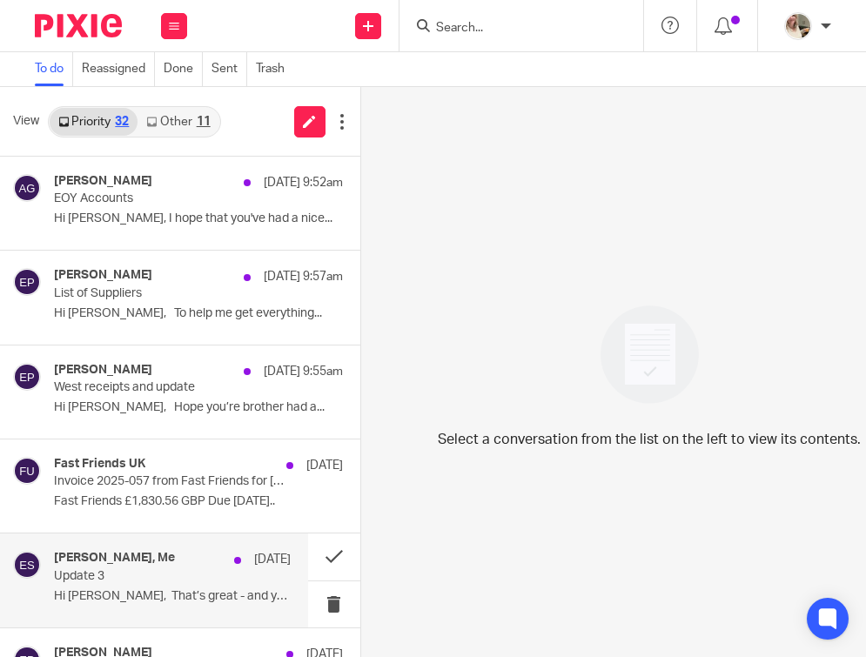
click at [150, 570] on p "Update 3" at bounding box center [148, 576] width 189 height 15
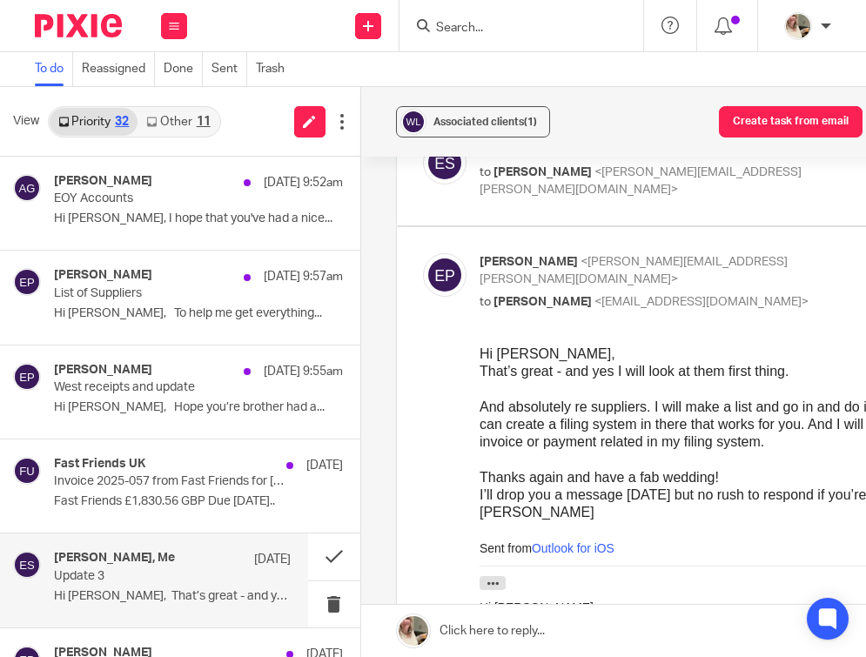
scroll to position [143, 0]
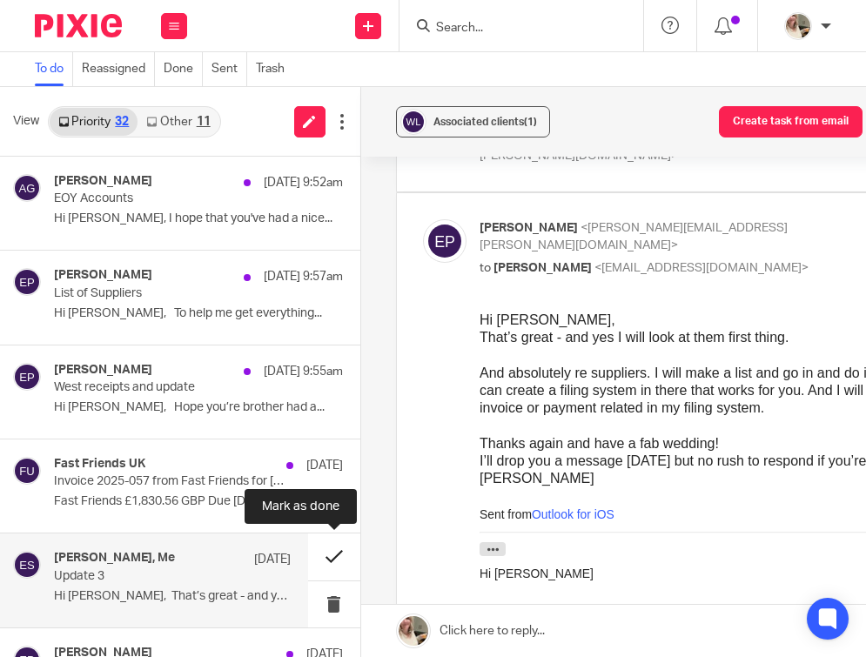
click at [343, 547] on button at bounding box center [334, 557] width 52 height 46
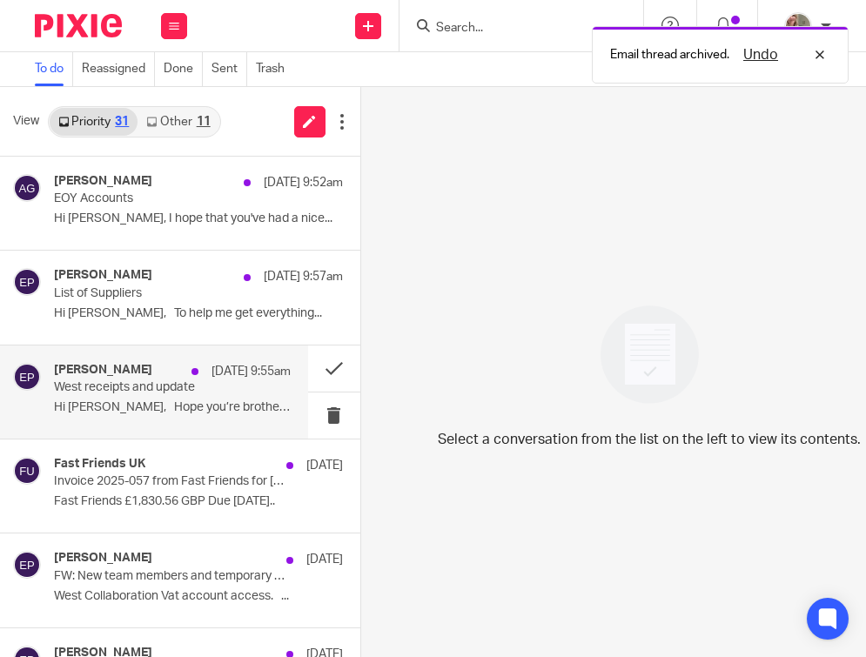
click at [198, 412] on p "Hi [PERSON_NAME], Hope you’re brother had a..." at bounding box center [172, 407] width 237 height 15
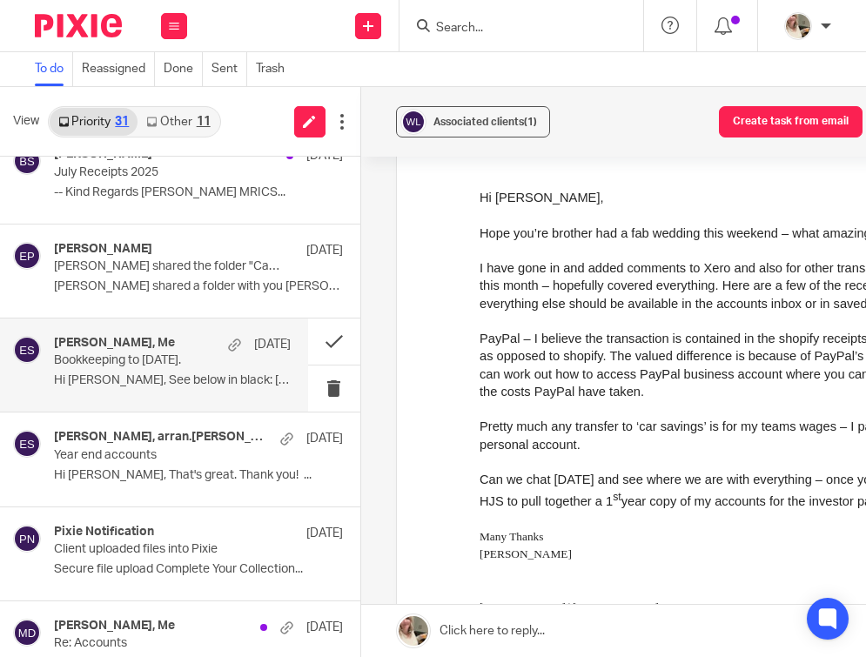
scroll to position [873, 0]
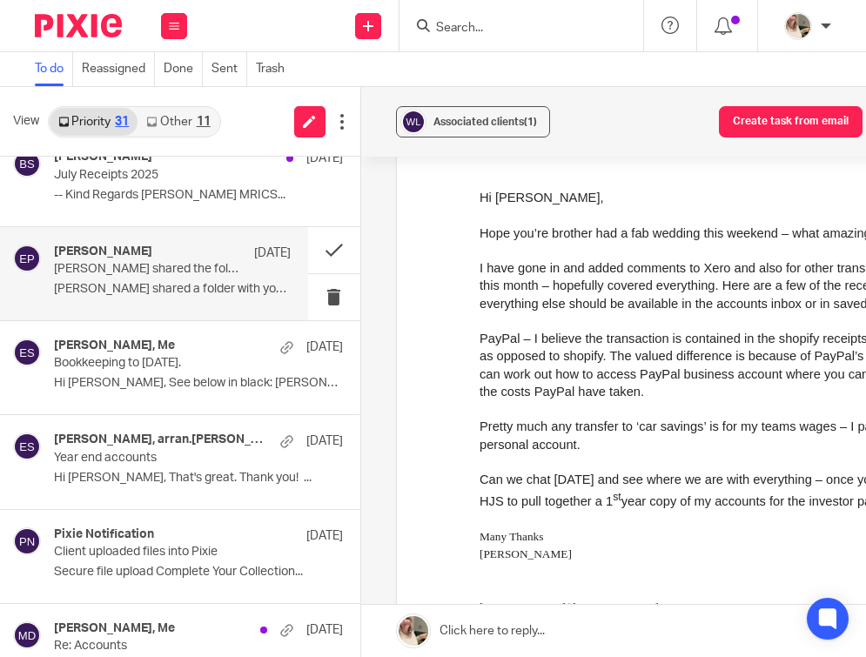
click at [180, 275] on div "[PERSON_NAME] [DATE] [PERSON_NAME] shared the folder "Cash Flow" with you [PERS…" at bounding box center [172, 274] width 237 height 58
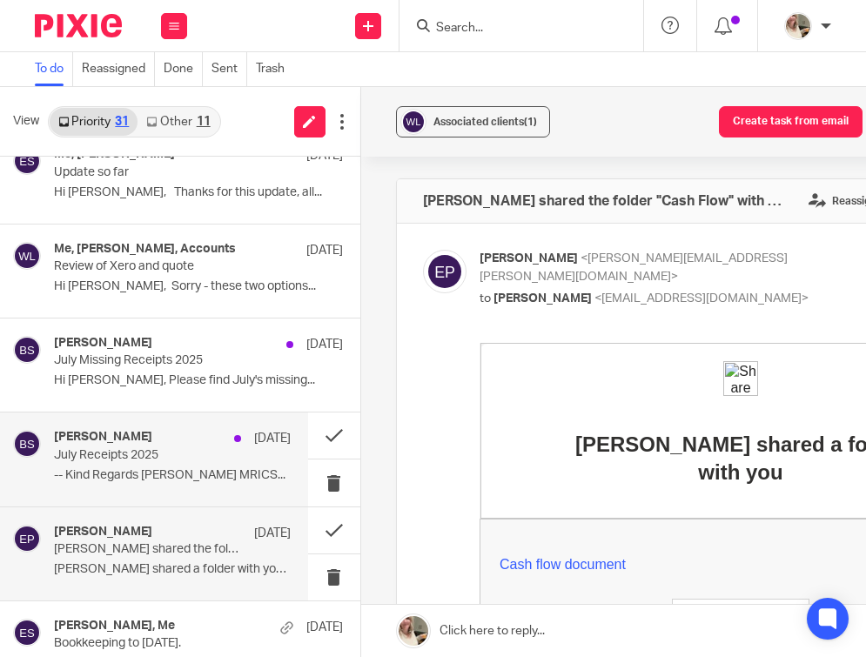
scroll to position [591, 0]
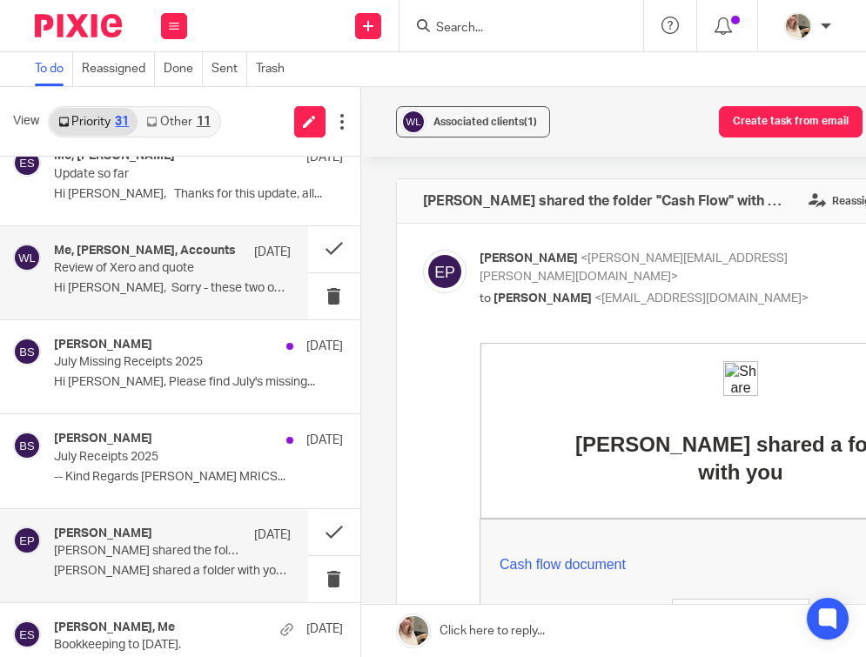
click at [161, 286] on p "Hi [PERSON_NAME], Sorry - these two options..." at bounding box center [172, 288] width 237 height 15
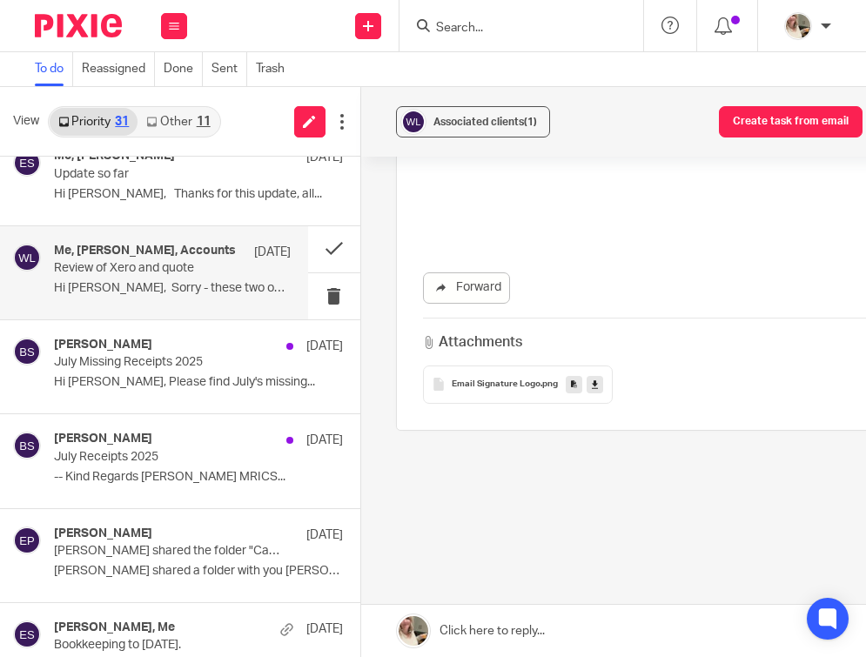
scroll to position [1540, 0]
click at [335, 252] on button at bounding box center [334, 249] width 52 height 46
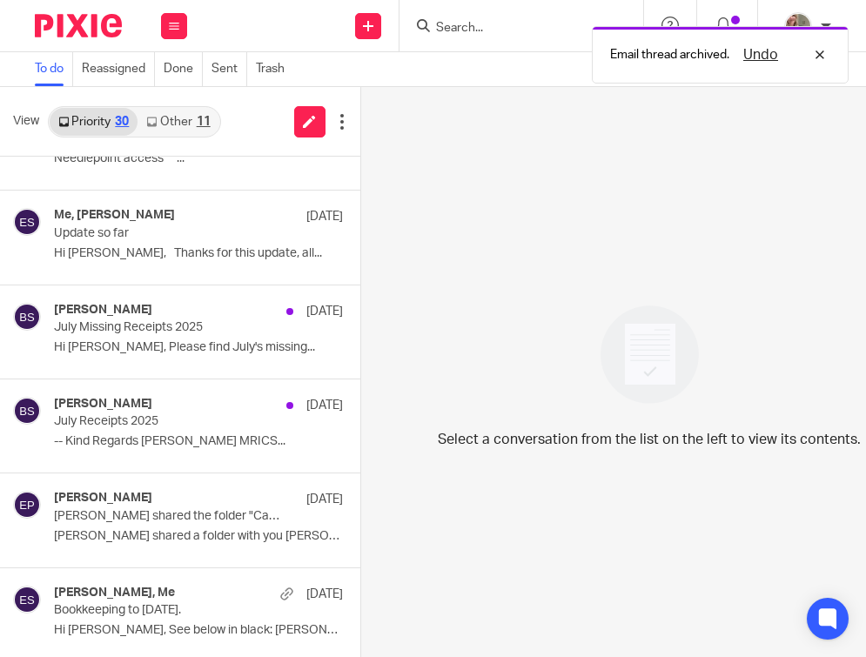
scroll to position [528, 0]
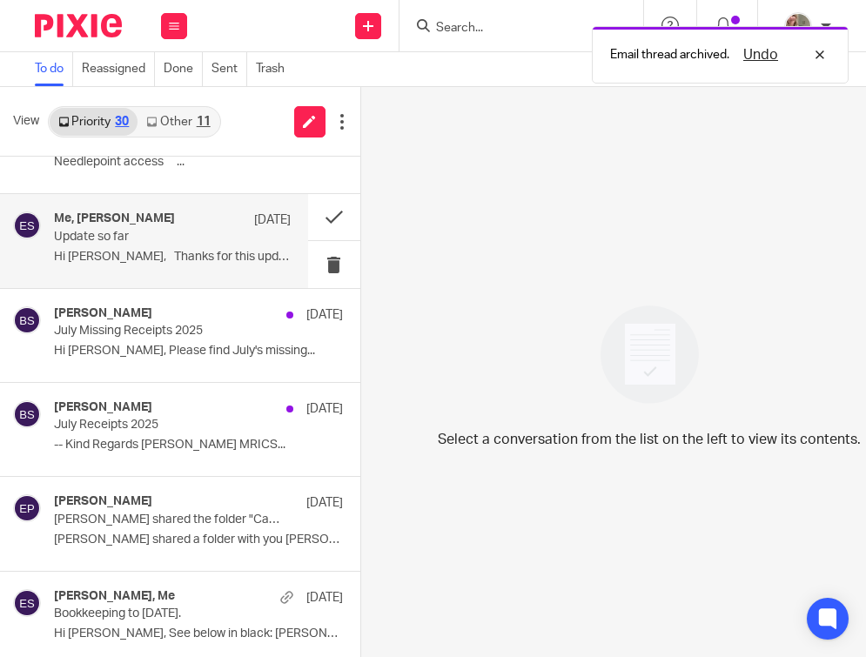
click at [218, 260] on p "Hi [PERSON_NAME], Thanks for this update, all..." at bounding box center [172, 257] width 237 height 15
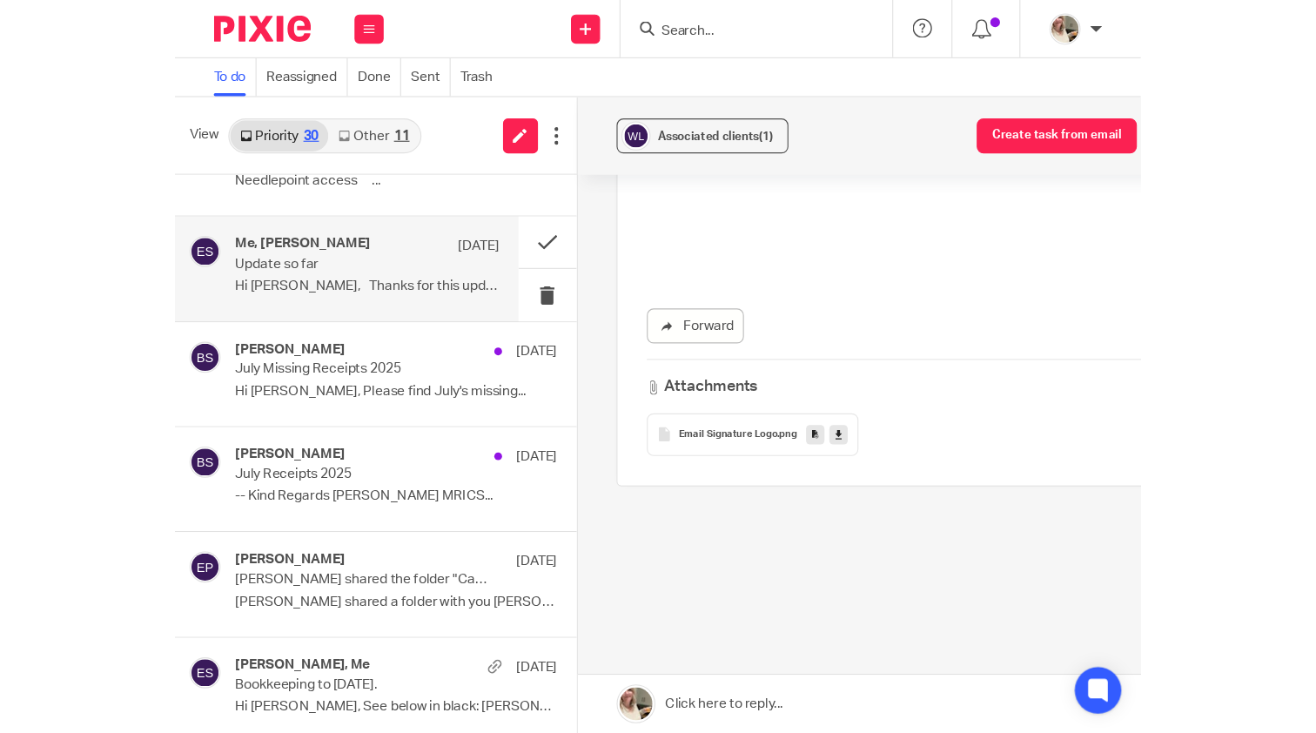
scroll to position [1097, 0]
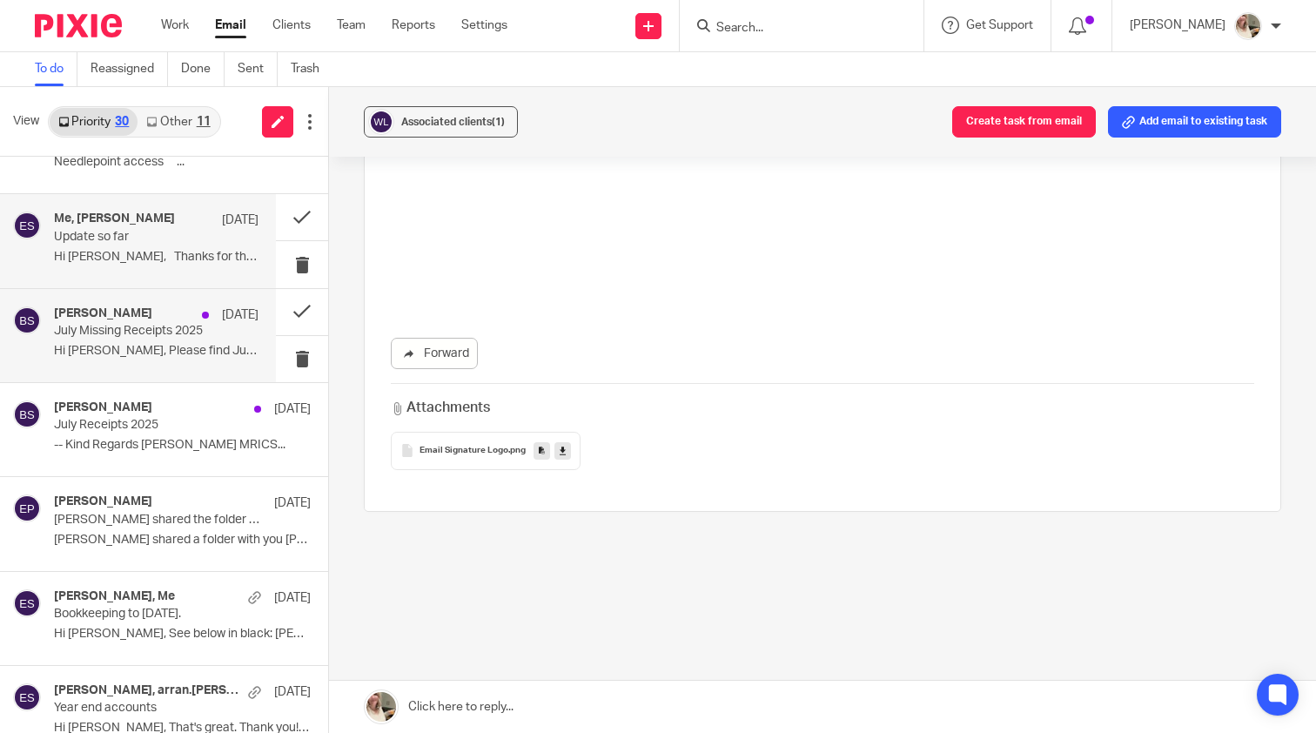
click at [180, 324] on p "July Missing Receipts 2025" at bounding box center [136, 331] width 164 height 15
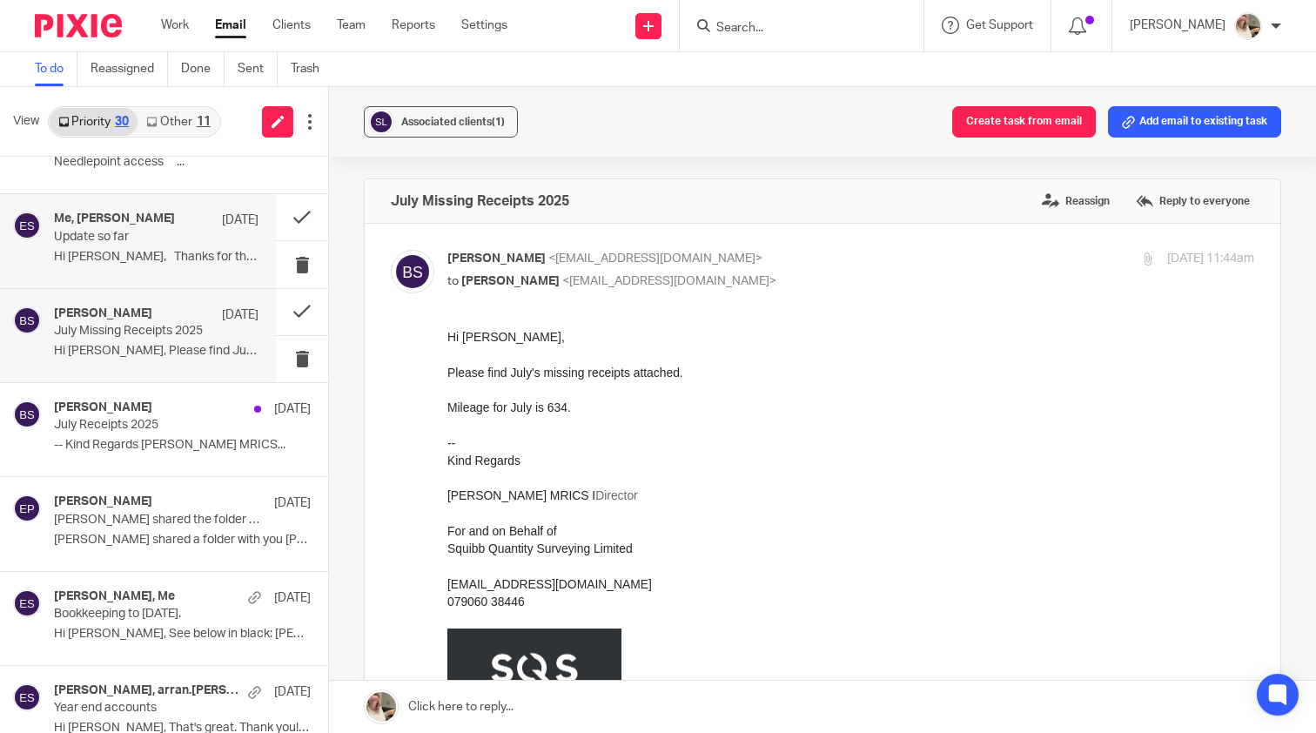
scroll to position [0, 0]
click at [166, 250] on p "Hi [PERSON_NAME], Thanks for this update, all..." at bounding box center [156, 257] width 205 height 15
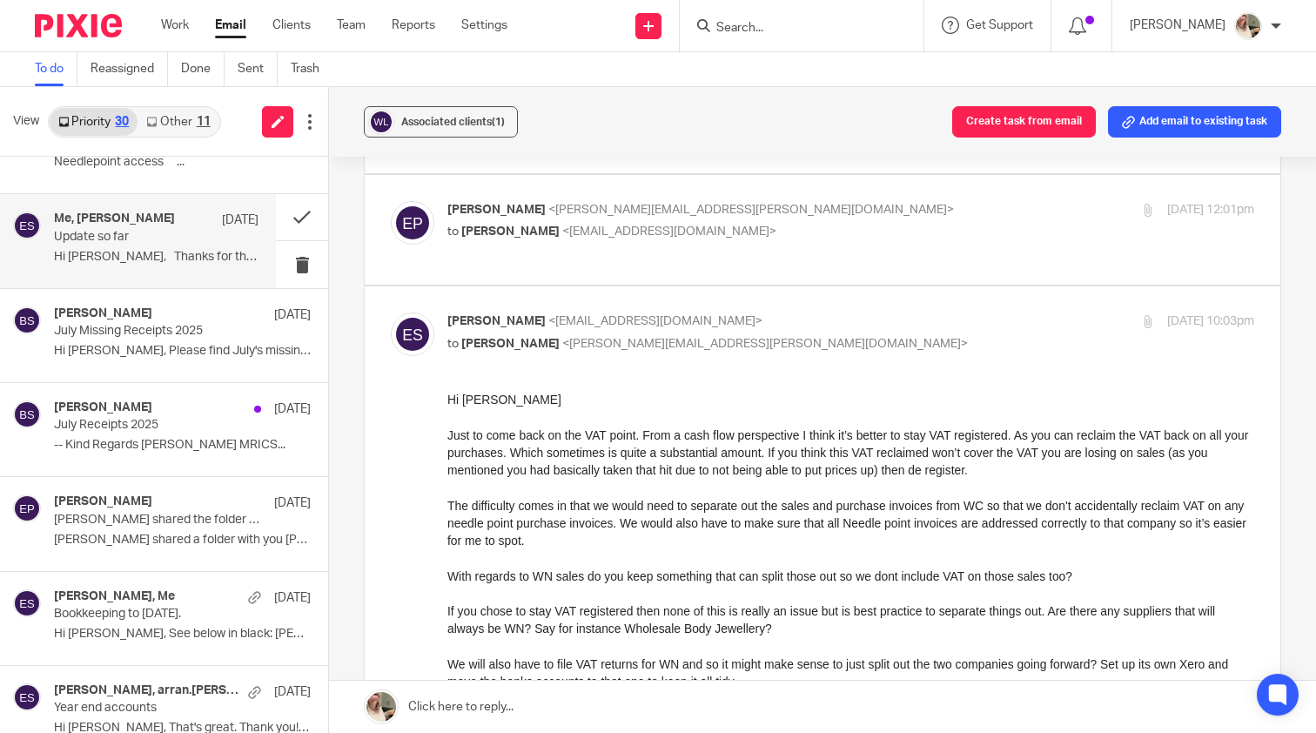
scroll to position [187, 0]
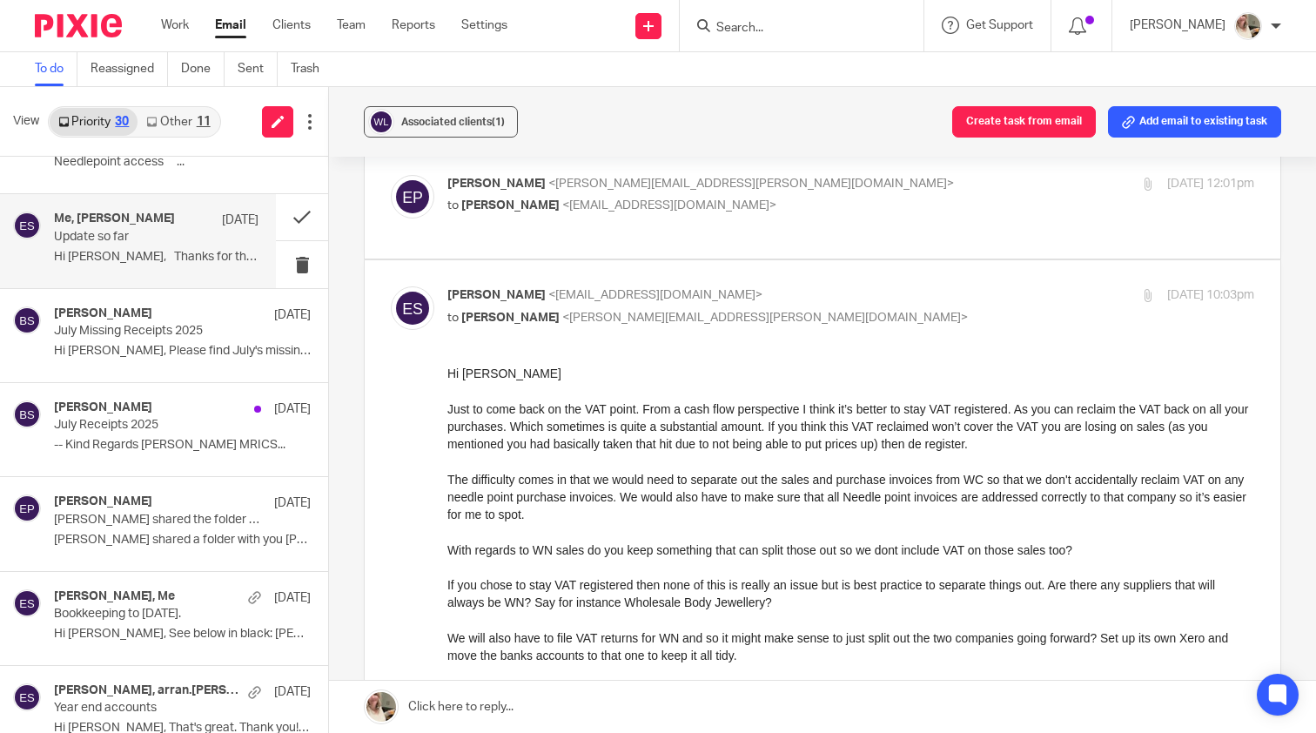
click at [661, 221] on div "[PERSON_NAME] <[PERSON_NAME][EMAIL_ADDRESS][PERSON_NAME][DOMAIN_NAME]> to [PERS…" at bounding box center [823, 204] width 864 height 58
click at [683, 203] on span "<[EMAIL_ADDRESS][DOMAIN_NAME]>" at bounding box center [669, 205] width 214 height 12
checkbox input "true"
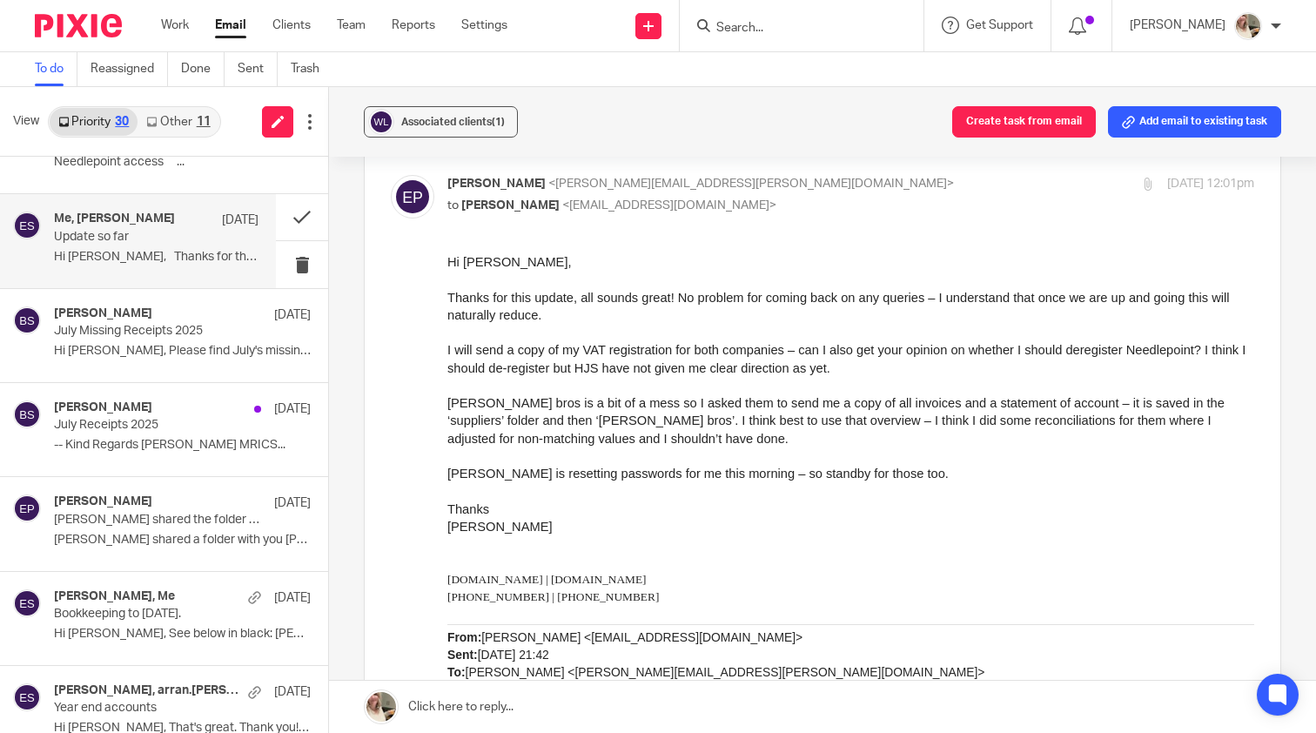
scroll to position [0, 0]
click at [295, 223] on button at bounding box center [302, 217] width 52 height 46
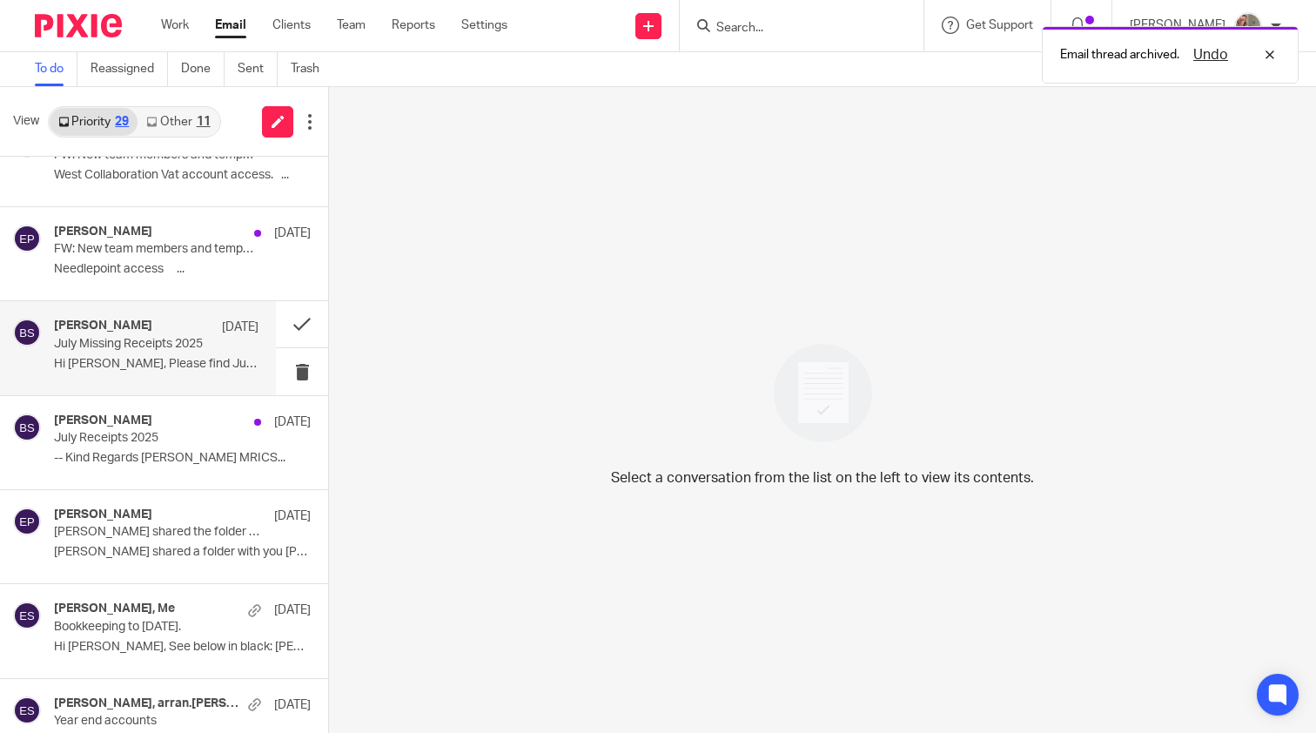
scroll to position [399, 0]
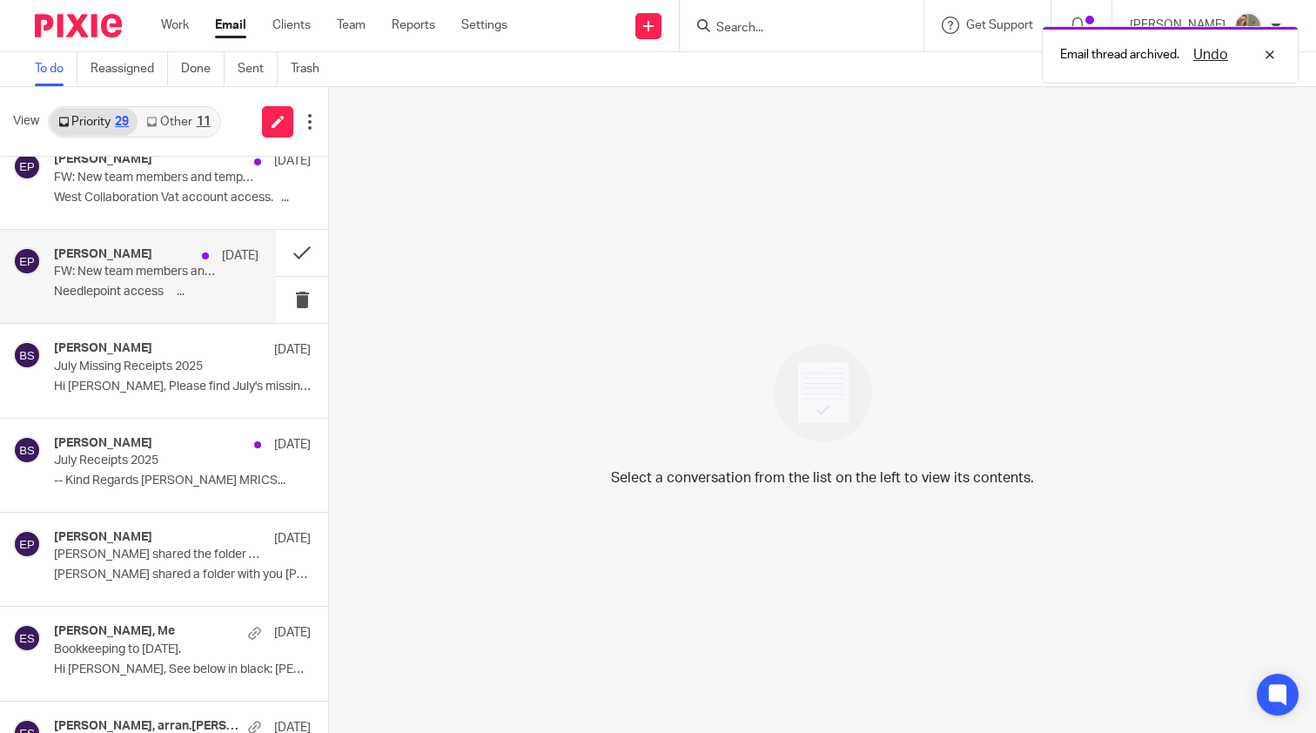
click at [186, 285] on p "Needlepoint access ..." at bounding box center [156, 292] width 205 height 15
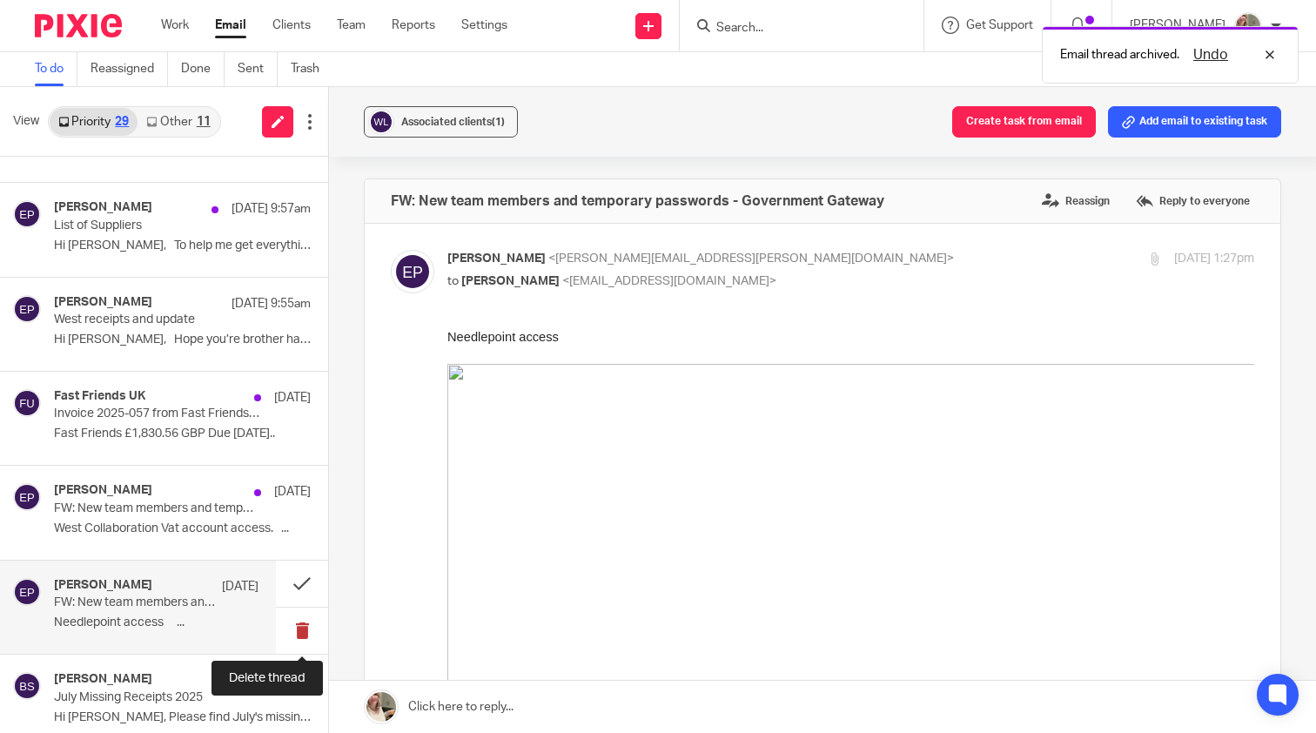
scroll to position [55, 0]
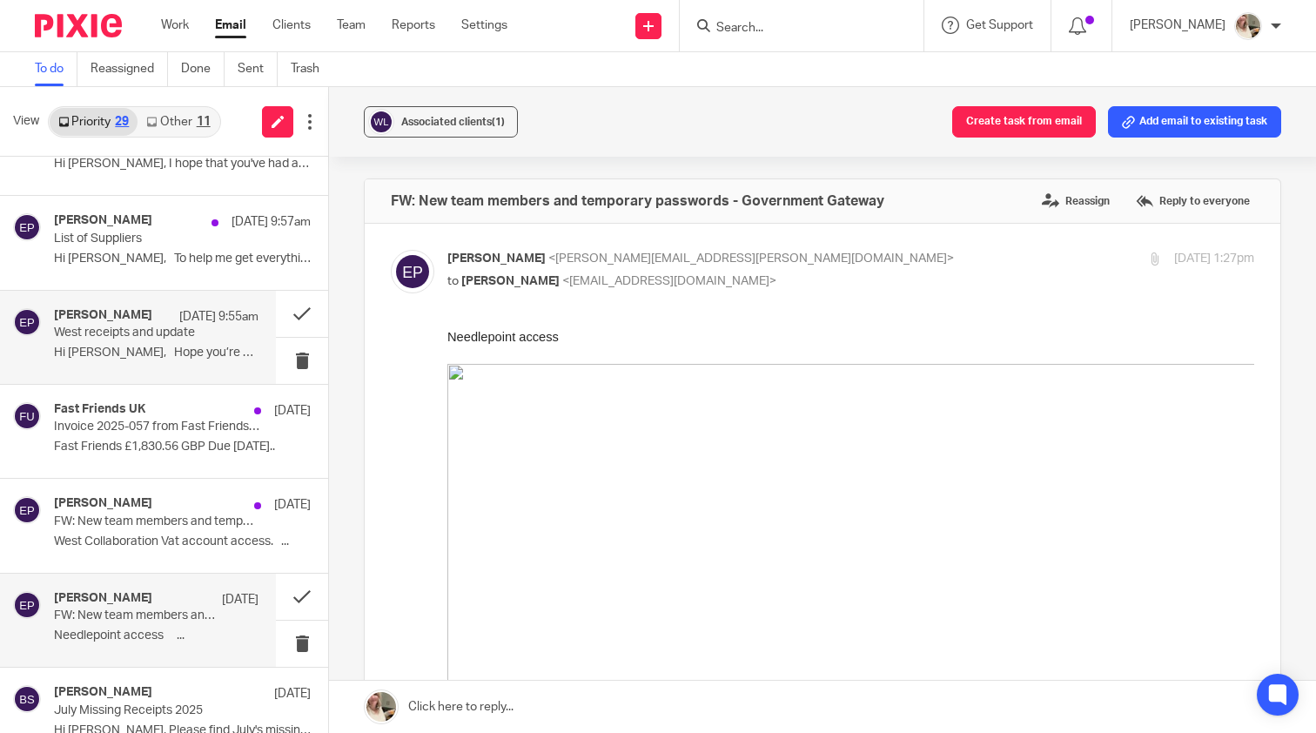
click at [165, 343] on div "[PERSON_NAME] [DATE] 9:55am West receipts and update Hi [PERSON_NAME], Hope you…" at bounding box center [156, 337] width 205 height 58
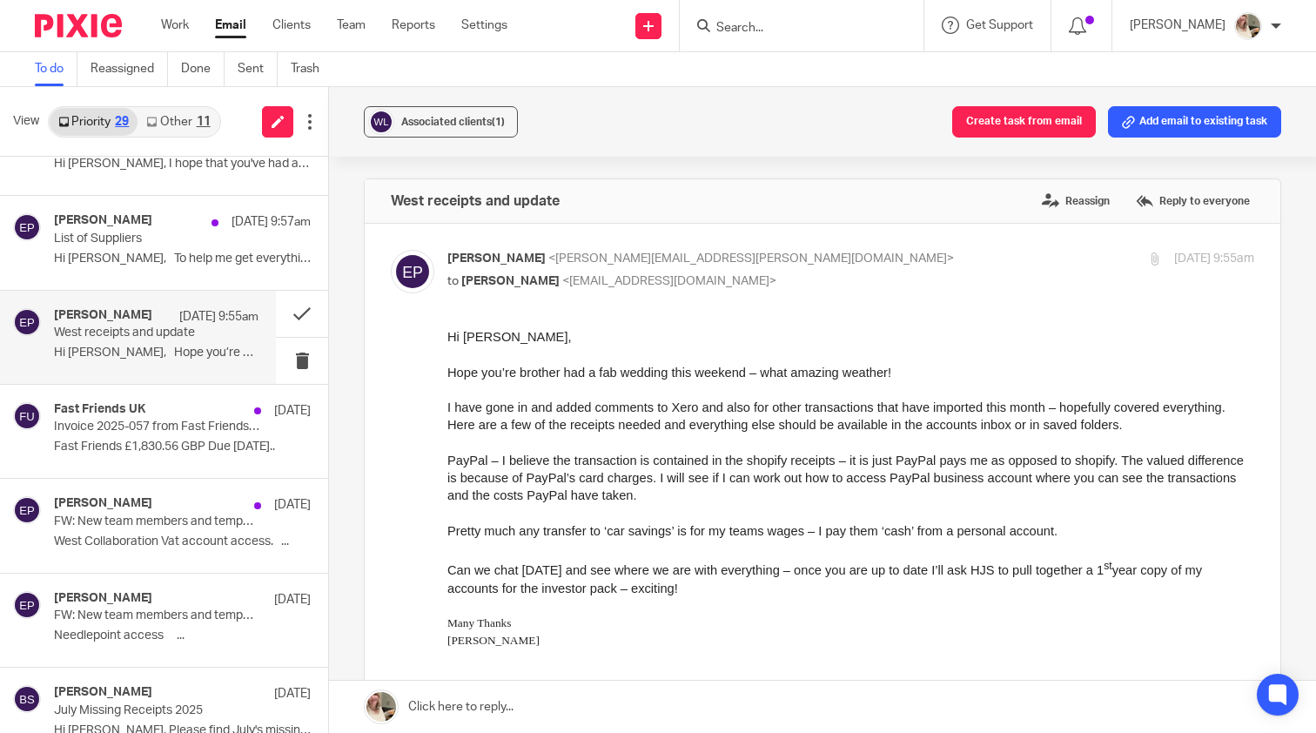
scroll to position [0, 0]
click at [145, 267] on div "[PERSON_NAME] [DATE] 9:57am List of Suppliers Hi [PERSON_NAME], To help me get …" at bounding box center [156, 242] width 205 height 58
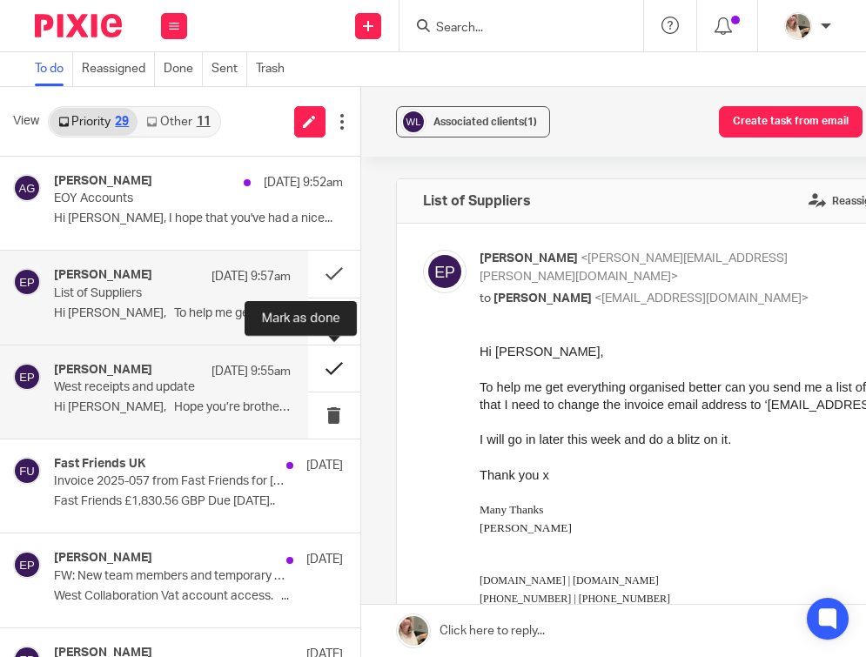
click at [333, 377] on button at bounding box center [334, 369] width 52 height 46
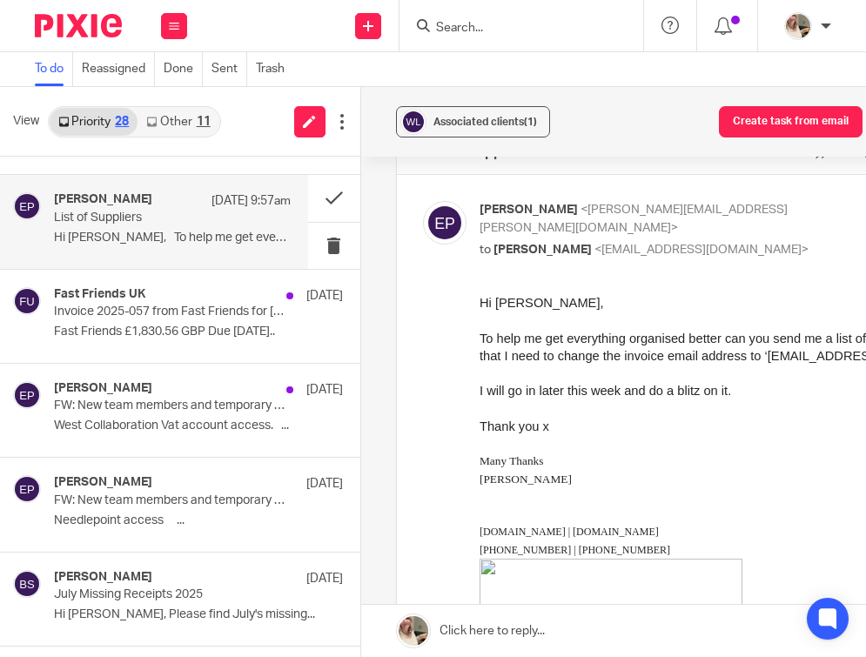
scroll to position [98, 0]
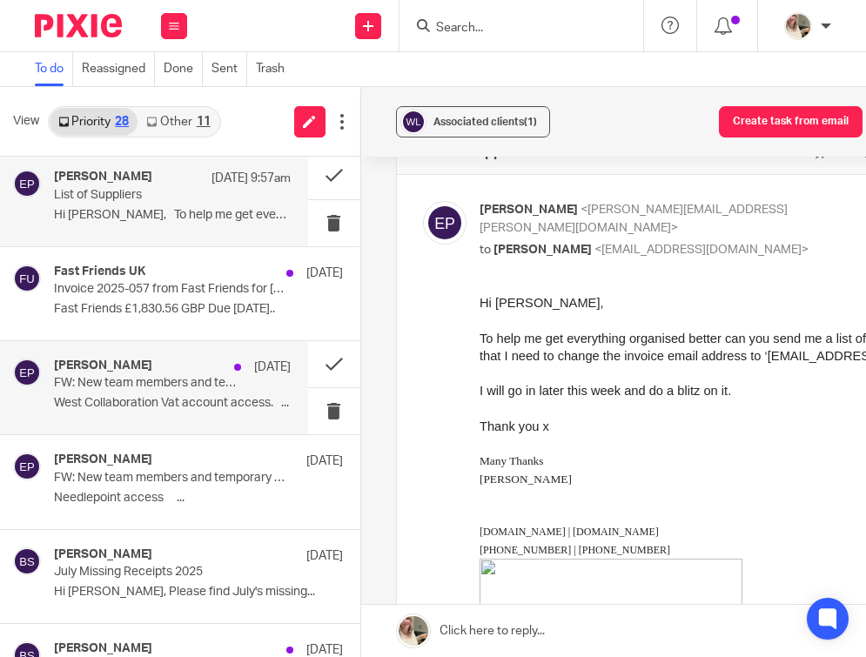
click at [218, 376] on p "FW: New team members and temporary passwords - Government Gateway" at bounding box center [148, 383] width 189 height 15
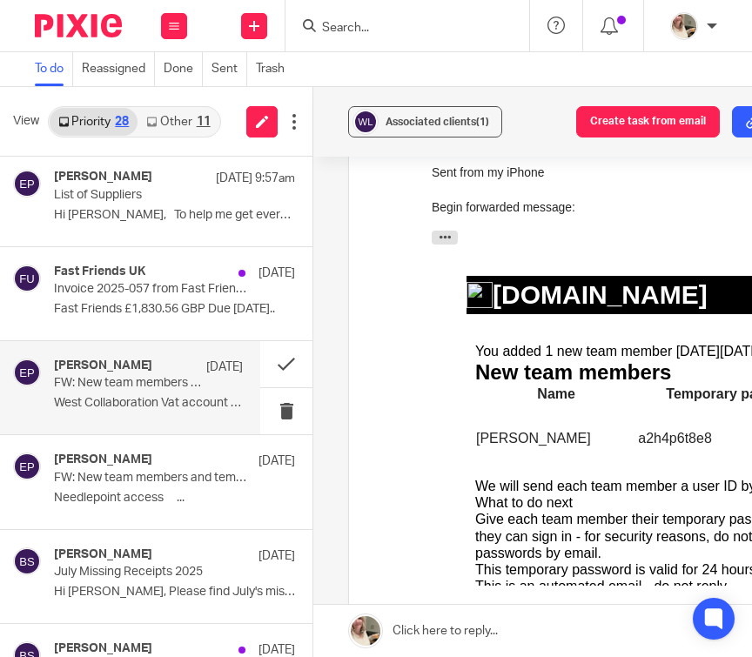
scroll to position [501, 0]
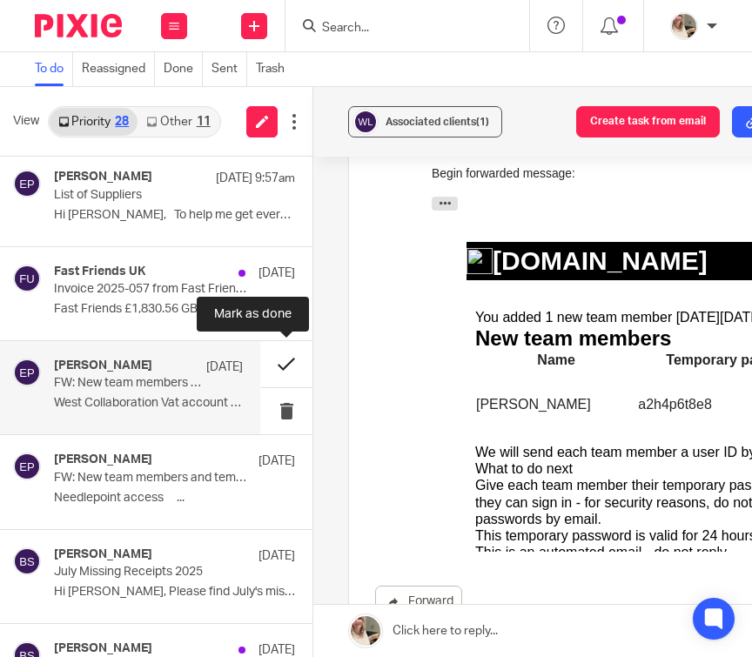
click at [286, 368] on button at bounding box center [286, 364] width 52 height 46
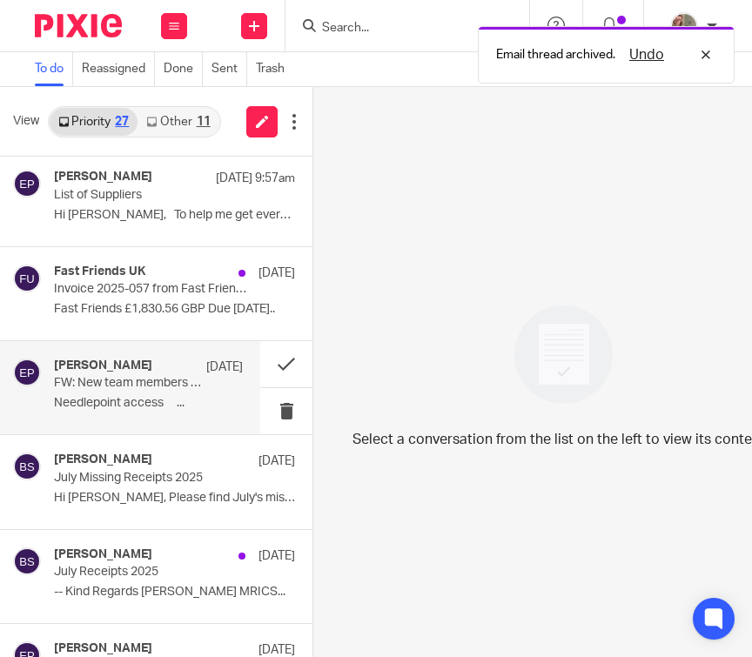
click at [207, 384] on div "[PERSON_NAME] [DATE] FW: New team members and temporary passwords - Government …" at bounding box center [148, 388] width 189 height 58
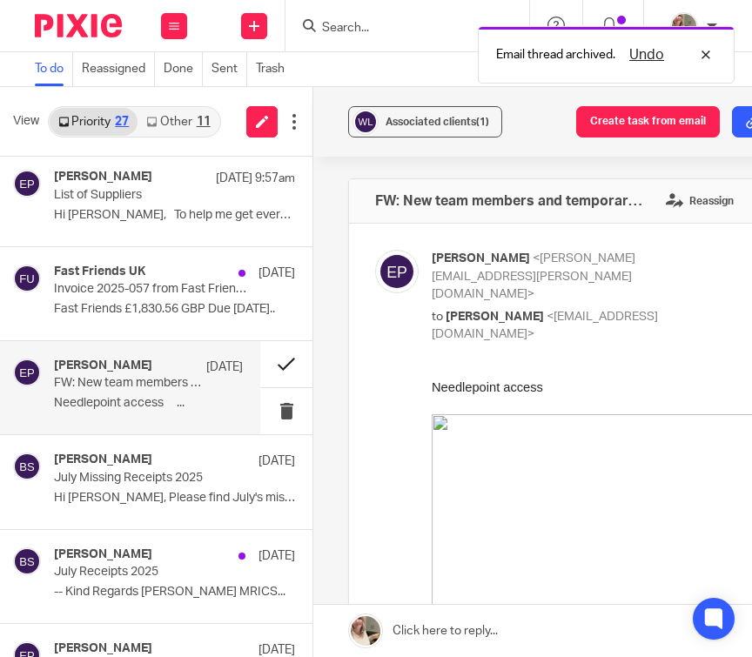
scroll to position [0, 0]
click at [280, 374] on button at bounding box center [286, 364] width 52 height 46
